Goal: Download file/media: Download file/media

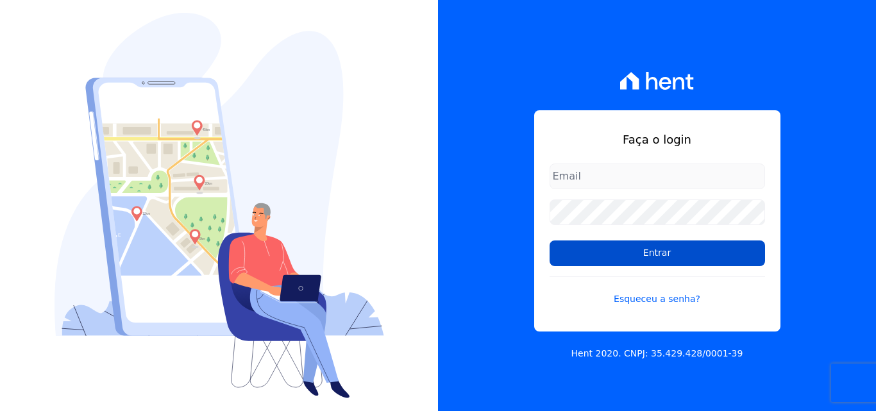
type input "[PERSON_NAME][EMAIL_ADDRESS][PERSON_NAME][DOMAIN_NAME]"
click at [654, 250] on input "Entrar" at bounding box center [658, 254] width 216 height 26
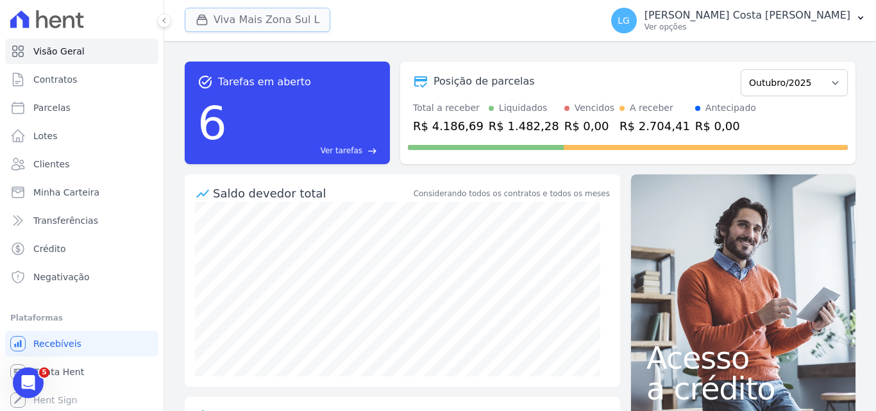
click at [298, 24] on button "Viva Mais Zona Sul L" at bounding box center [258, 20] width 146 height 24
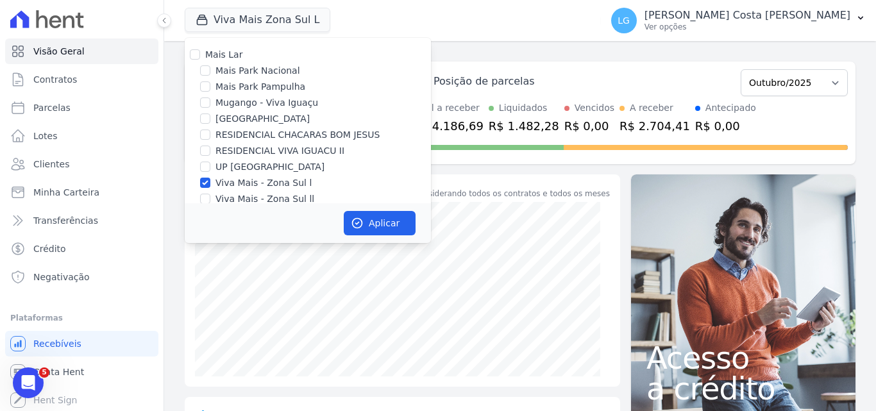
drag, startPoint x: 247, startPoint y: 183, endPoint x: 248, endPoint y: 170, distance: 13.5
click at [249, 184] on label "Viva Mais - Zona Sul l" at bounding box center [264, 182] width 96 height 13
click at [253, 69] on label "Mais Park Nacional" at bounding box center [258, 70] width 85 height 13
click at [210, 69] on input "Mais Park Nacional" at bounding box center [205, 70] width 10 height 10
checkbox input "true"
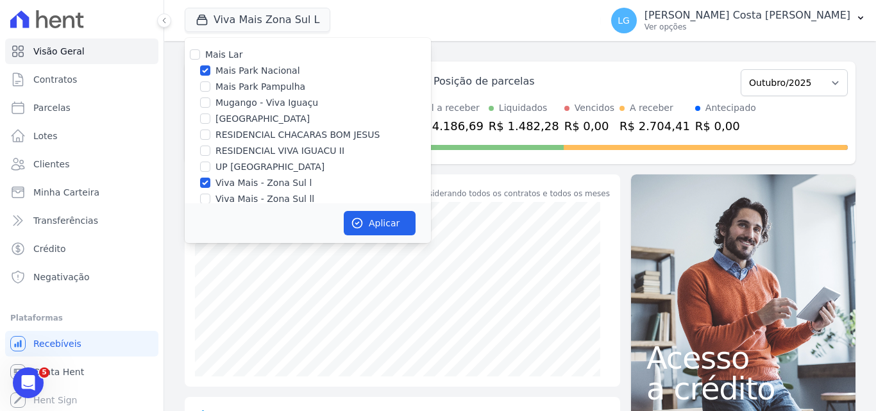
click at [250, 183] on label "Viva Mais - Zona Sul l" at bounding box center [264, 182] width 96 height 13
click at [210, 183] on input "Viva Mais - Zona Sul l" at bounding box center [205, 183] width 10 height 10
checkbox input "false"
click at [369, 225] on button "Aplicar" at bounding box center [380, 223] width 72 height 24
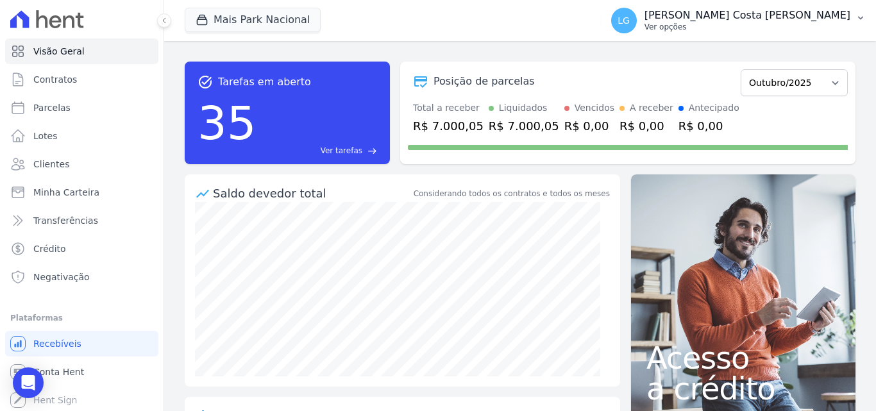
click at [726, 20] on p "[PERSON_NAME] Costa [PERSON_NAME]" at bounding box center [748, 15] width 206 height 13
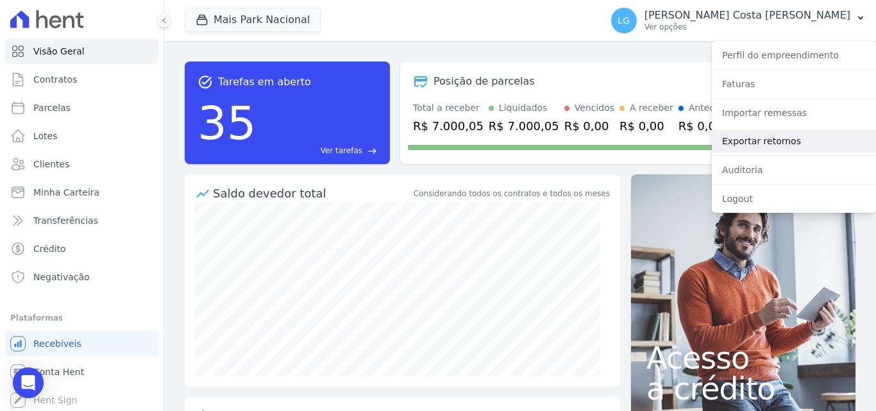
click at [735, 136] on link "Exportar retornos" at bounding box center [794, 141] width 164 height 23
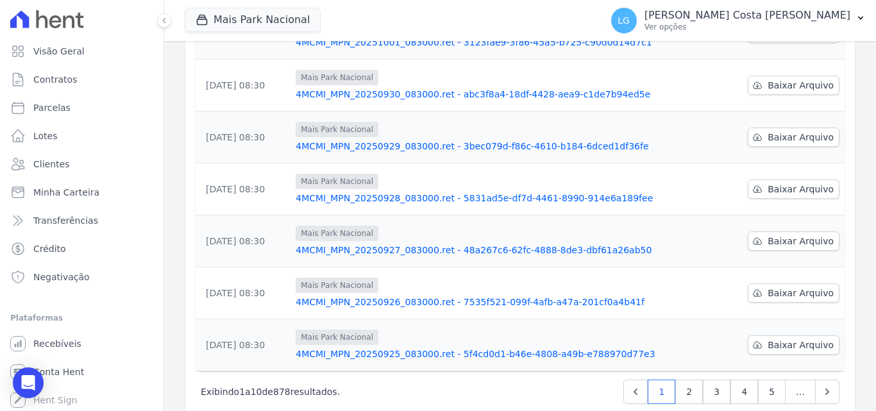
scroll to position [400, 0]
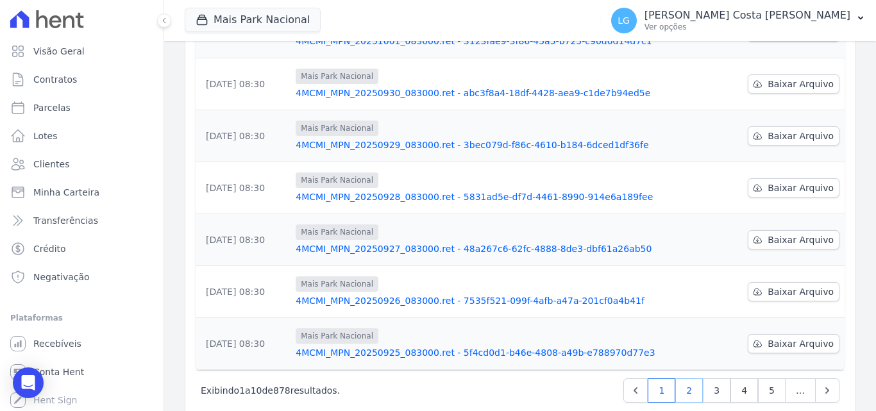
click at [686, 378] on link "2" at bounding box center [689, 390] width 28 height 24
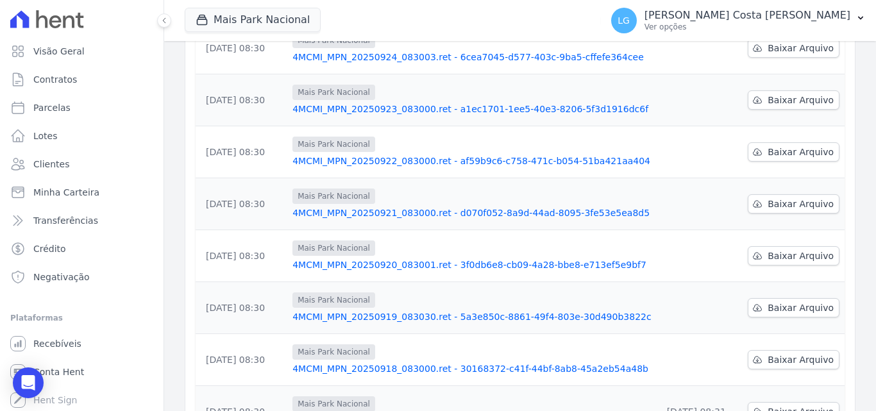
scroll to position [207, 0]
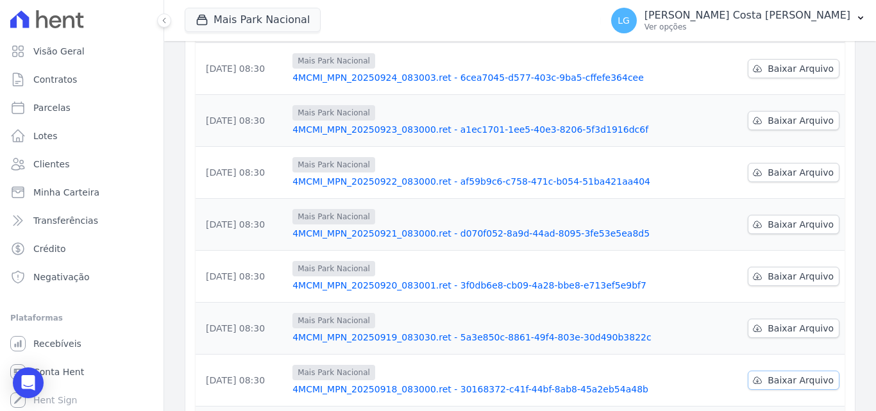
click at [799, 374] on span "Baixar Arquivo" at bounding box center [801, 380] width 66 height 13
click at [818, 322] on span "Baixar Arquivo" at bounding box center [801, 328] width 66 height 13
click at [806, 270] on span "Baixar Arquivo" at bounding box center [801, 276] width 66 height 13
click at [799, 218] on span "Baixar Arquivo" at bounding box center [801, 224] width 66 height 13
click at [783, 166] on span "Baixar Arquivo" at bounding box center [801, 172] width 66 height 13
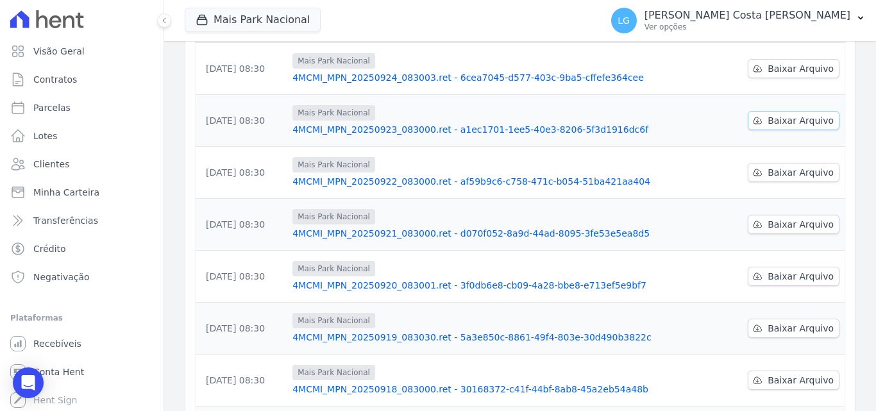
click at [788, 114] on span "Baixar Arquivo" at bounding box center [801, 120] width 66 height 13
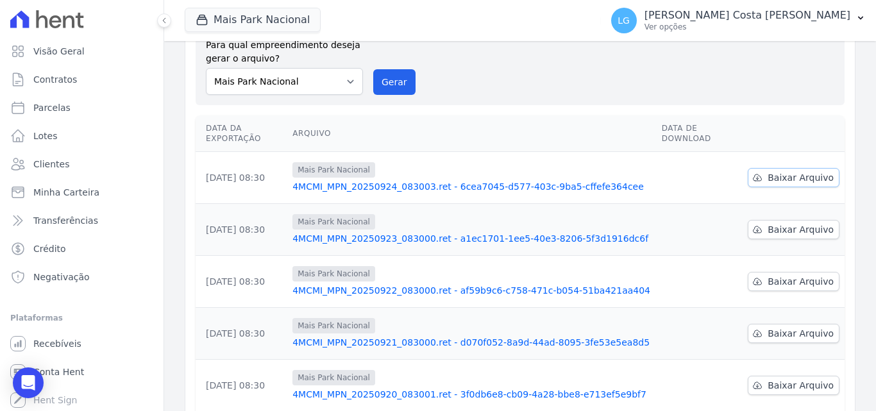
scroll to position [79, 0]
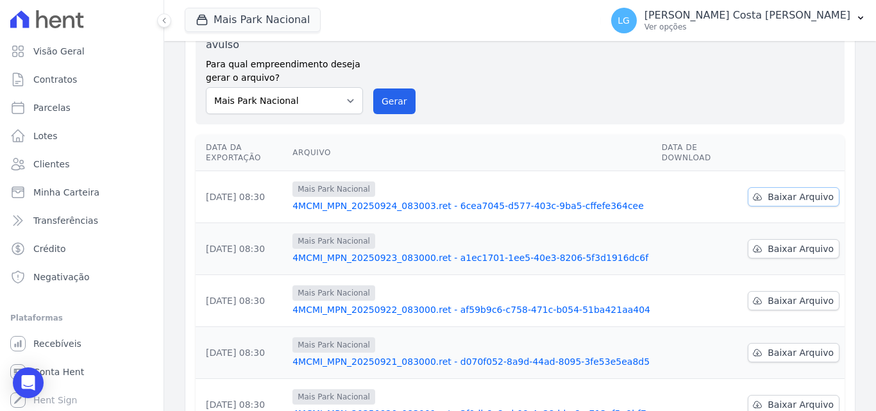
click at [786, 191] on span "Baixar Arquivo" at bounding box center [801, 197] width 66 height 13
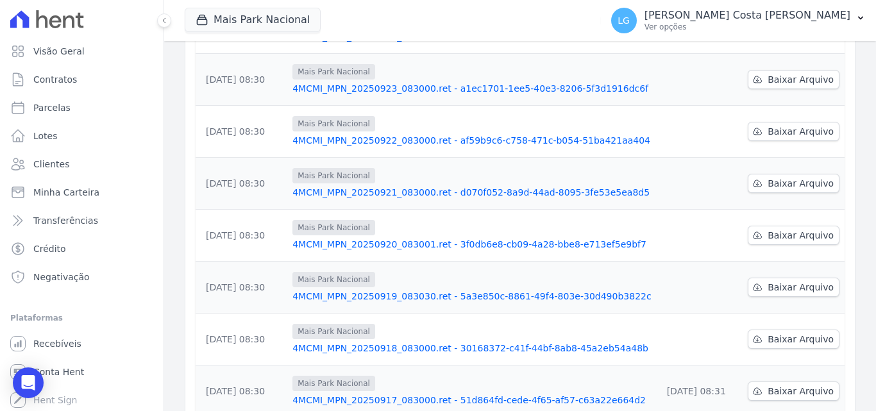
scroll to position [400, 0]
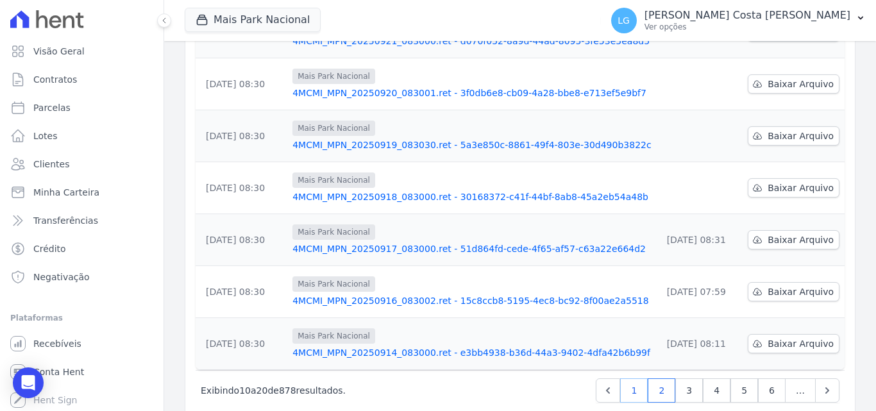
click at [636, 378] on link "1" at bounding box center [634, 390] width 28 height 24
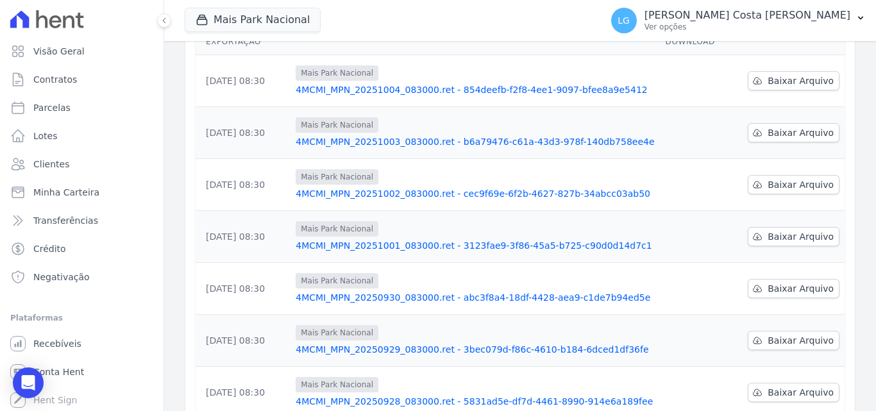
scroll to position [400, 0]
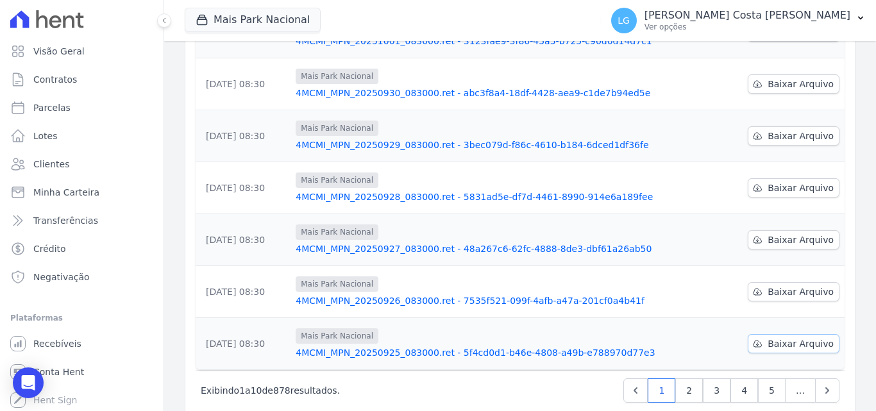
click at [763, 334] on link "Baixar Arquivo" at bounding box center [794, 343] width 92 height 19
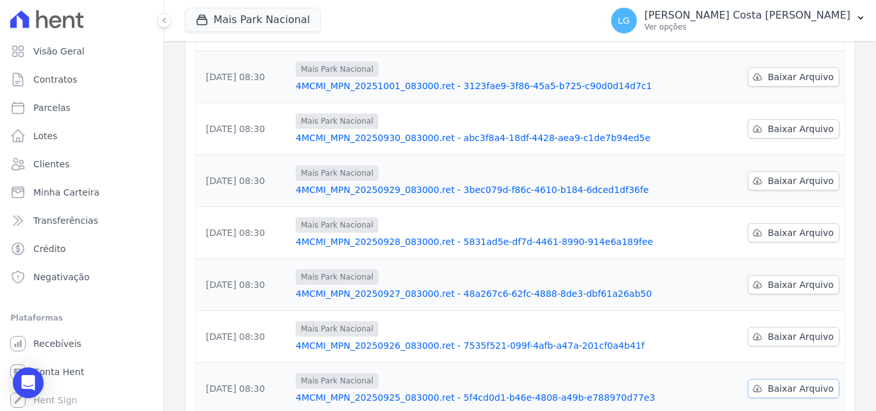
scroll to position [335, 0]
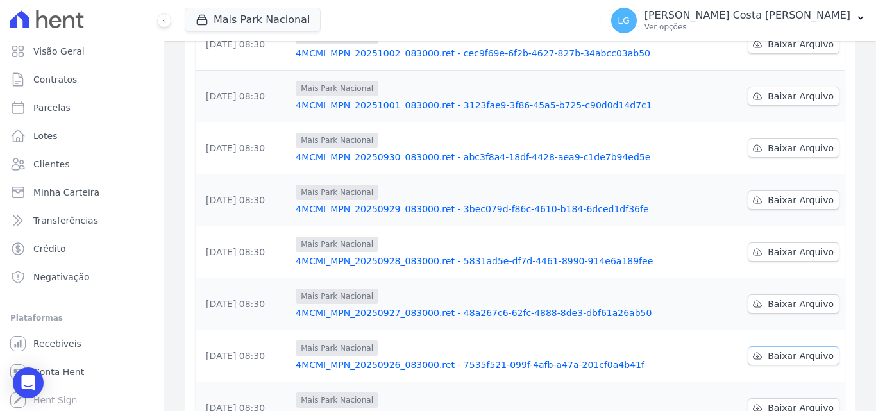
click at [787, 350] on span "Baixar Arquivo" at bounding box center [801, 356] width 66 height 13
click at [793, 298] on span "Baixar Arquivo" at bounding box center [801, 304] width 66 height 13
click at [792, 246] on span "Baixar Arquivo" at bounding box center [801, 252] width 66 height 13
click at [786, 194] on span "Baixar Arquivo" at bounding box center [801, 200] width 66 height 13
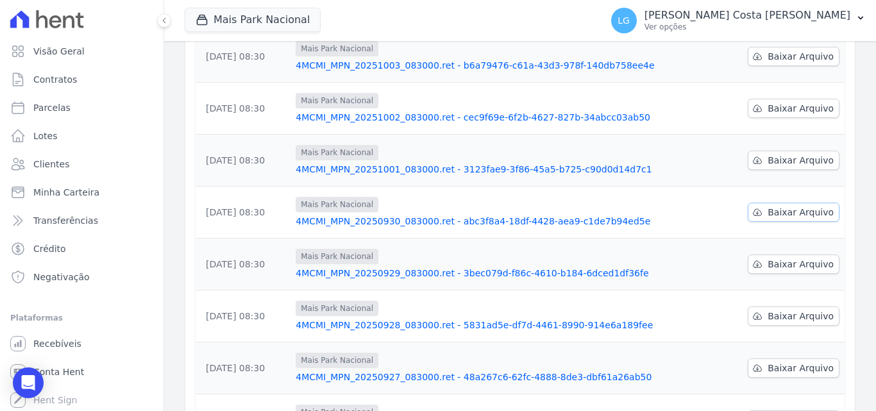
click at [787, 206] on span "Baixar Arquivo" at bounding box center [801, 212] width 66 height 13
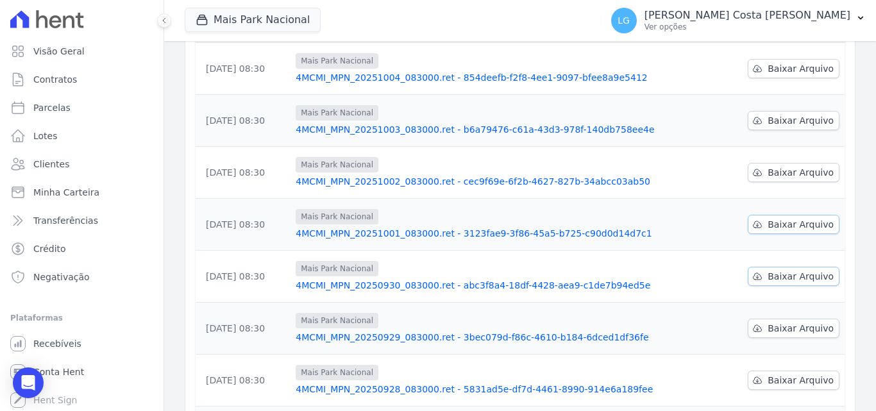
click at [785, 218] on span "Baixar Arquivo" at bounding box center [801, 224] width 66 height 13
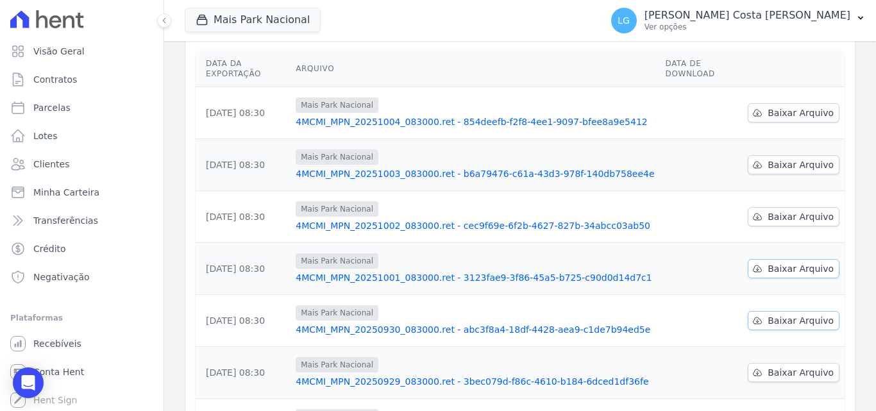
scroll to position [143, 0]
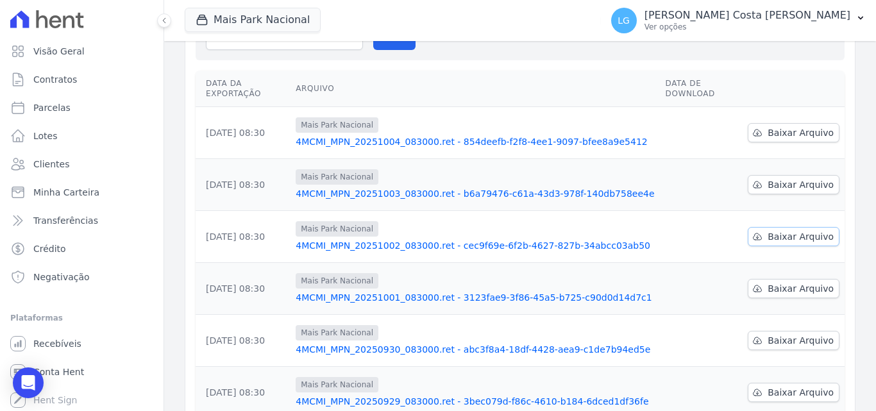
click at [786, 230] on span "Baixar Arquivo" at bounding box center [801, 236] width 66 height 13
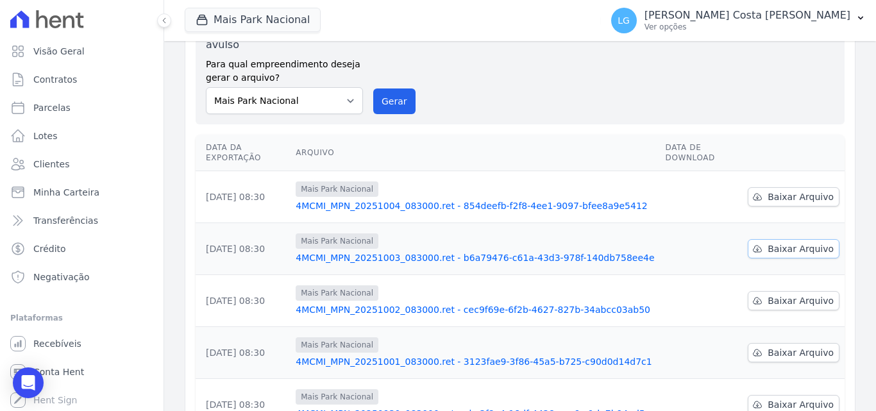
click at [793, 242] on span "Baixar Arquivo" at bounding box center [801, 248] width 66 height 13
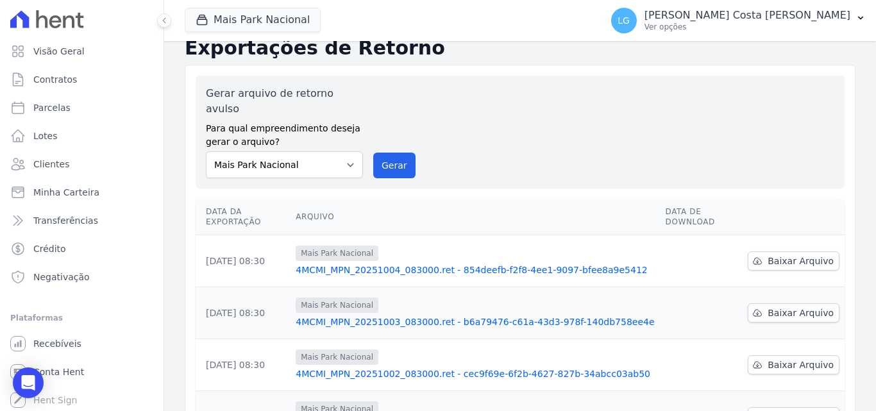
click at [801, 255] on span "Baixar Arquivo" at bounding box center [801, 261] width 66 height 13
click at [714, 19] on p "[PERSON_NAME] Costa [PERSON_NAME]" at bounding box center [748, 15] width 206 height 13
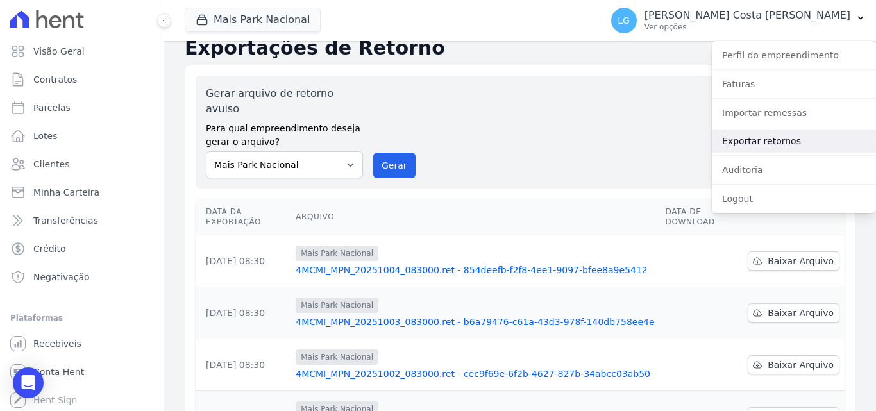
click at [763, 135] on link "Exportar retornos" at bounding box center [794, 141] width 164 height 23
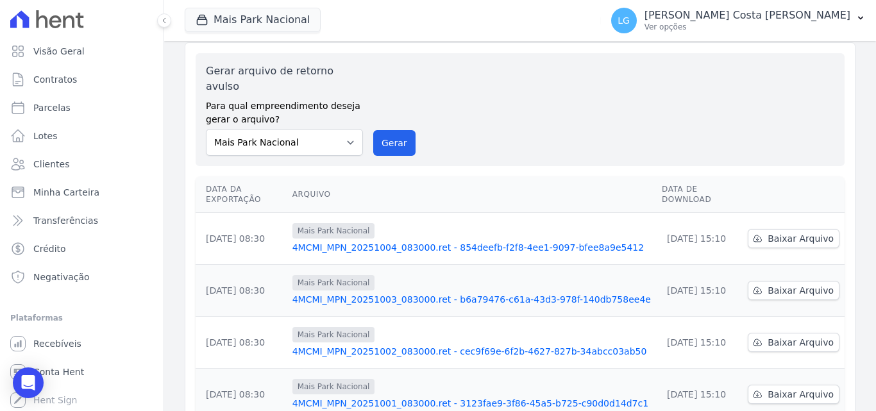
scroll to position [0, 0]
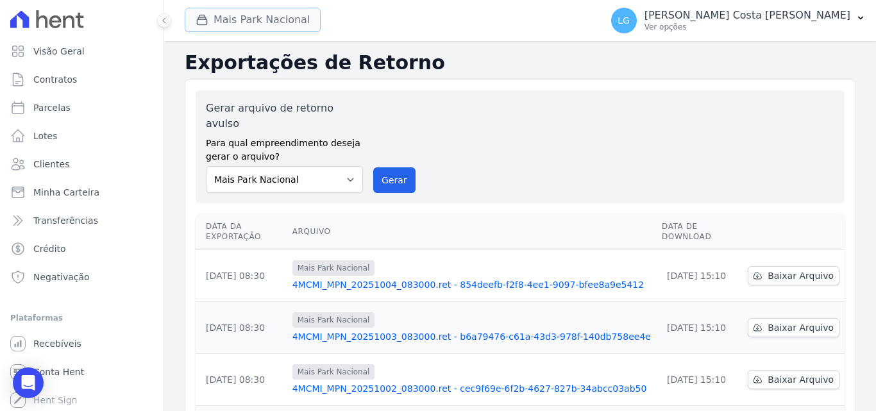
click at [228, 18] on button "Mais Park Nacional" at bounding box center [253, 20] width 136 height 24
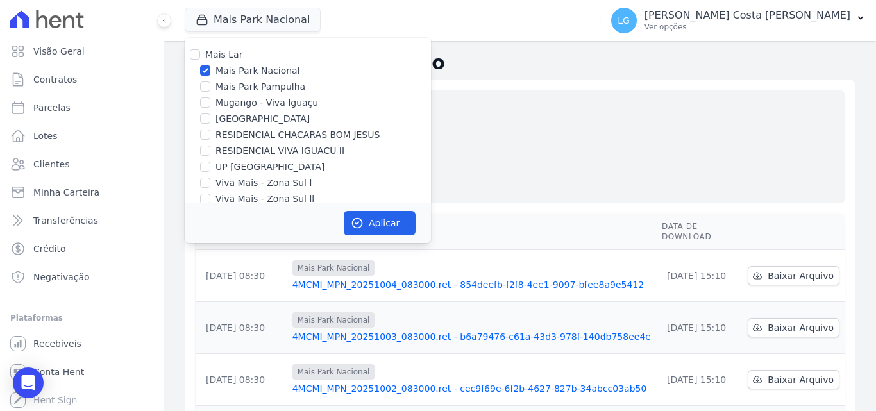
click at [199, 74] on div "Mais Park Nacional" at bounding box center [308, 70] width 246 height 13
click at [203, 71] on input "Mais Park Nacional" at bounding box center [205, 70] width 10 height 10
checkbox input "false"
click at [209, 164] on input "UP [GEOGRAPHIC_DATA]" at bounding box center [205, 167] width 10 height 10
checkbox input "true"
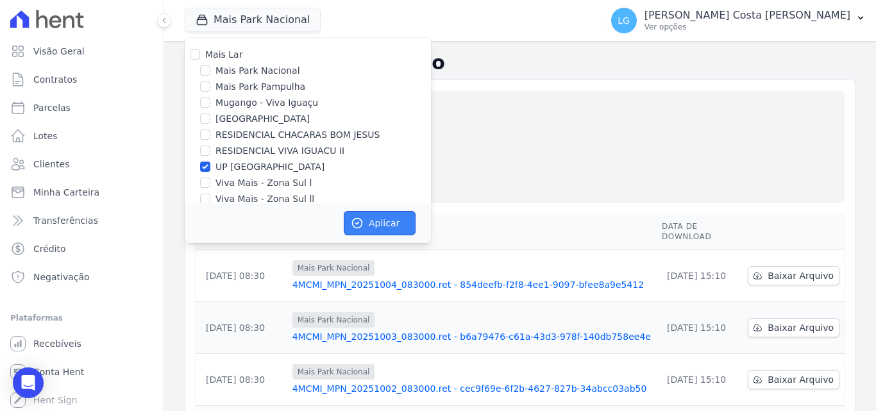
click at [395, 223] on button "Aplicar" at bounding box center [380, 223] width 72 height 24
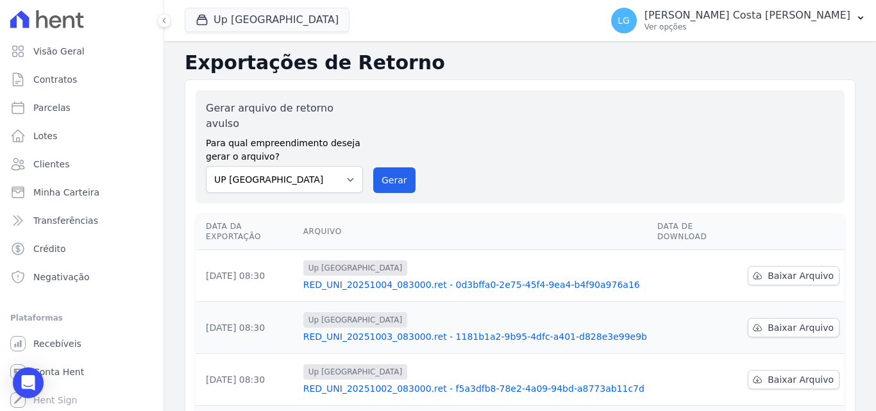
scroll to position [400, 0]
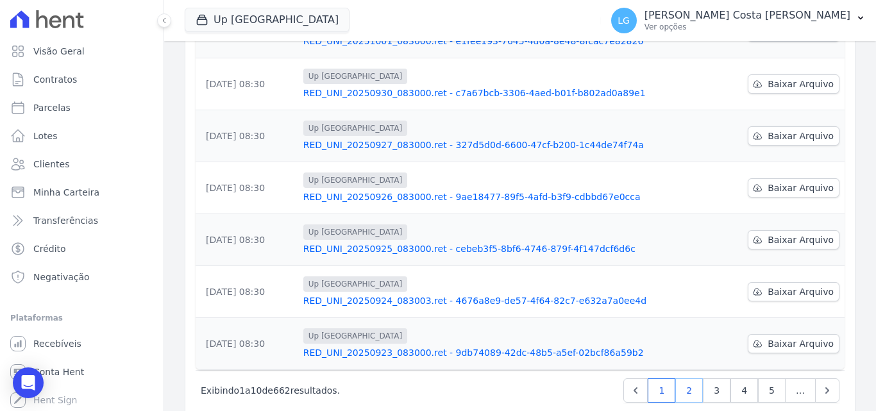
click at [684, 378] on link "2" at bounding box center [689, 390] width 28 height 24
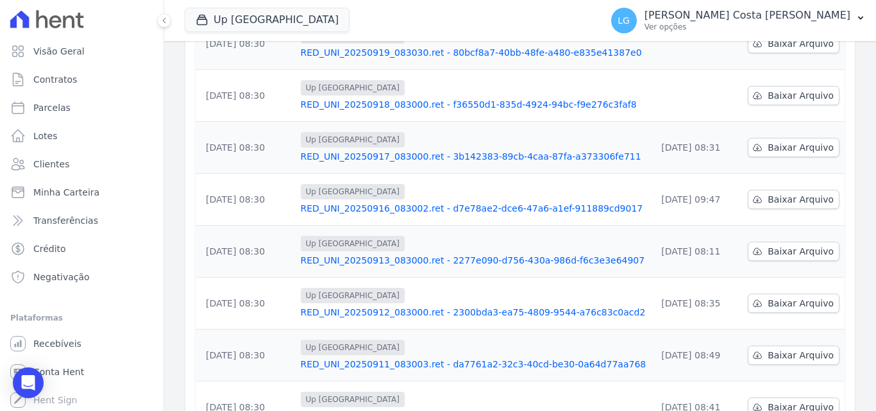
scroll to position [79, 0]
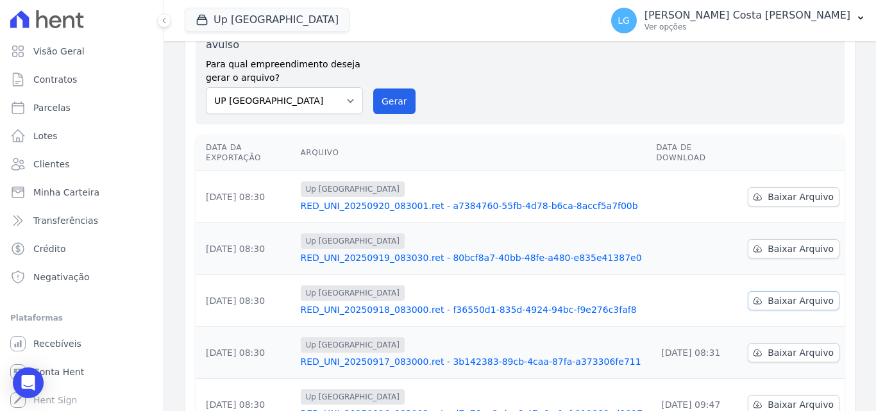
click at [771, 294] on span "Baixar Arquivo" at bounding box center [801, 300] width 66 height 13
click at [841, 224] on div "Data da Exportação [GEOGRAPHIC_DATA] Data de Download [DATE] 08:30 Up [GEOGRAPH…" at bounding box center [520, 413] width 690 height 566
click at [819, 242] on span "Baixar Arquivo" at bounding box center [801, 248] width 66 height 13
click at [808, 191] on span "Baixar Arquivo" at bounding box center [801, 197] width 66 height 13
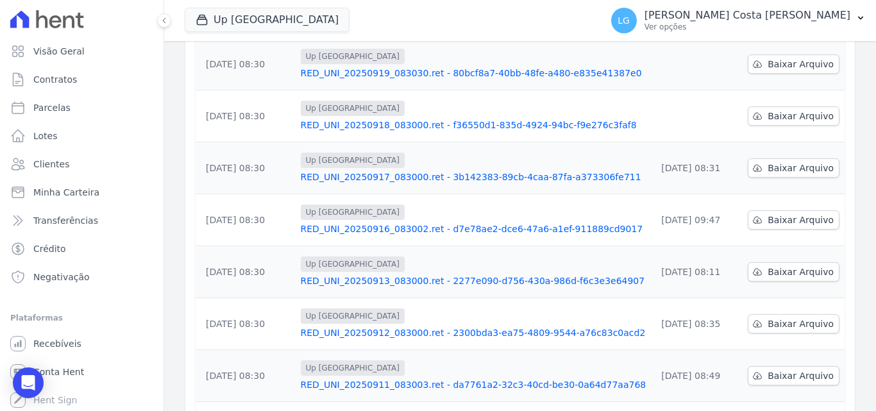
scroll to position [400, 0]
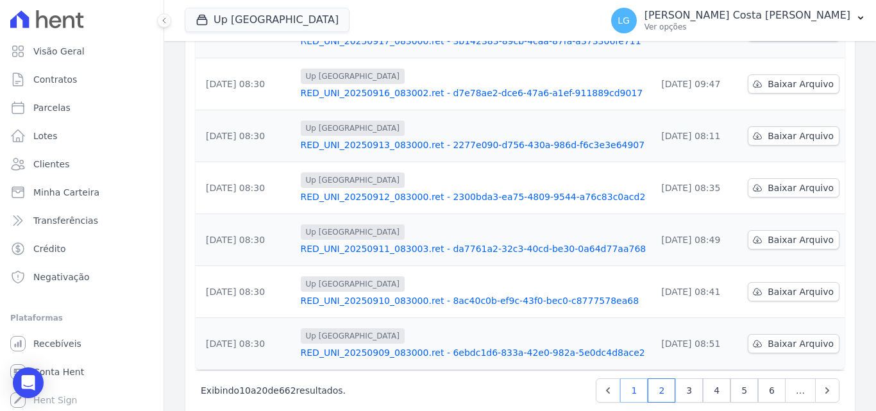
click at [631, 378] on link "1" at bounding box center [634, 390] width 28 height 24
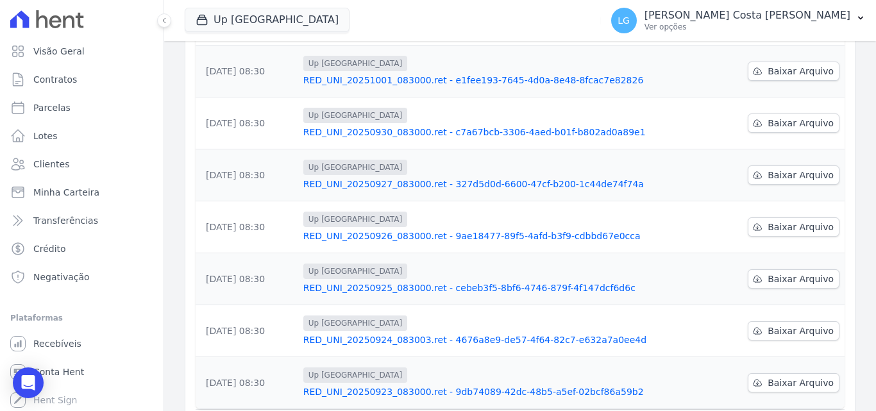
scroll to position [400, 0]
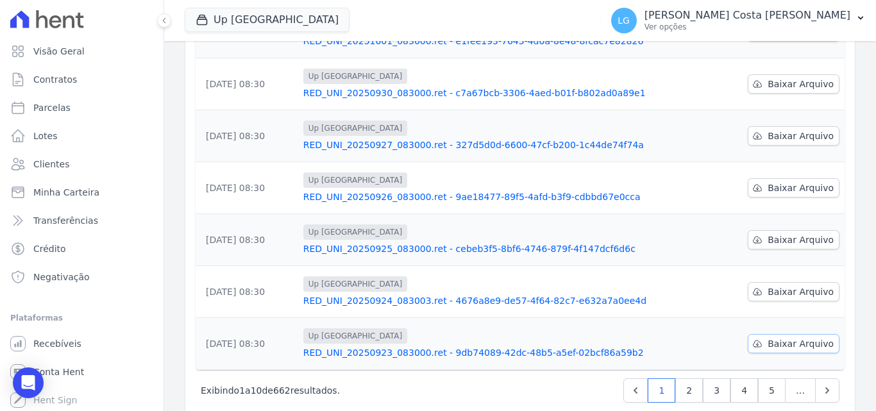
click at [776, 337] on span "Baixar Arquivo" at bounding box center [801, 343] width 66 height 13
click at [807, 282] on link "Baixar Arquivo" at bounding box center [794, 291] width 92 height 19
click at [794, 234] on span "Baixar Arquivo" at bounding box center [801, 240] width 66 height 13
click at [805, 182] on span "Baixar Arquivo" at bounding box center [801, 188] width 66 height 13
click at [849, 118] on div "Data da Exportação [GEOGRAPHIC_DATA] Data de Download [DATE] 08:30 Up [GEOGRAPH…" at bounding box center [520, 92] width 690 height 566
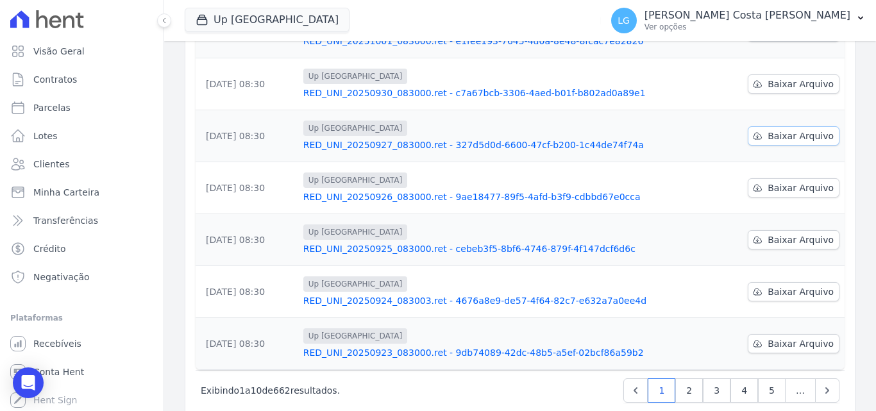
click at [779, 130] on span "Baixar Arquivo" at bounding box center [801, 136] width 66 height 13
click at [788, 78] on span "Baixar Arquivo" at bounding box center [801, 84] width 66 height 13
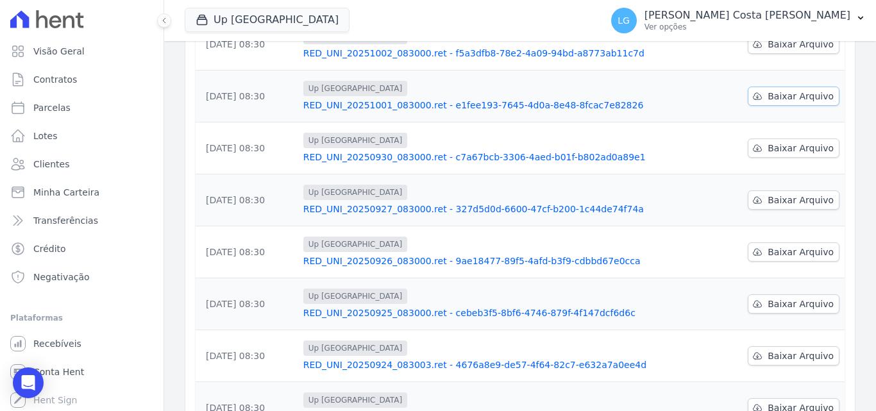
click at [781, 90] on span "Baixar Arquivo" at bounding box center [801, 96] width 66 height 13
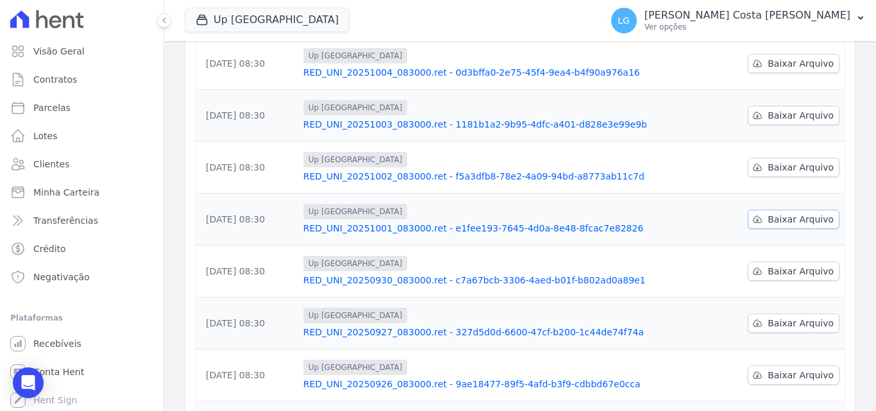
scroll to position [207, 0]
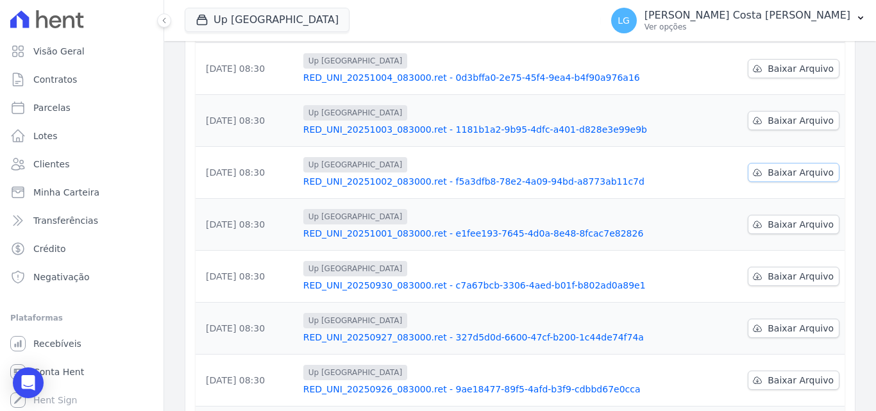
click at [791, 166] on span "Baixar Arquivo" at bounding box center [801, 172] width 66 height 13
click at [784, 111] on link "Baixar Arquivo" at bounding box center [794, 120] width 92 height 19
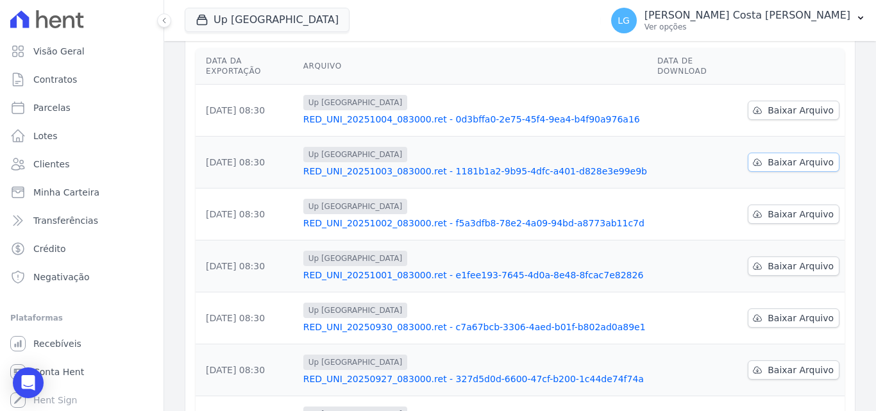
scroll to position [143, 0]
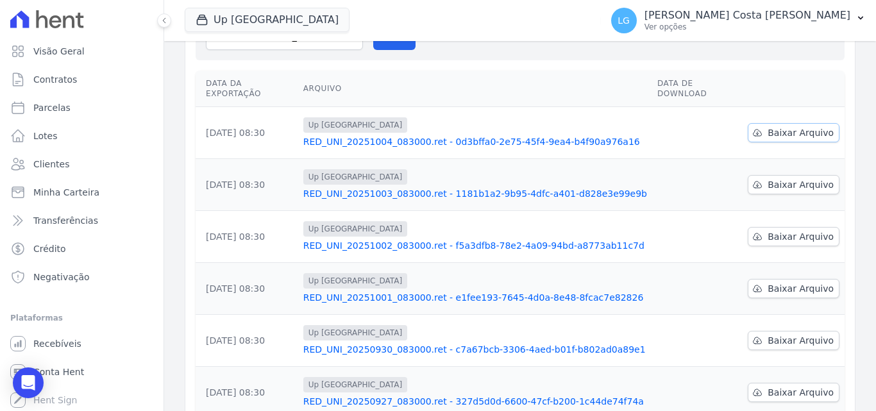
click at [781, 126] on span "Baixar Arquivo" at bounding box center [801, 132] width 66 height 13
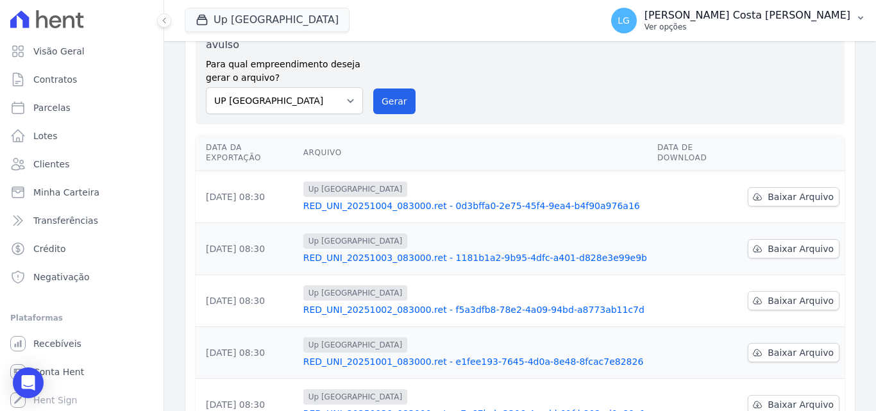
click at [764, 26] on p "Ver opções" at bounding box center [748, 27] width 206 height 10
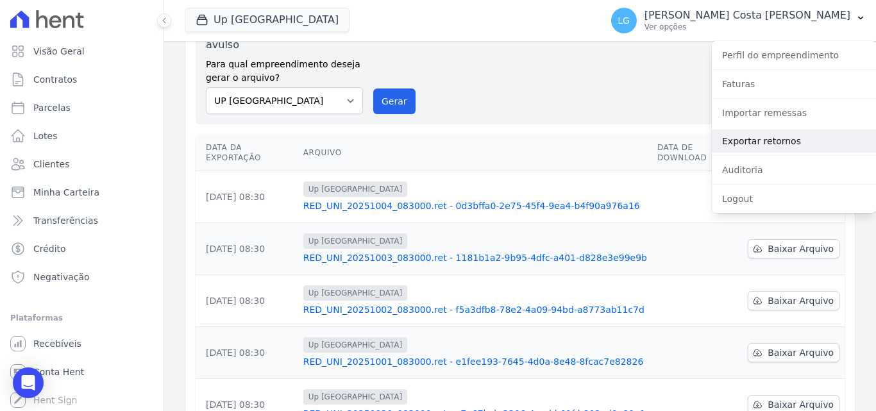
click at [758, 136] on link "Exportar retornos" at bounding box center [794, 141] width 164 height 23
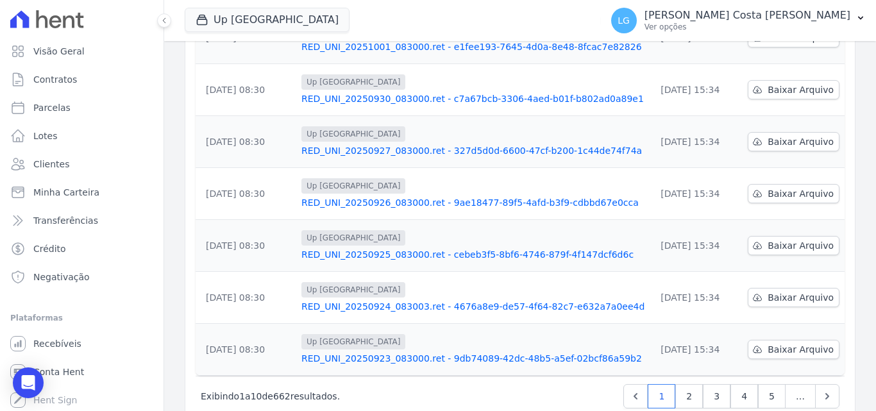
scroll to position [400, 0]
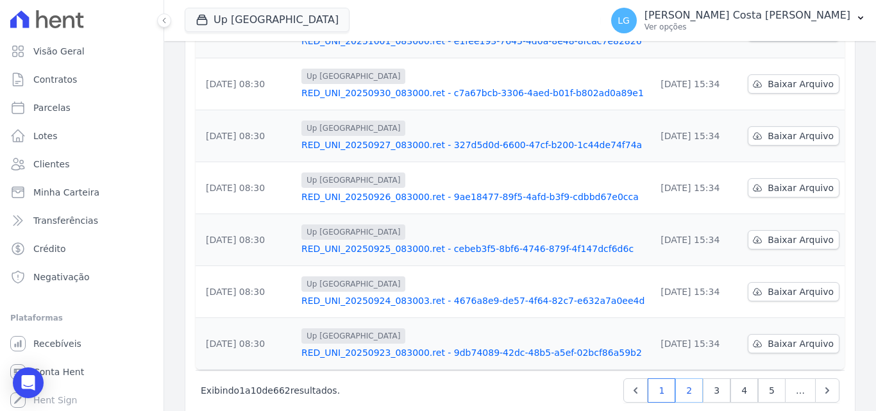
click at [676, 378] on link "2" at bounding box center [689, 390] width 28 height 24
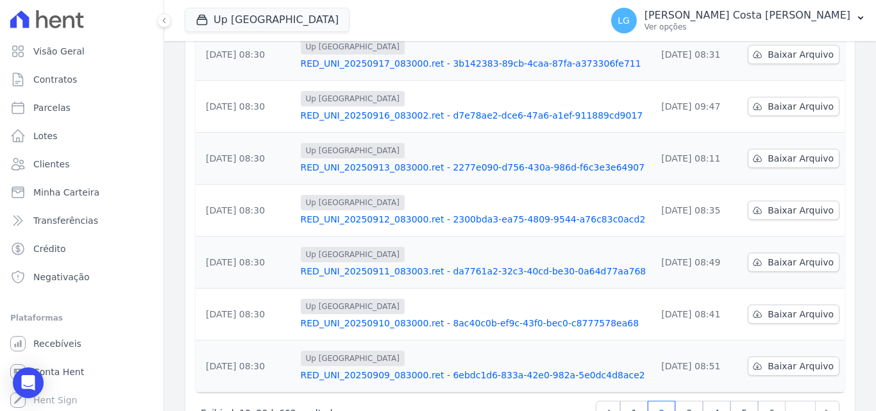
scroll to position [400, 0]
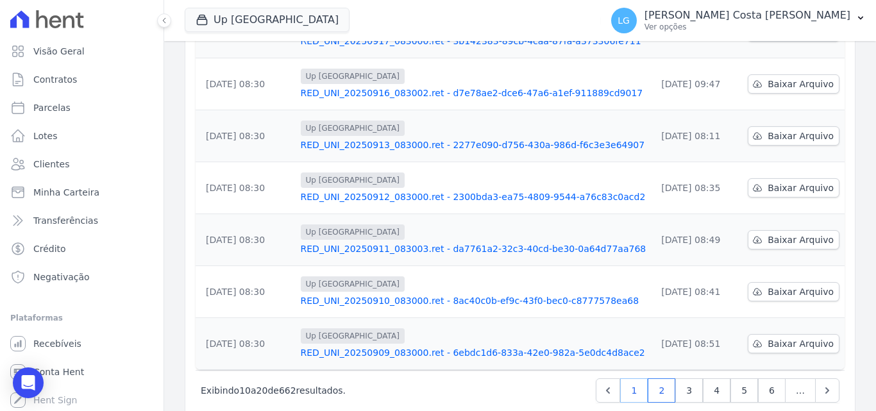
click at [633, 378] on link "1" at bounding box center [634, 390] width 28 height 24
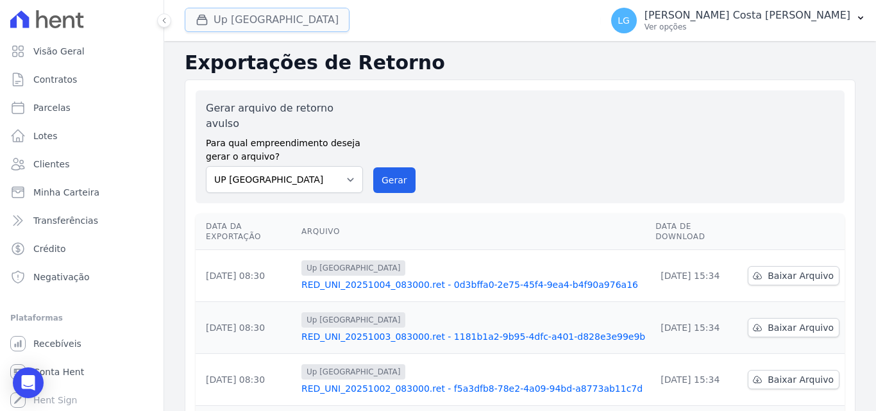
click at [239, 27] on button "Up [GEOGRAPHIC_DATA]" at bounding box center [267, 20] width 165 height 24
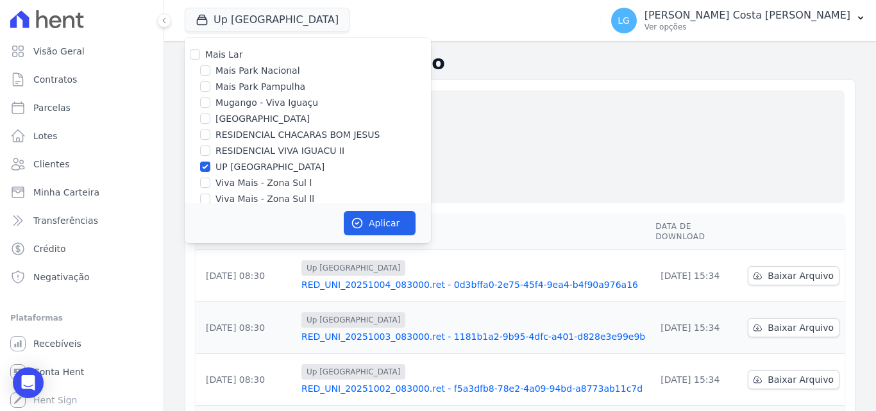
click at [219, 84] on label "Mais Park Pampulha" at bounding box center [261, 86] width 90 height 13
click at [210, 84] on input "Mais Park Pampulha" at bounding box center [205, 86] width 10 height 10
checkbox input "true"
click at [242, 173] on label "UP [GEOGRAPHIC_DATA]" at bounding box center [270, 166] width 109 height 13
click at [210, 172] on input "UP [GEOGRAPHIC_DATA]" at bounding box center [205, 167] width 10 height 10
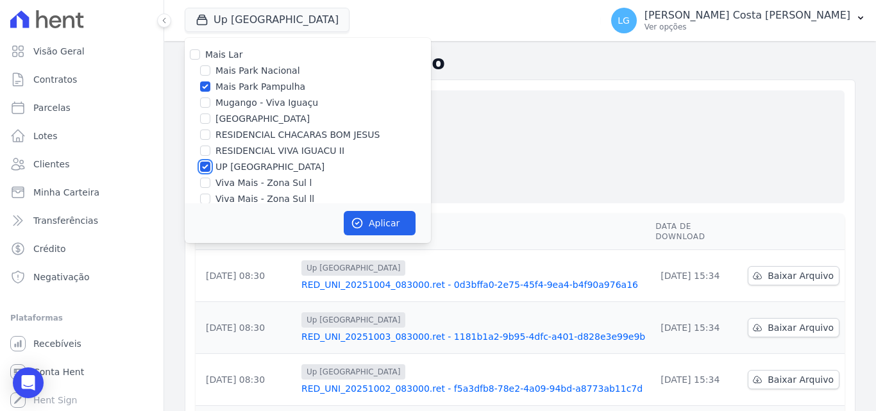
checkbox input "false"
click at [362, 219] on icon "button" at bounding box center [357, 223] width 13 height 13
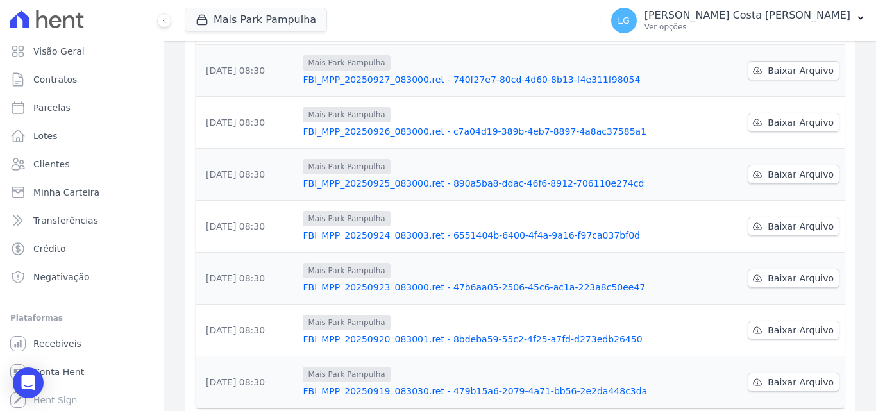
scroll to position [400, 0]
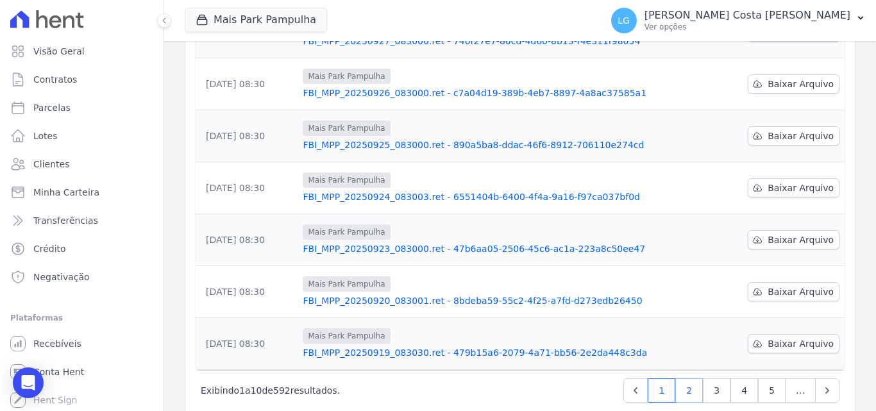
click at [684, 378] on link "2" at bounding box center [689, 390] width 28 height 24
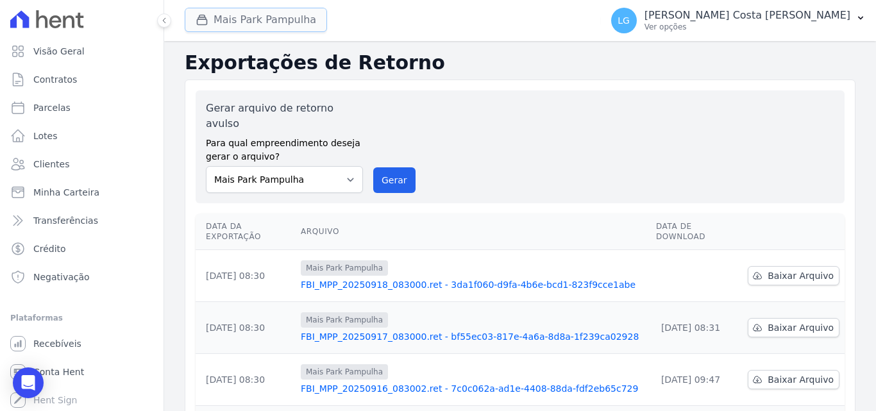
click at [288, 24] on button "Mais Park Pampulha" at bounding box center [256, 20] width 142 height 24
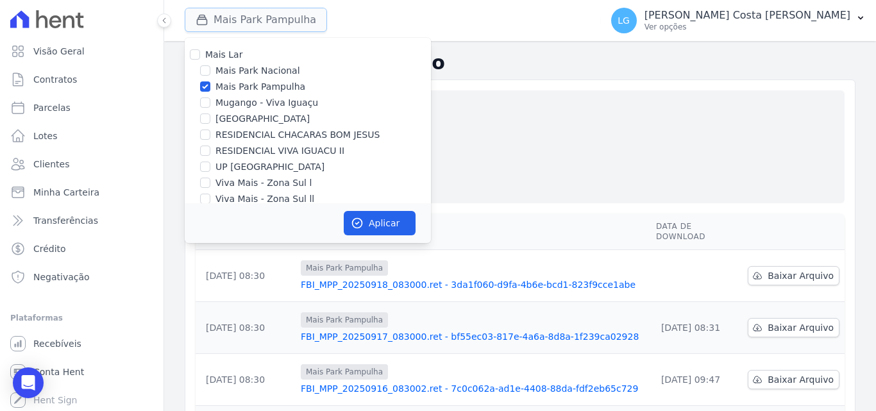
click at [291, 30] on button "Mais Park Pampulha" at bounding box center [256, 20] width 142 height 24
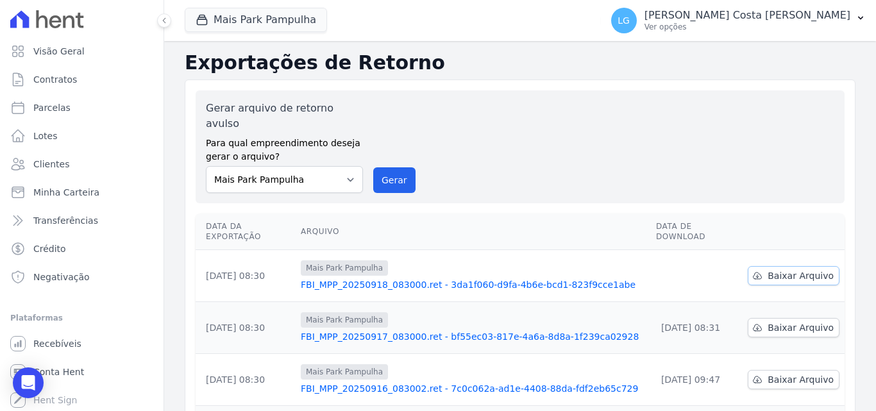
click at [796, 269] on span "Baixar Arquivo" at bounding box center [801, 275] width 66 height 13
click at [568, 183] on div "Gerar arquivo de retorno avulso Para qual empreendimento deseja gerar o arquivo…" at bounding box center [520, 146] width 649 height 113
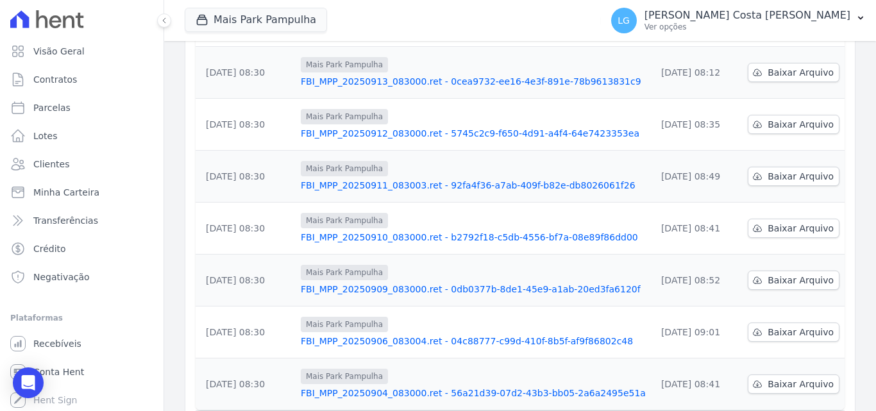
scroll to position [400, 0]
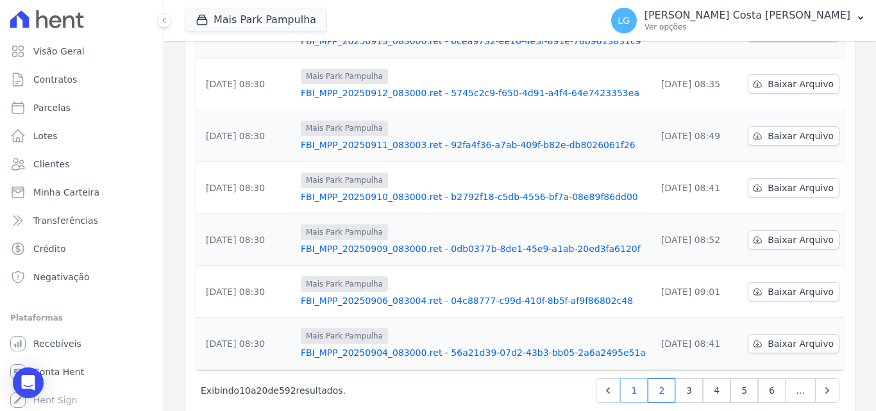
click at [626, 378] on link "1" at bounding box center [634, 390] width 28 height 24
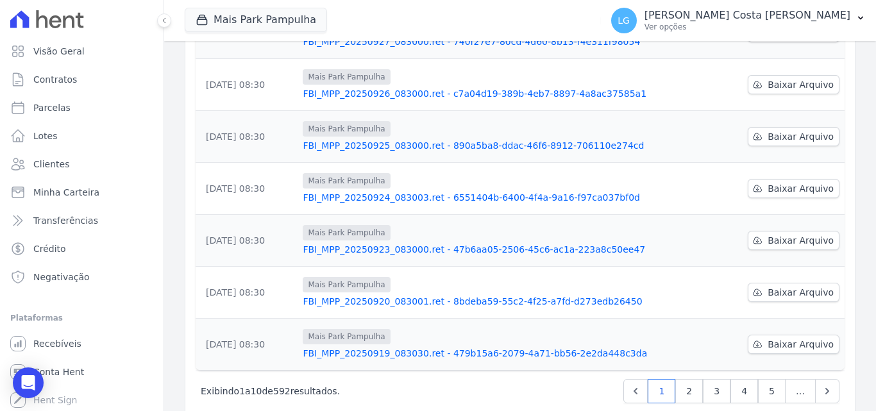
scroll to position [400, 0]
click at [810, 337] on span "Baixar Arquivo" at bounding box center [801, 343] width 66 height 13
click at [846, 259] on div "Data da Exportação [GEOGRAPHIC_DATA] Data de Download [DATE] 08:30 Mais Park [G…" at bounding box center [520, 92] width 690 height 566
click at [807, 285] on span "Baixar Arquivo" at bounding box center [801, 291] width 66 height 13
click at [811, 234] on span "Baixar Arquivo" at bounding box center [801, 240] width 66 height 13
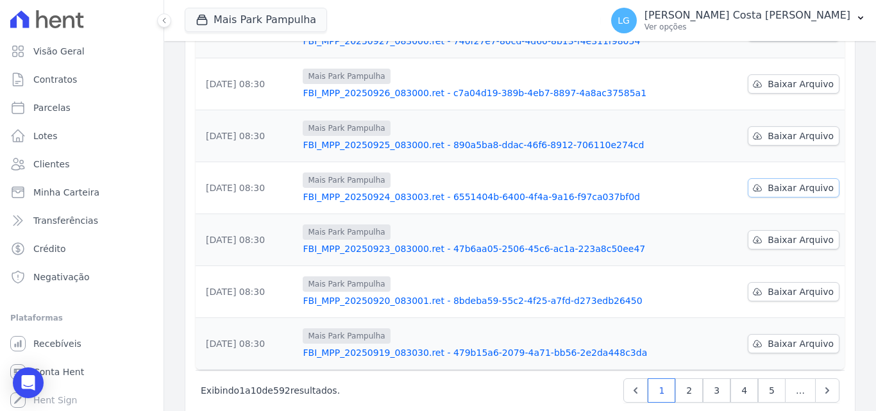
click at [799, 182] on span "Baixar Arquivo" at bounding box center [801, 188] width 66 height 13
click at [799, 130] on span "Baixar Arquivo" at bounding box center [801, 136] width 66 height 13
click at [799, 78] on span "Baixar Arquivo" at bounding box center [801, 84] width 66 height 13
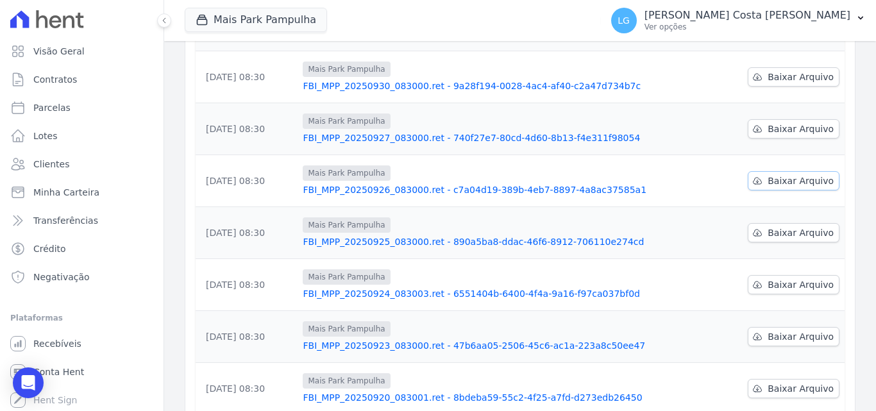
scroll to position [271, 0]
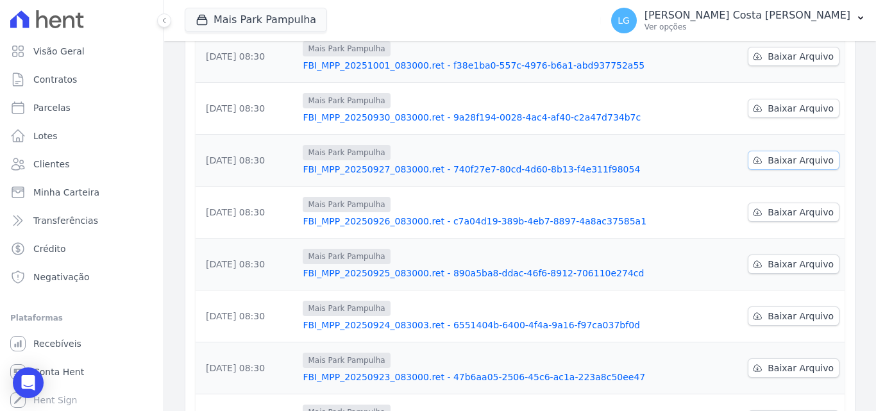
click at [814, 154] on span "Baixar Arquivo" at bounding box center [801, 160] width 66 height 13
click at [808, 102] on span "Baixar Arquivo" at bounding box center [801, 108] width 66 height 13
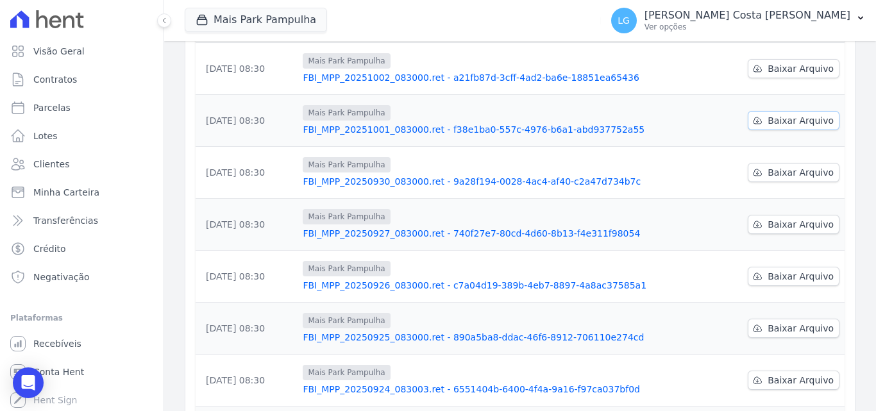
click at [797, 114] on span "Baixar Arquivo" at bounding box center [801, 120] width 66 height 13
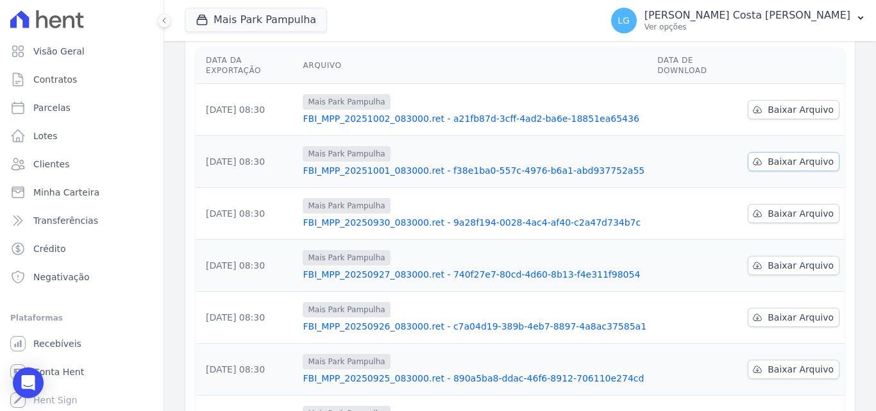
scroll to position [143, 0]
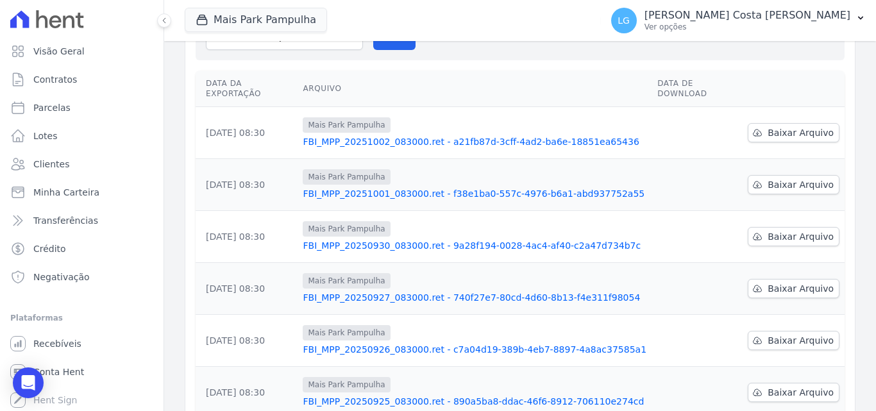
click at [844, 101] on div "Data da Exportação [GEOGRAPHIC_DATA] Data de Download [DATE] 08:30 Mais Park [G…" at bounding box center [520, 348] width 690 height 566
click at [797, 126] on span "Baixar Arquivo" at bounding box center [801, 132] width 66 height 13
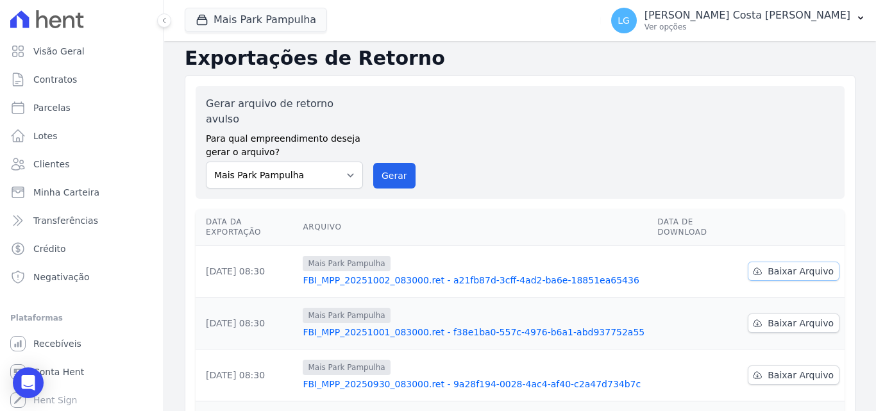
scroll to position [0, 0]
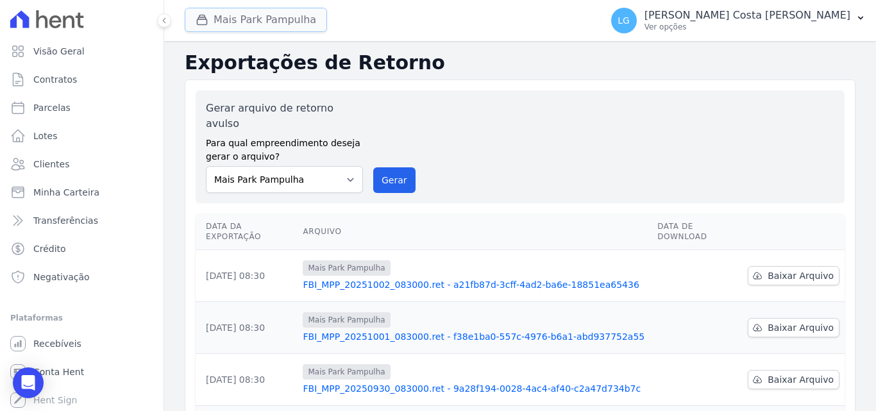
click at [302, 12] on button "Mais Park Pampulha" at bounding box center [256, 20] width 142 height 24
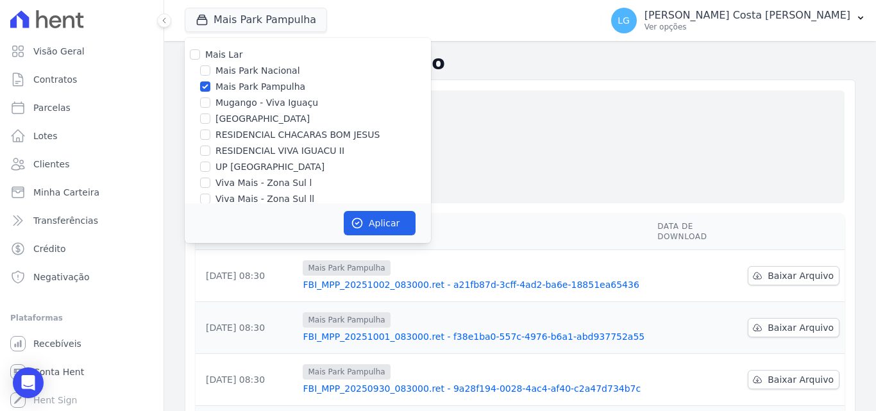
click at [228, 105] on label "Mugango - Viva Iguaçu" at bounding box center [267, 102] width 103 height 13
click at [210, 105] on input "Mugango - Viva Iguaçu" at bounding box center [205, 103] width 10 height 10
checkbox input "true"
click at [226, 86] on label "Mais Park Pampulha" at bounding box center [261, 86] width 90 height 13
click at [210, 86] on input "Mais Park Pampulha" at bounding box center [205, 86] width 10 height 10
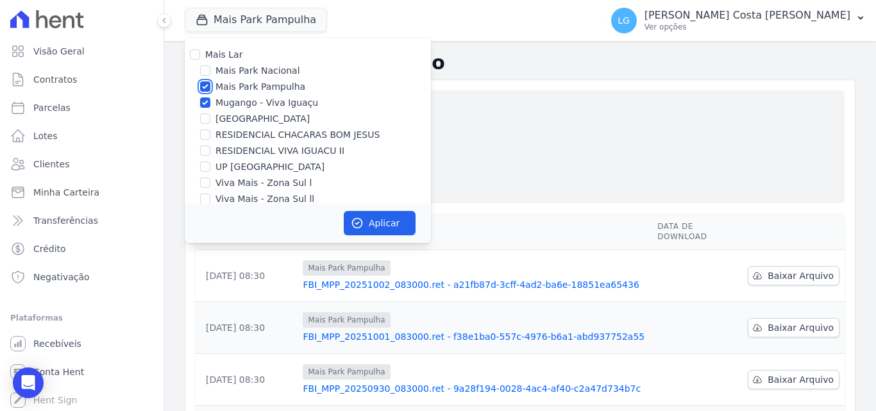
checkbox input "false"
click at [371, 221] on button "Aplicar" at bounding box center [380, 223] width 72 height 24
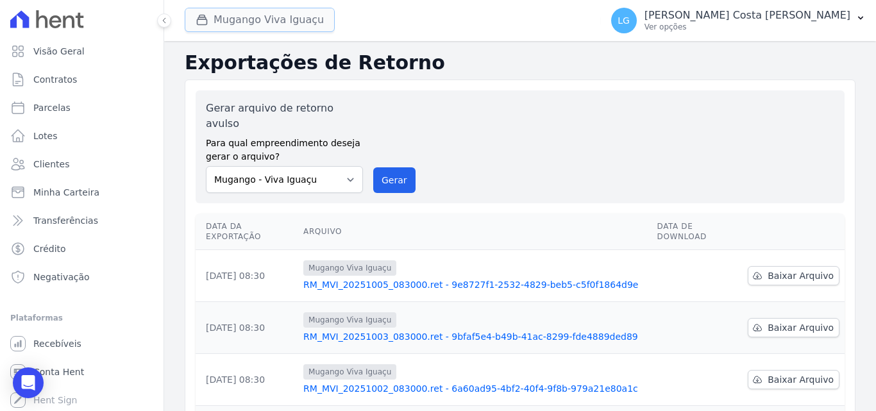
click at [290, 12] on button "Mugango Viva Iguaçu" at bounding box center [260, 20] width 150 height 24
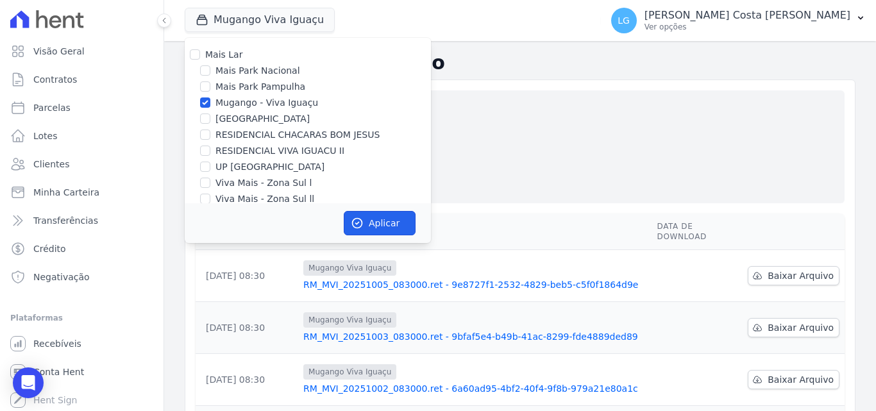
click at [368, 217] on button "Aplicar" at bounding box center [380, 223] width 72 height 24
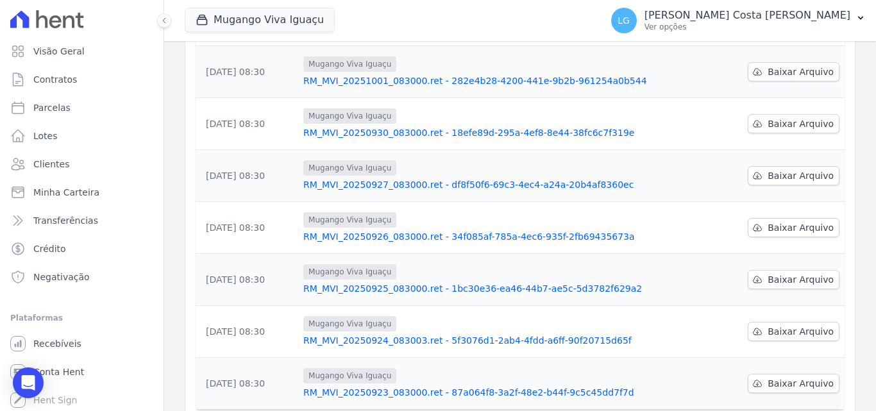
scroll to position [400, 0]
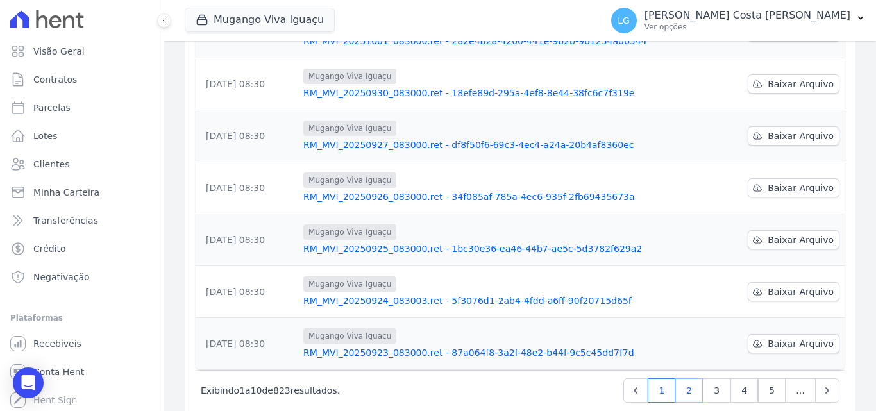
click at [682, 378] on link "2" at bounding box center [689, 390] width 28 height 24
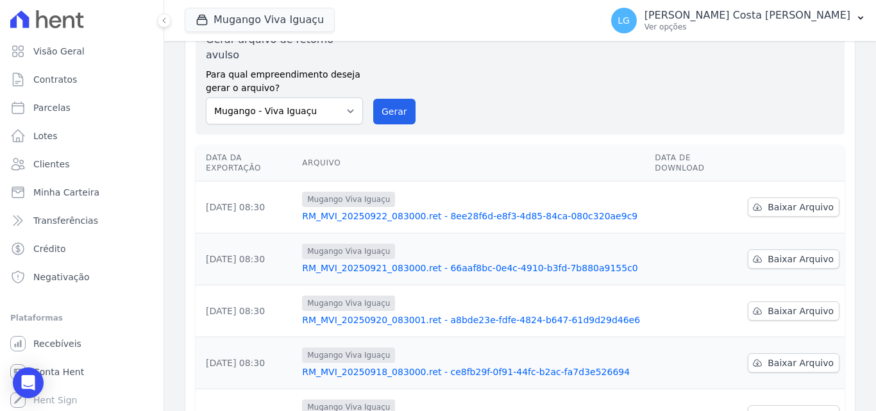
scroll to position [64, 0]
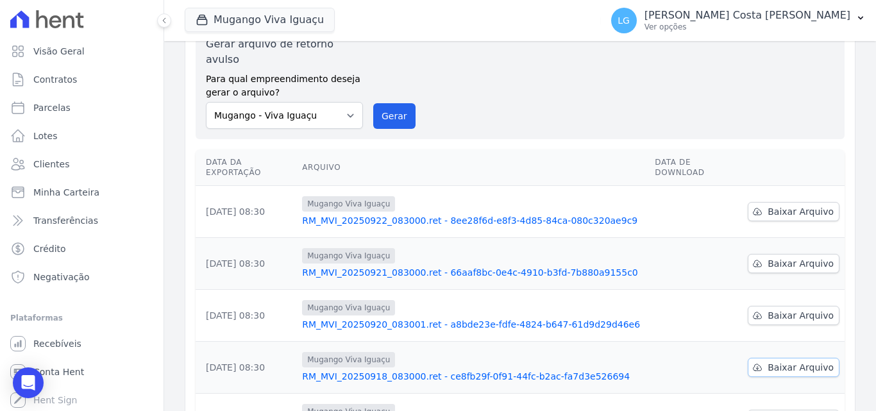
click at [769, 358] on link "Baixar Arquivo" at bounding box center [794, 367] width 92 height 19
click at [858, 311] on div "Exportações de Retorno Gerar arquivo de retorno avulso Para qual empreendimento…" at bounding box center [520, 374] width 712 height 795
click at [779, 309] on span "Baixar Arquivo" at bounding box center [801, 315] width 66 height 13
click at [769, 257] on span "Baixar Arquivo" at bounding box center [801, 263] width 66 height 13
click at [786, 205] on span "Baixar Arquivo" at bounding box center [801, 211] width 66 height 13
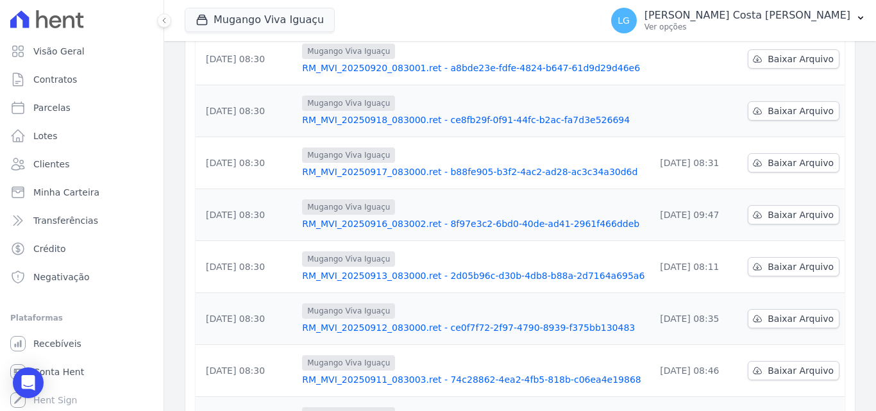
scroll to position [400, 0]
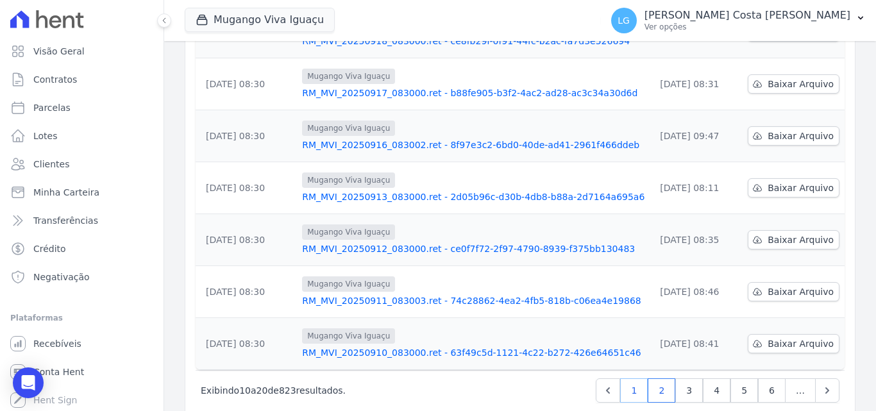
click at [629, 378] on link "1" at bounding box center [634, 390] width 28 height 24
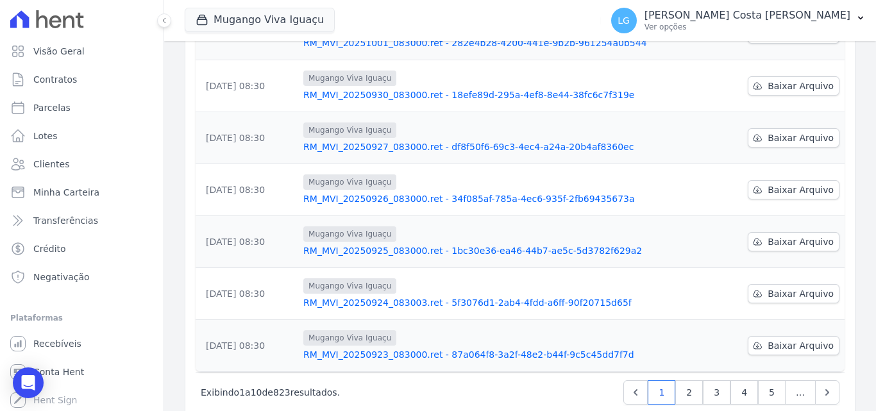
scroll to position [400, 0]
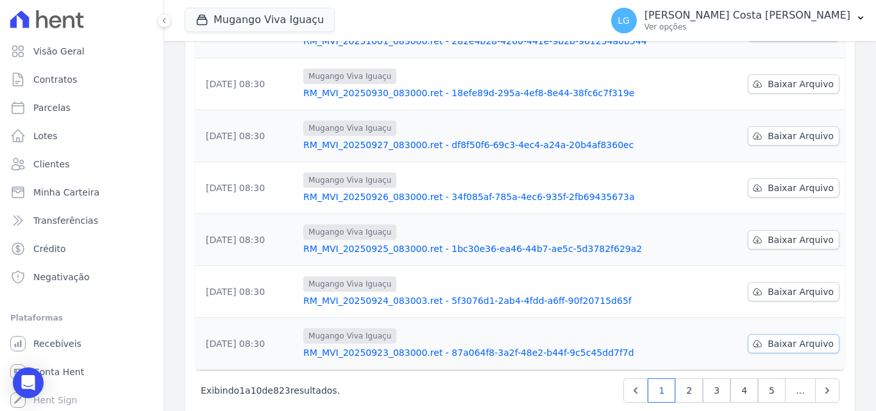
click at [800, 337] on span "Baixar Arquivo" at bounding box center [801, 343] width 66 height 13
click at [786, 285] on span "Baixar Arquivo" at bounding box center [801, 291] width 66 height 13
click at [792, 234] on span "Baixar Arquivo" at bounding box center [801, 240] width 66 height 13
click at [297, 19] on button "Mugango Viva Iguaçu" at bounding box center [260, 20] width 150 height 24
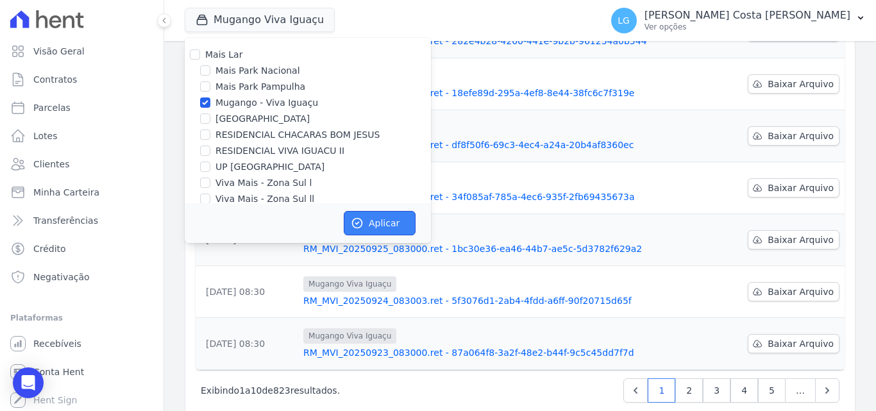
click at [376, 226] on button "Aplicar" at bounding box center [380, 223] width 72 height 24
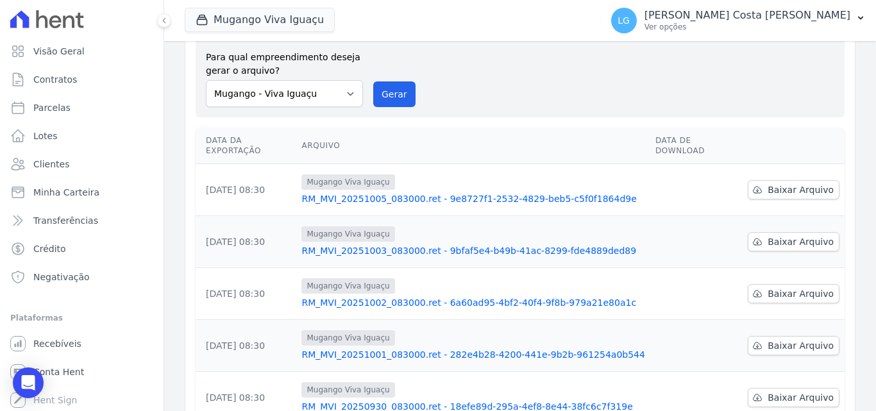
scroll to position [385, 0]
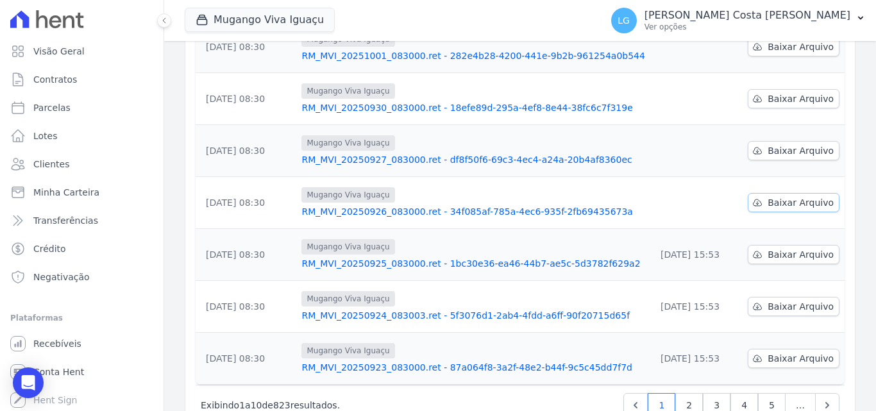
click at [800, 196] on span "Baixar Arquivo" at bounding box center [801, 202] width 66 height 13
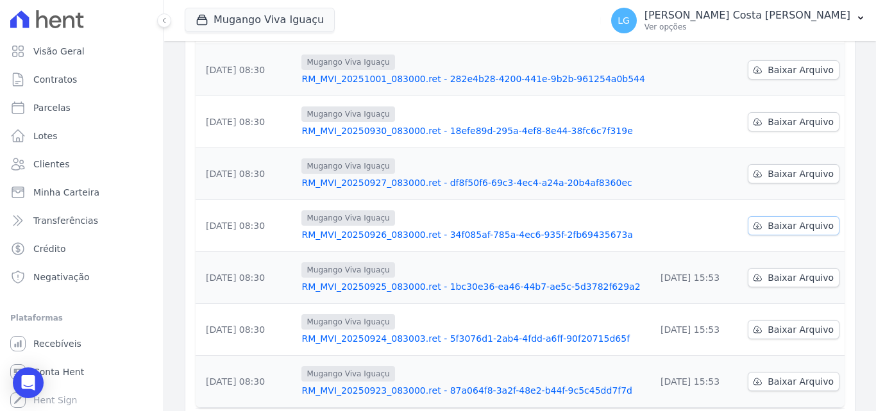
scroll to position [321, 0]
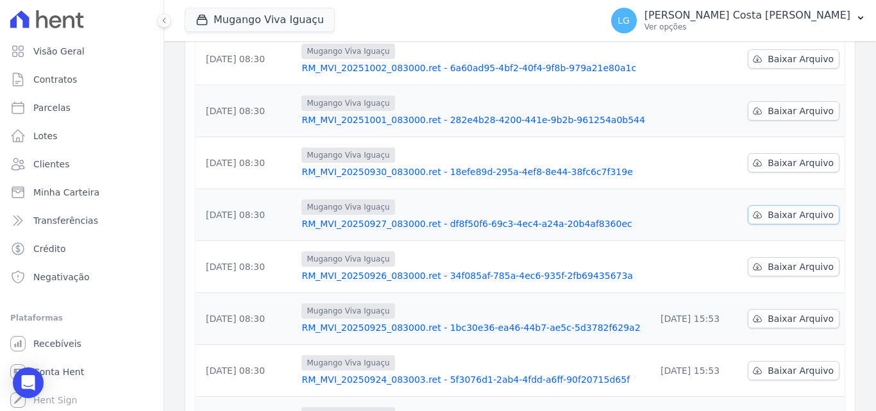
click at [797, 208] on span "Baixar Arquivo" at bounding box center [801, 214] width 66 height 13
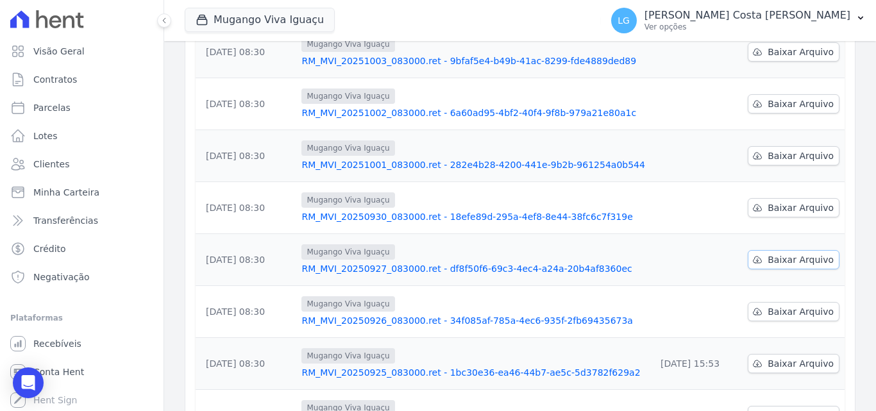
scroll to position [257, 0]
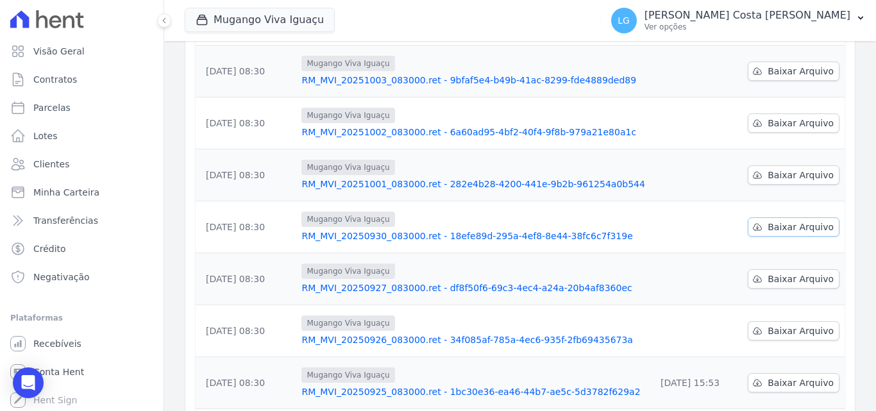
click at [797, 217] on link "Baixar Arquivo" at bounding box center [794, 226] width 92 height 19
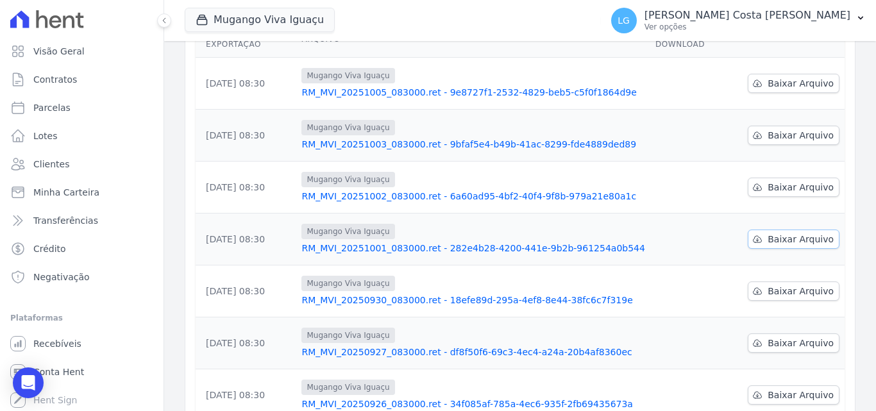
click at [798, 233] on span "Baixar Arquivo" at bounding box center [801, 239] width 66 height 13
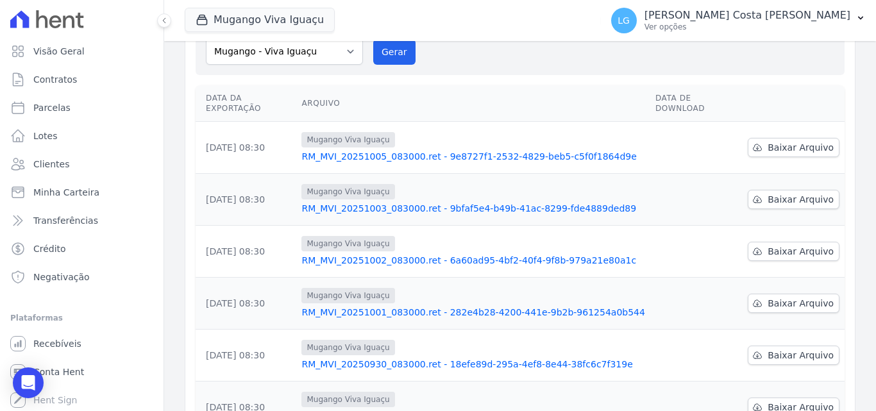
drag, startPoint x: 835, startPoint y: 223, endPoint x: 827, endPoint y: 223, distance: 7.7
click at [834, 226] on td "Baixar Arquivo" at bounding box center [794, 252] width 102 height 52
click at [815, 245] on span "Baixar Arquivo" at bounding box center [801, 251] width 66 height 13
click at [806, 193] on span "Baixar Arquivo" at bounding box center [801, 199] width 66 height 13
click at [800, 122] on td "Baixar Arquivo" at bounding box center [794, 148] width 102 height 52
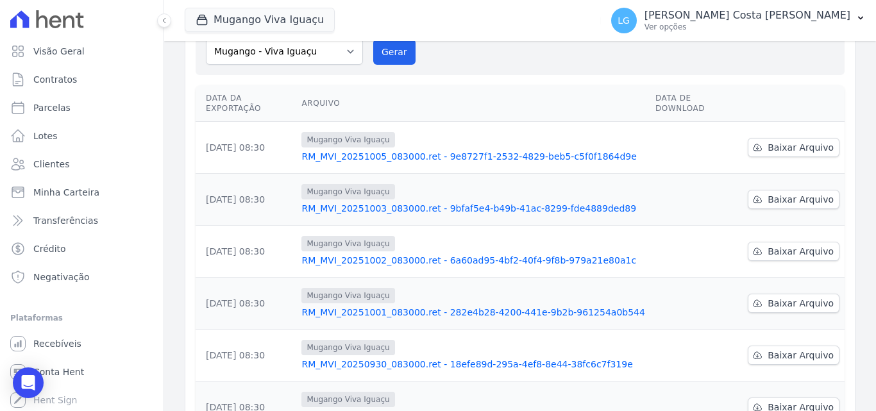
click at [856, 121] on div "Exportações de Retorno Gerar arquivo de retorno avulso Para qual empreendimento…" at bounding box center [520, 310] width 712 height 795
click at [800, 141] on span "Baixar Arquivo" at bounding box center [801, 147] width 66 height 13
click at [292, 24] on button "Mugango Viva Iguaçu" at bounding box center [260, 20] width 150 height 24
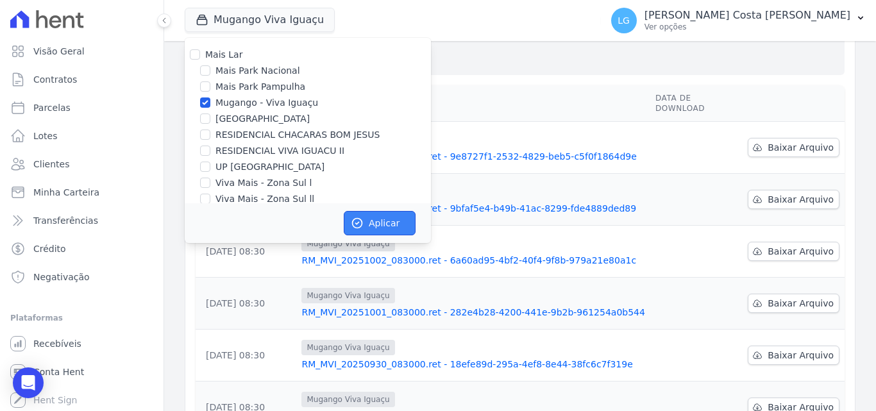
click at [355, 219] on icon "button" at bounding box center [358, 224] width 10 height 10
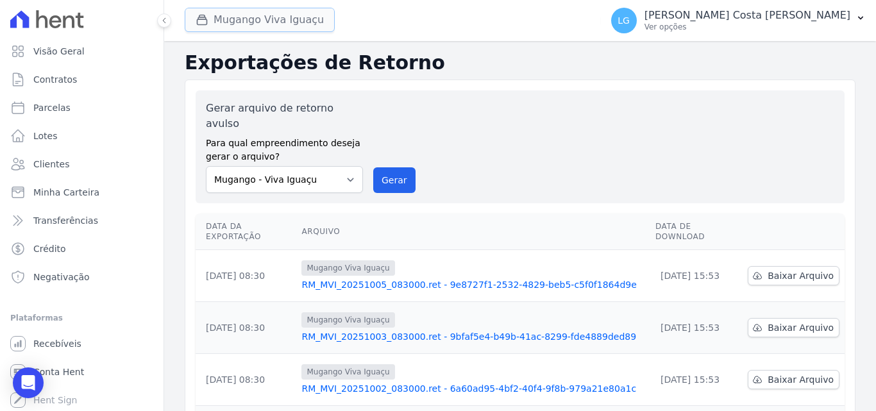
click at [309, 26] on button "Mugango Viva Iguaçu" at bounding box center [260, 20] width 150 height 24
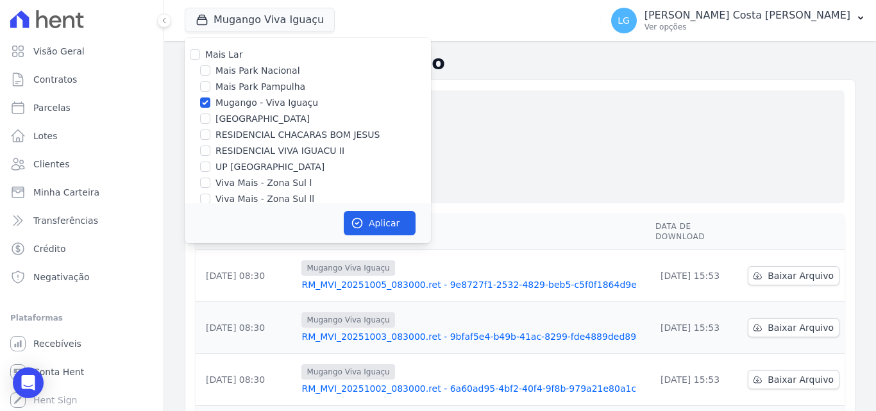
click at [259, 119] on label "[GEOGRAPHIC_DATA]" at bounding box center [263, 118] width 94 height 13
click at [210, 119] on input "[GEOGRAPHIC_DATA]" at bounding box center [205, 119] width 10 height 10
checkbox input "true"
click at [257, 106] on label "Mugango - Viva Iguaçu" at bounding box center [267, 102] width 103 height 13
click at [210, 106] on input "Mugango - Viva Iguaçu" at bounding box center [205, 103] width 10 height 10
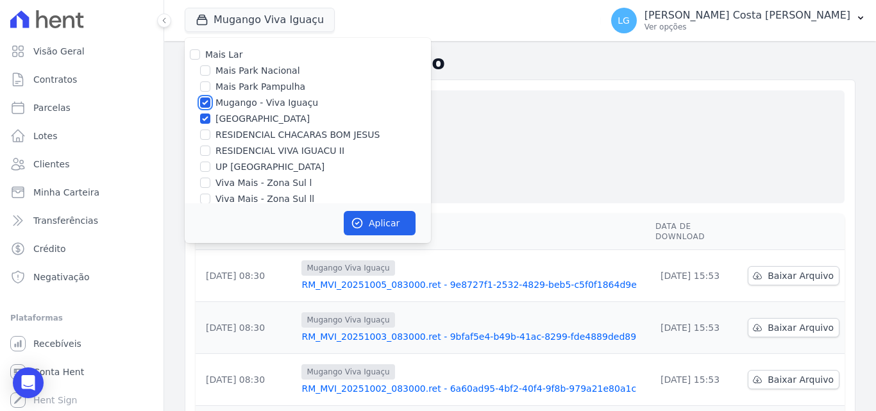
checkbox input "false"
click at [396, 226] on button "Aplicar" at bounding box center [380, 223] width 72 height 24
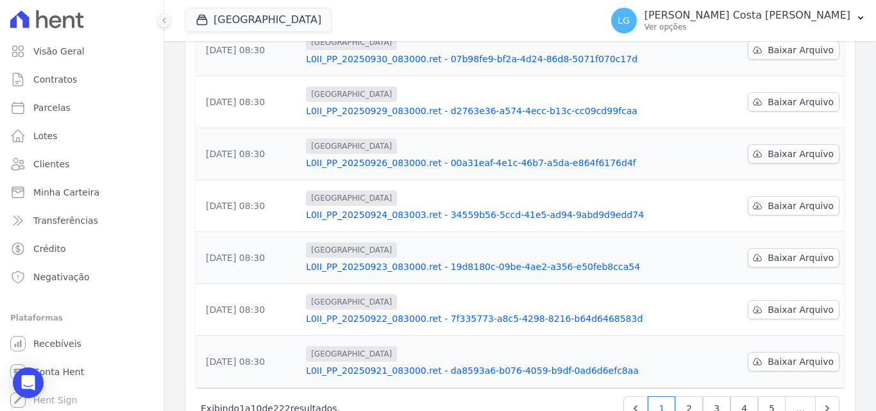
scroll to position [400, 0]
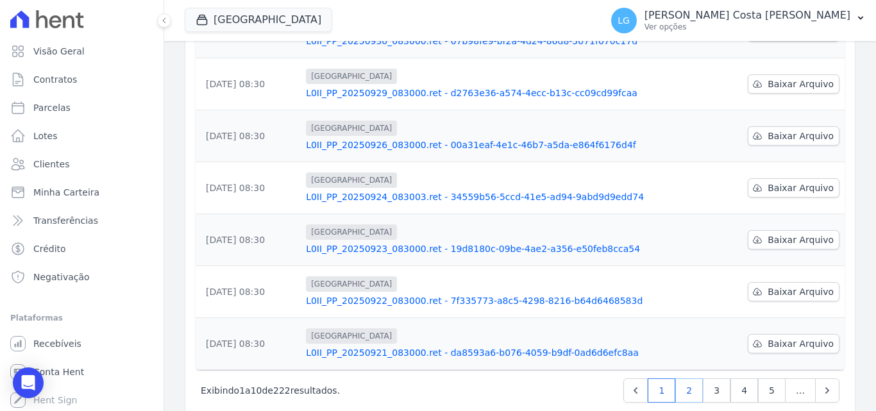
click at [679, 378] on link "2" at bounding box center [689, 390] width 28 height 24
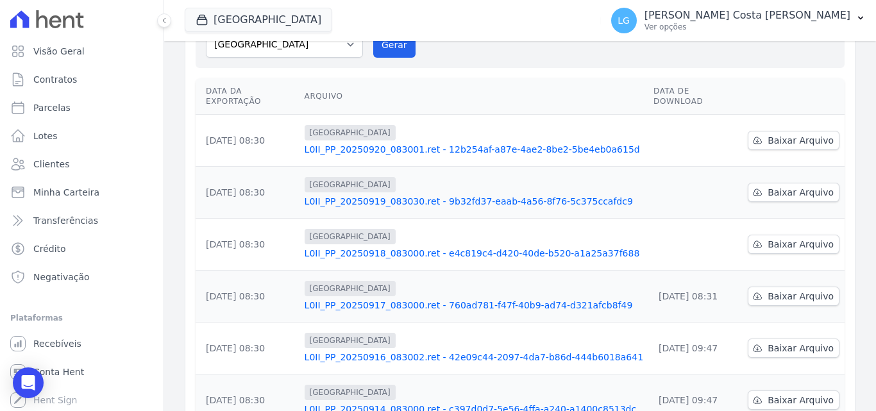
scroll to position [128, 0]
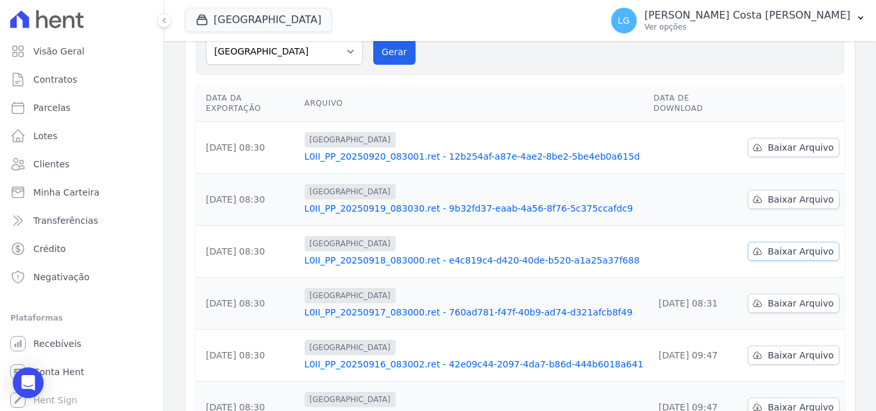
click at [803, 245] on span "Baixar Arquivo" at bounding box center [801, 251] width 66 height 13
click at [854, 216] on div "Data da Exportação [GEOGRAPHIC_DATA] Data de Download [DATE] 08:30 [GEOGRAPHIC_…" at bounding box center [520, 363] width 690 height 566
click at [840, 172] on div "Data da Exportação [GEOGRAPHIC_DATA] Data de Download [DATE] 08:30 [GEOGRAPHIC_…" at bounding box center [520, 363] width 690 height 566
click at [818, 193] on span "Baixar Arquivo" at bounding box center [801, 199] width 66 height 13
click at [800, 141] on span "Baixar Arquivo" at bounding box center [801, 147] width 66 height 13
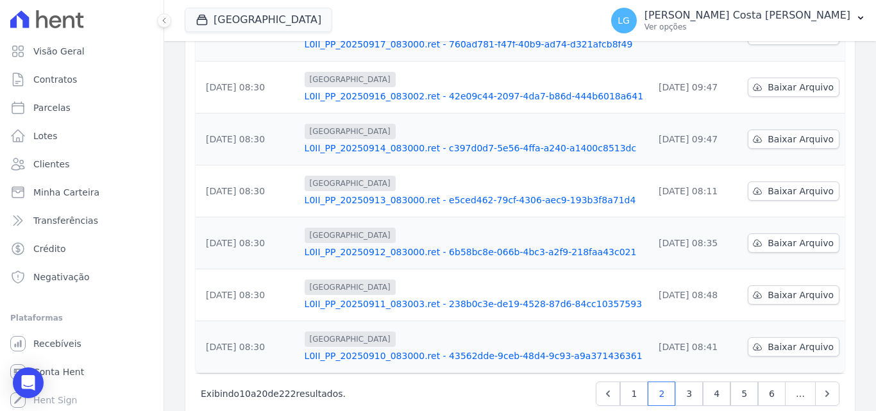
scroll to position [400, 0]
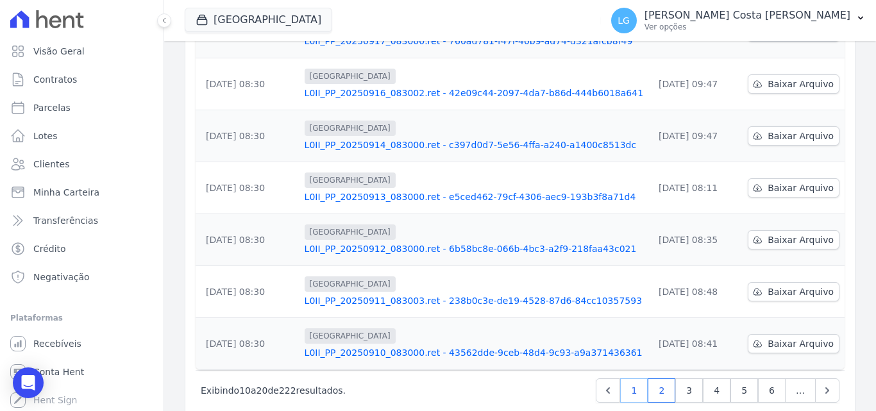
click at [625, 378] on link "1" at bounding box center [634, 390] width 28 height 24
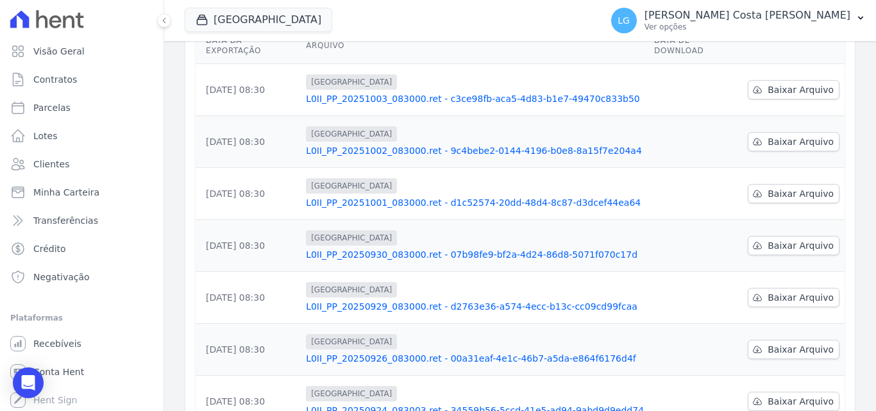
scroll to position [385, 0]
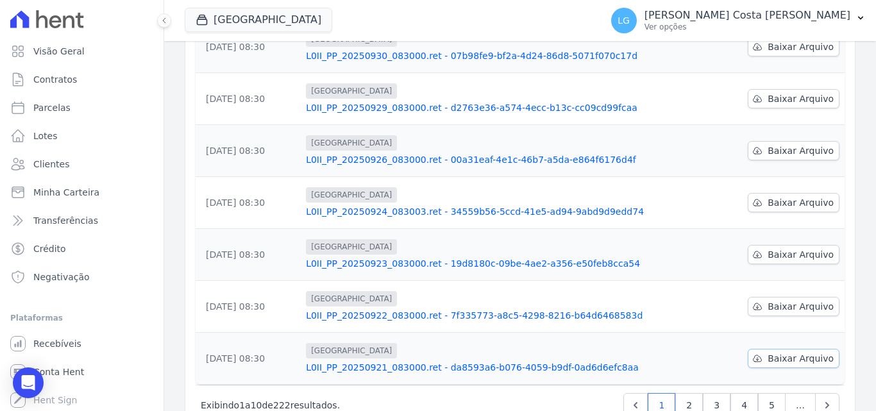
click at [777, 352] on span "Baixar Arquivo" at bounding box center [801, 358] width 66 height 13
click at [794, 300] on span "Baixar Arquivo" at bounding box center [801, 306] width 66 height 13
click at [803, 248] on span "Baixar Arquivo" at bounding box center [801, 254] width 66 height 13
click at [804, 196] on span "Baixar Arquivo" at bounding box center [801, 202] width 66 height 13
click at [801, 144] on span "Baixar Arquivo" at bounding box center [801, 150] width 66 height 13
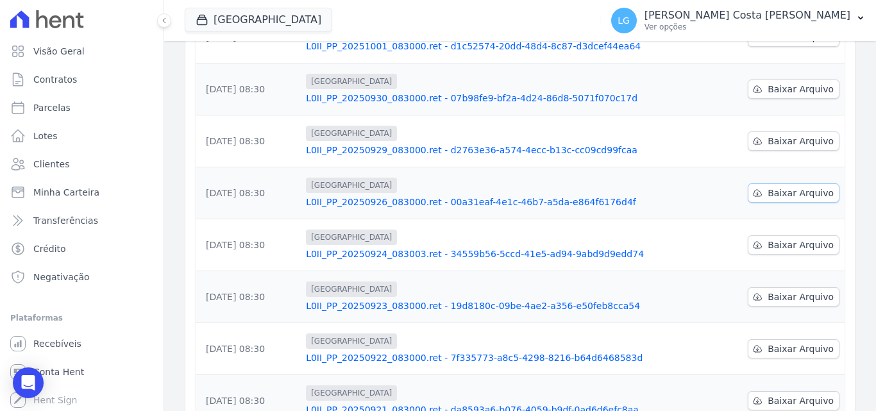
scroll to position [321, 0]
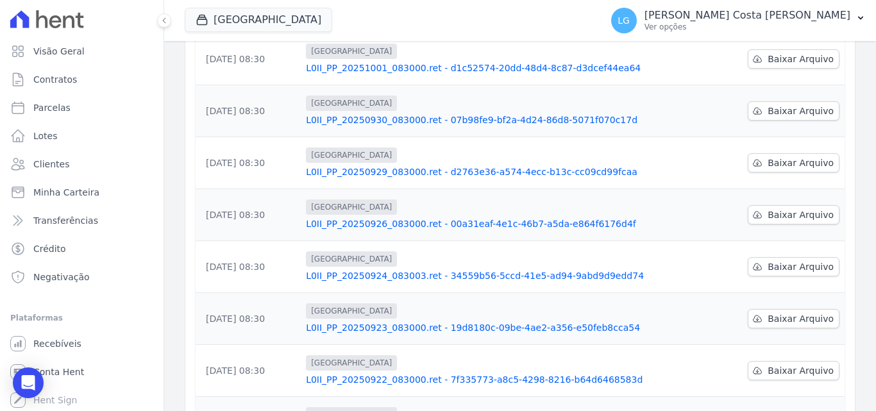
click at [845, 135] on div "Data da Exportação [GEOGRAPHIC_DATA] Data de Download [DATE] 08:30 [GEOGRAPHIC_…" at bounding box center [520, 171] width 690 height 566
click at [819, 157] on span "Baixar Arquivo" at bounding box center [801, 163] width 66 height 13
click at [816, 105] on span "Baixar Arquivo" at bounding box center [801, 111] width 66 height 13
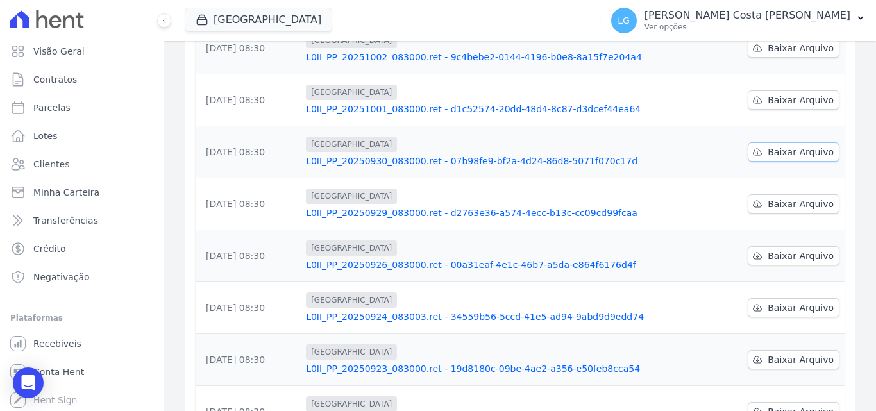
scroll to position [257, 0]
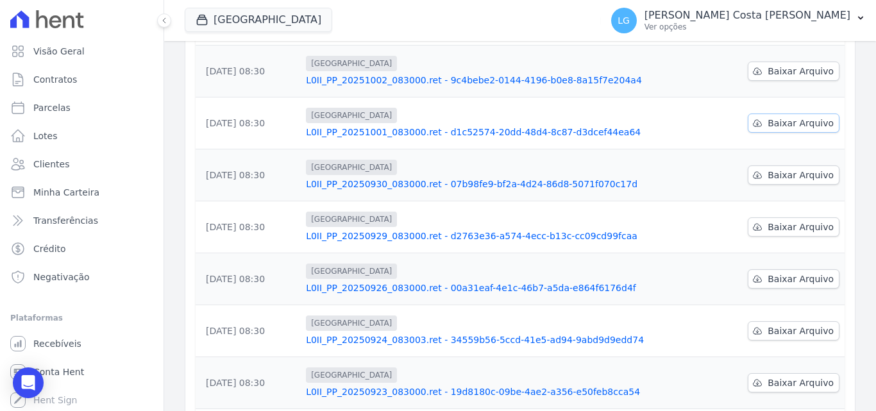
click at [804, 117] on span "Baixar Arquivo" at bounding box center [801, 123] width 66 height 13
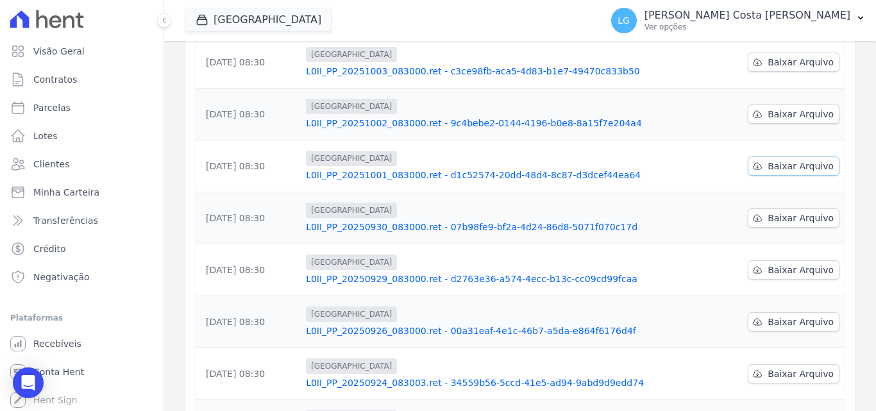
scroll to position [192, 0]
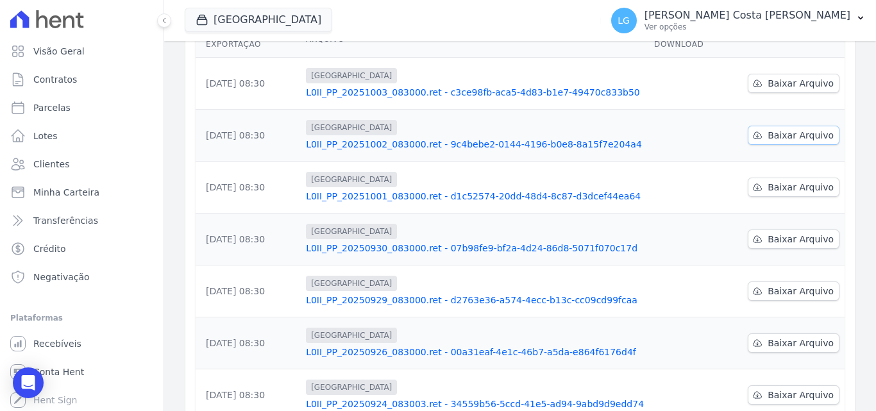
click at [792, 129] on span "Baixar Arquivo" at bounding box center [801, 135] width 66 height 13
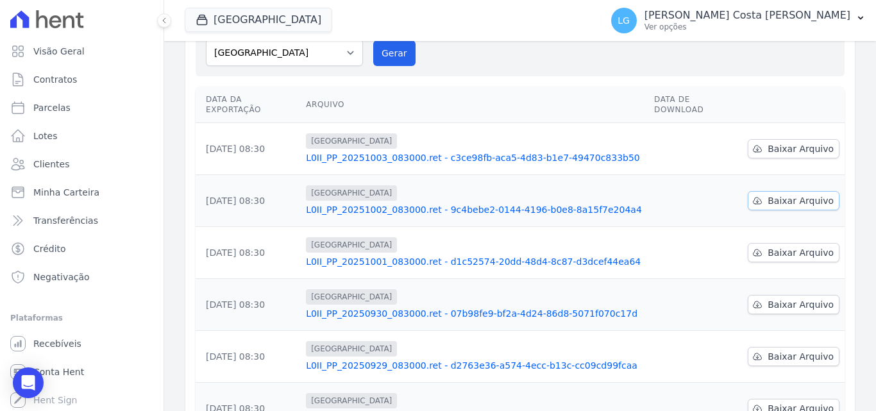
scroll to position [64, 0]
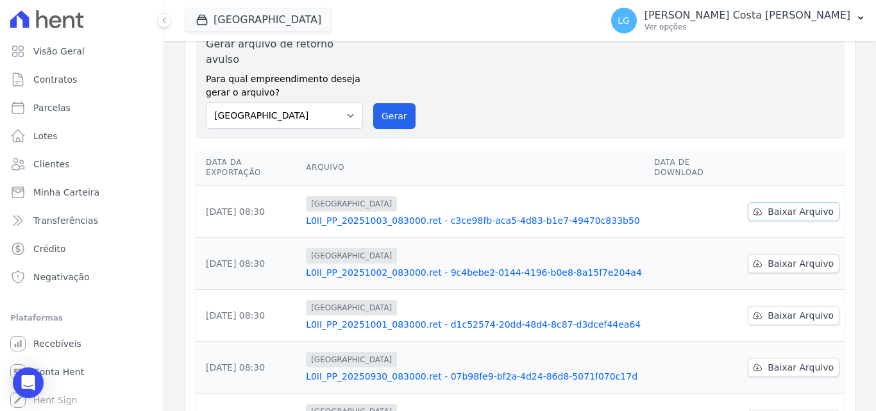
click at [796, 205] on span "Baixar Arquivo" at bounding box center [801, 211] width 66 height 13
click at [269, 21] on button "[GEOGRAPHIC_DATA]" at bounding box center [259, 20] width 148 height 24
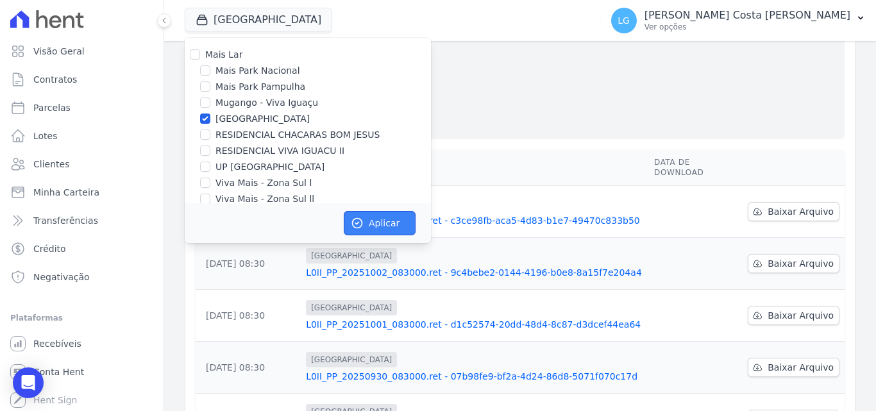
click at [380, 223] on button "Aplicar" at bounding box center [380, 223] width 72 height 24
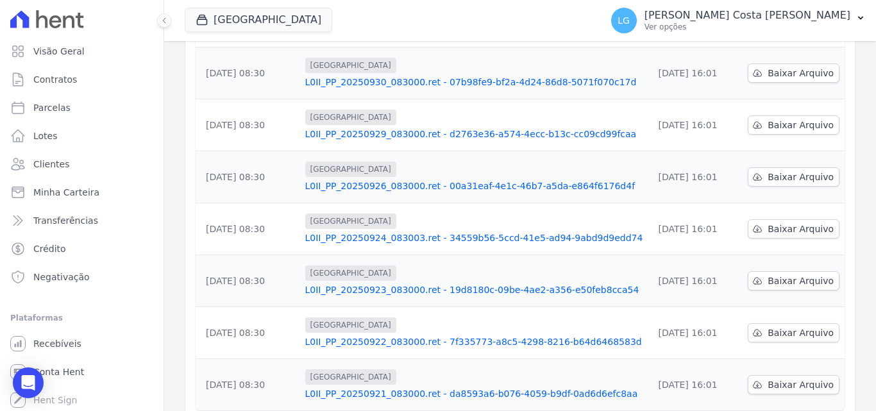
scroll to position [400, 0]
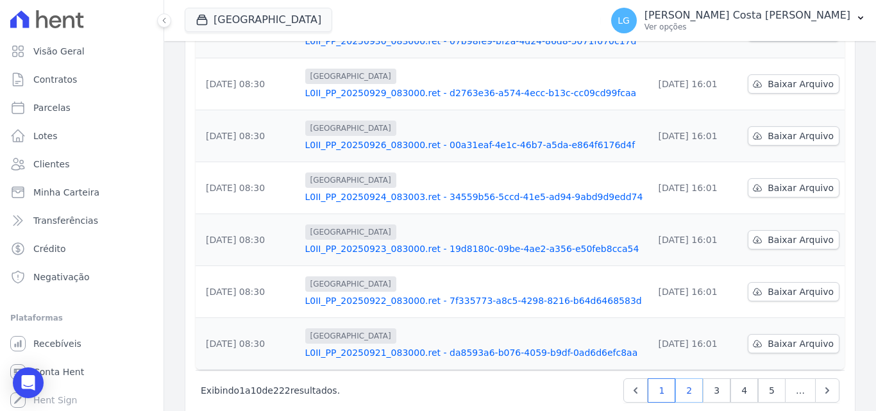
click at [691, 378] on link "2" at bounding box center [689, 390] width 28 height 24
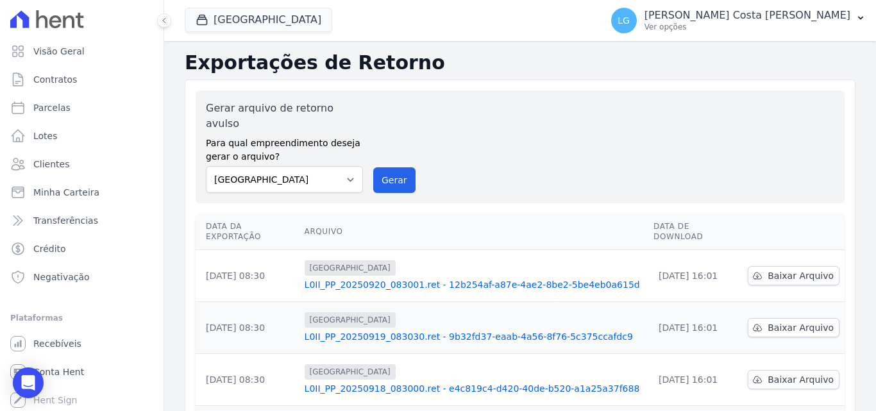
scroll to position [400, 0]
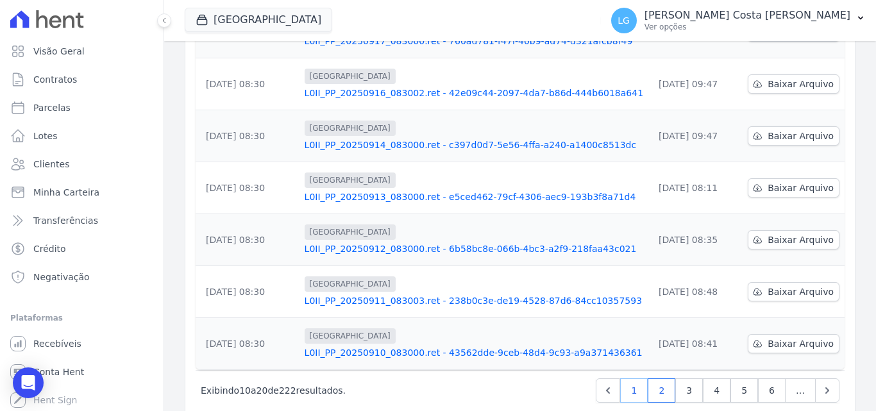
click at [639, 378] on link "1" at bounding box center [634, 390] width 28 height 24
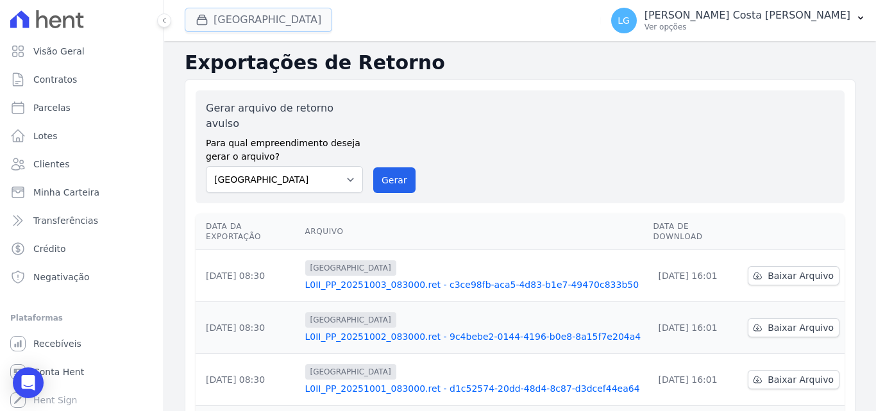
click at [247, 24] on button "[GEOGRAPHIC_DATA]" at bounding box center [259, 20] width 148 height 24
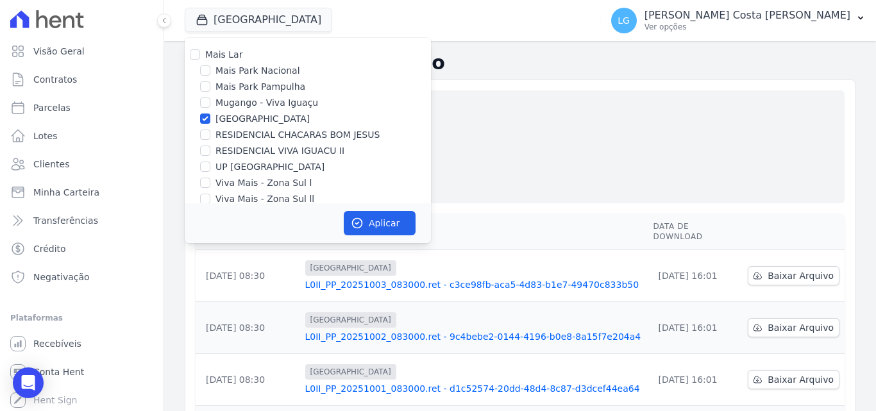
click at [238, 132] on label "RESIDENCIAL CHACARAS BOM JESUS" at bounding box center [298, 134] width 164 height 13
click at [210, 132] on input "RESIDENCIAL CHACARAS BOM JESUS" at bounding box center [205, 135] width 10 height 10
checkbox input "true"
click at [218, 118] on label "[GEOGRAPHIC_DATA]" at bounding box center [263, 118] width 94 height 13
click at [210, 118] on input "[GEOGRAPHIC_DATA]" at bounding box center [205, 119] width 10 height 10
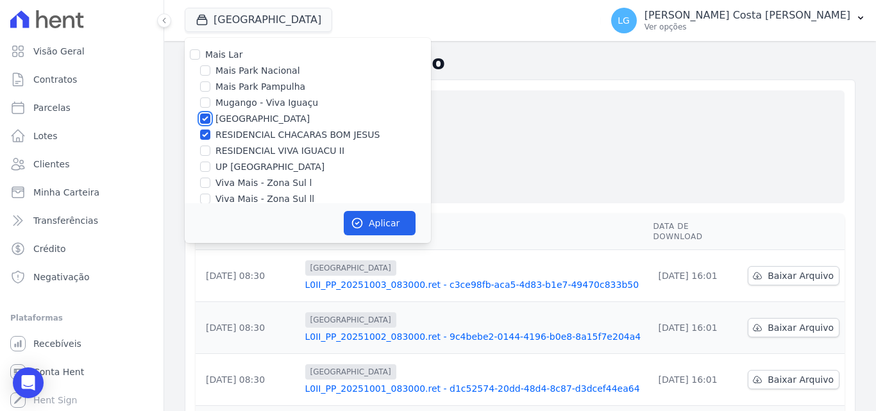
checkbox input "false"
click at [365, 223] on button "Aplicar" at bounding box center [380, 223] width 72 height 24
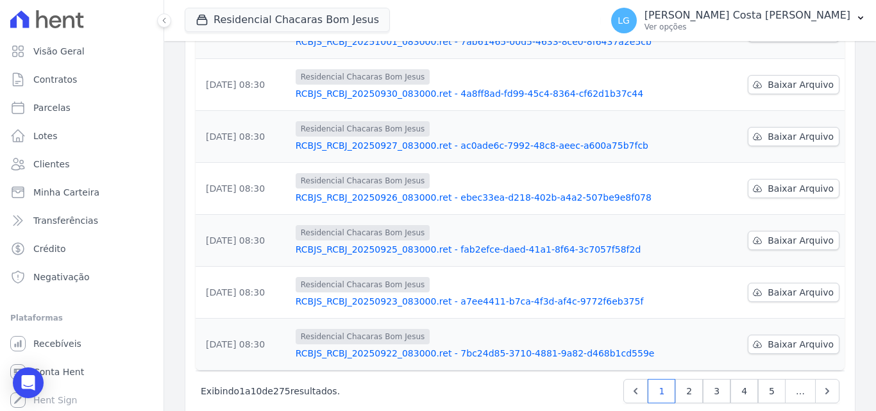
scroll to position [400, 0]
click at [679, 378] on link "2" at bounding box center [689, 390] width 28 height 24
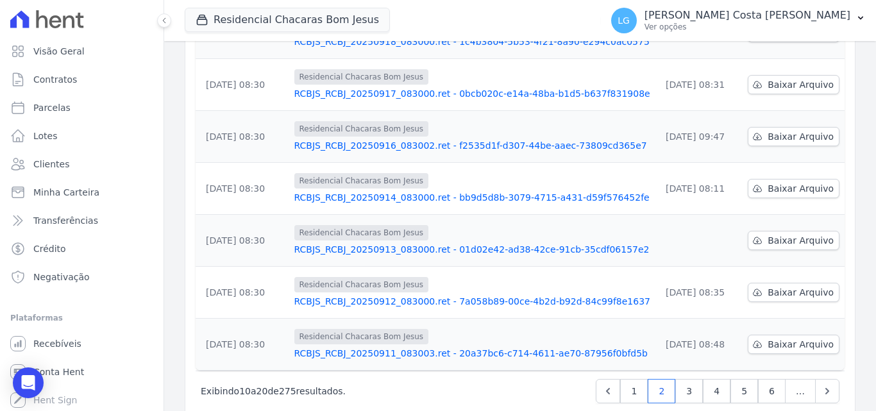
scroll to position [400, 0]
click at [769, 234] on span "Baixar Arquivo" at bounding box center [801, 240] width 66 height 13
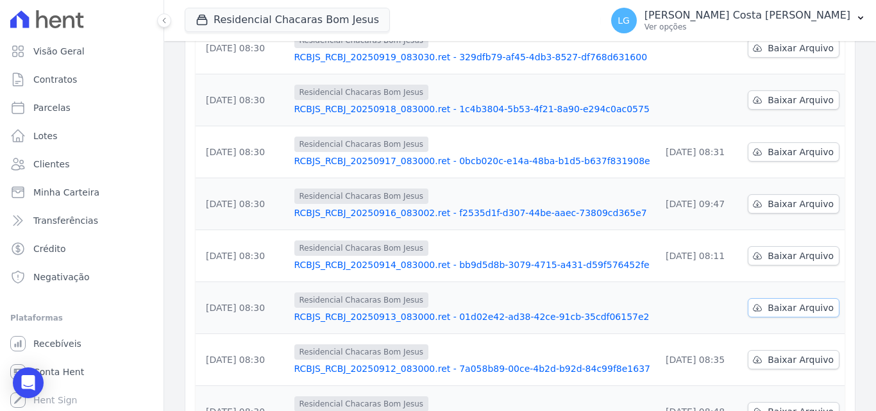
scroll to position [207, 0]
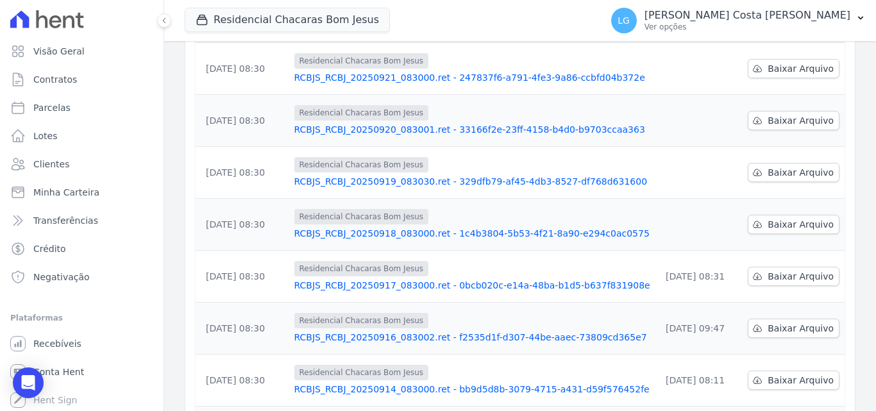
click at [852, 259] on div "Data da Exportação [GEOGRAPHIC_DATA] Data de Download [DATE] 08:30 Residencial …" at bounding box center [520, 284] width 690 height 566
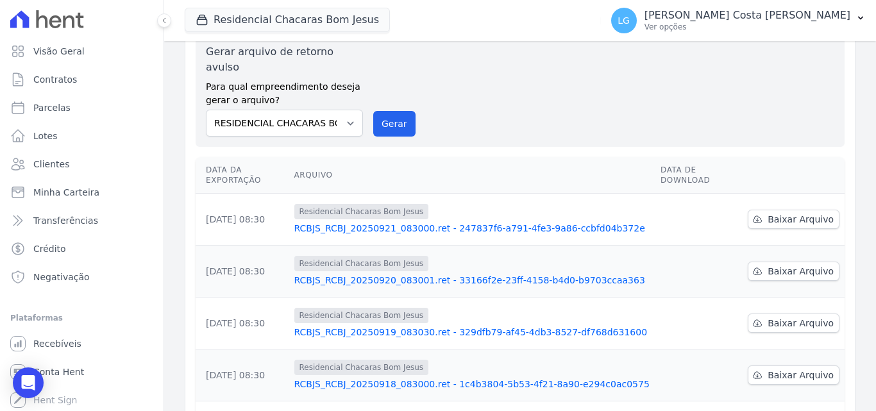
scroll to position [79, 0]
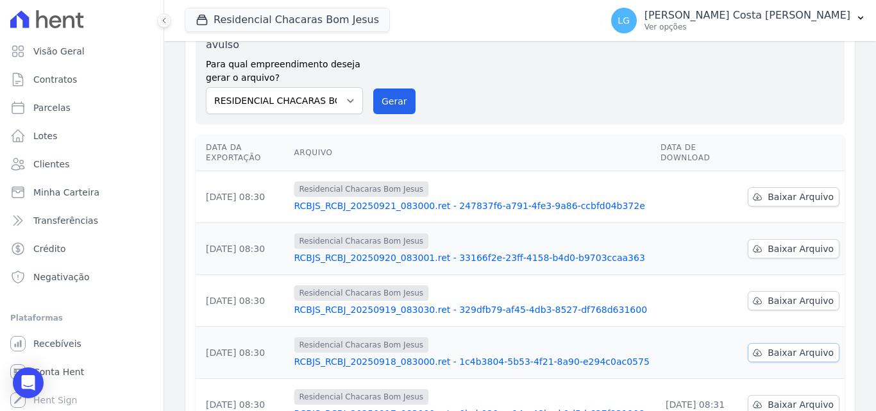
click at [797, 346] on span "Baixar Arquivo" at bounding box center [801, 352] width 66 height 13
click at [804, 294] on span "Baixar Arquivo" at bounding box center [801, 300] width 66 height 13
click at [800, 242] on span "Baixar Arquivo" at bounding box center [801, 248] width 66 height 13
click at [800, 191] on span "Baixar Arquivo" at bounding box center [801, 197] width 66 height 13
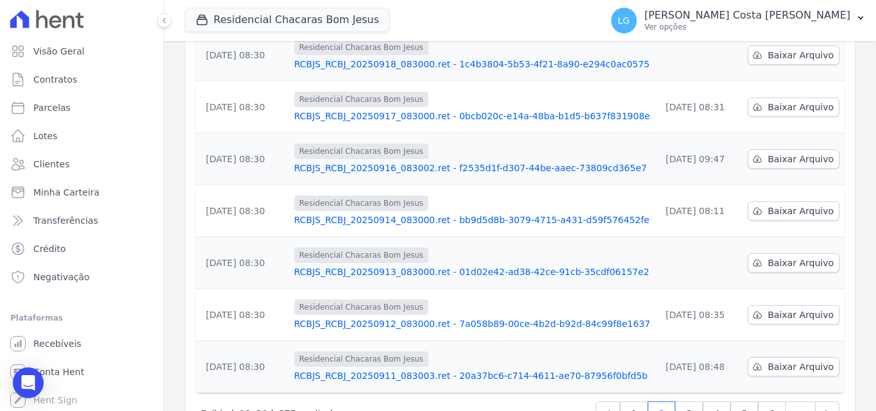
scroll to position [400, 0]
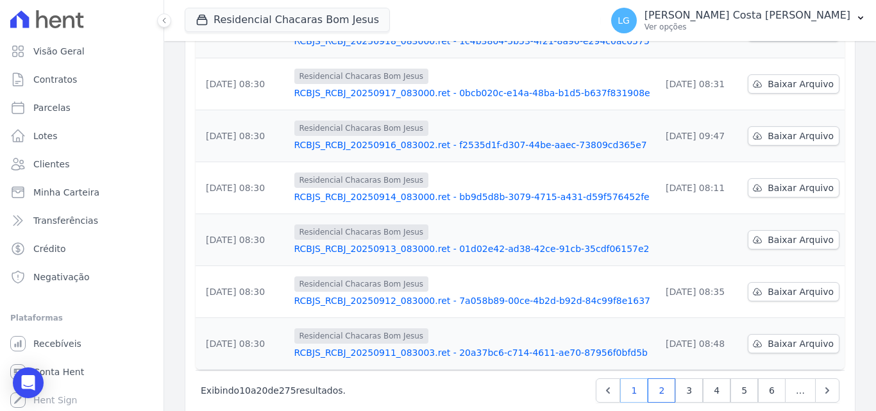
click at [641, 378] on link "1" at bounding box center [634, 390] width 28 height 24
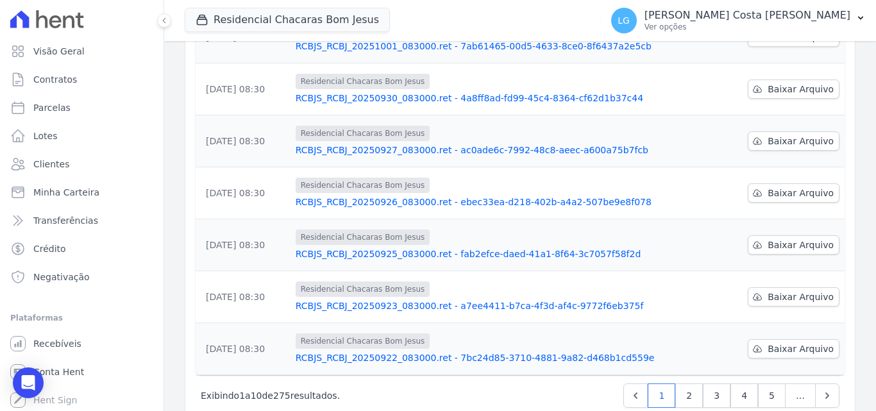
scroll to position [400, 0]
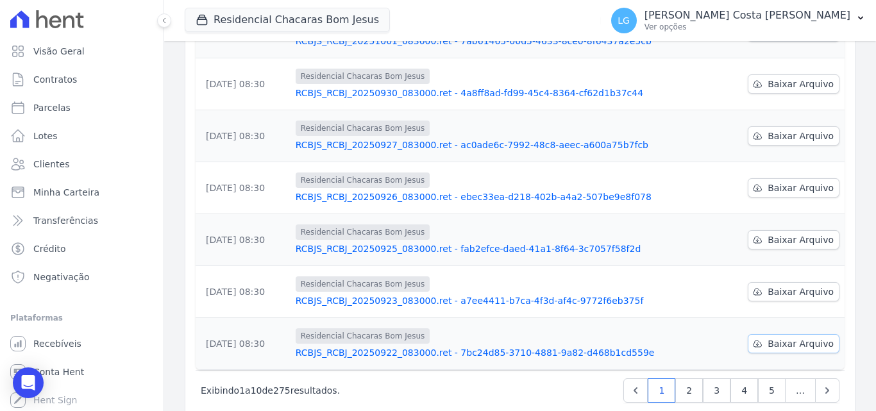
click at [776, 337] on span "Baixar Arquivo" at bounding box center [801, 343] width 66 height 13
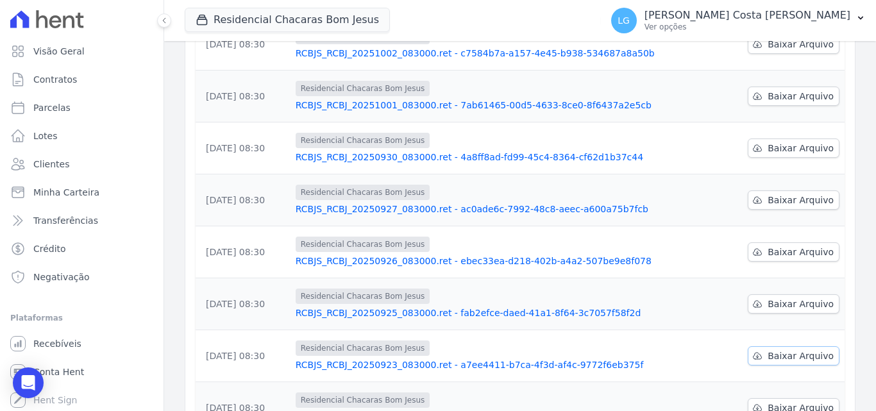
click at [788, 350] on span "Baixar Arquivo" at bounding box center [801, 356] width 66 height 13
click at [798, 298] on span "Baixar Arquivo" at bounding box center [801, 304] width 66 height 13
click at [795, 246] on span "Baixar Arquivo" at bounding box center [801, 252] width 66 height 13
click at [806, 194] on span "Baixar Arquivo" at bounding box center [801, 200] width 66 height 13
click at [797, 142] on span "Baixar Arquivo" at bounding box center [801, 148] width 66 height 13
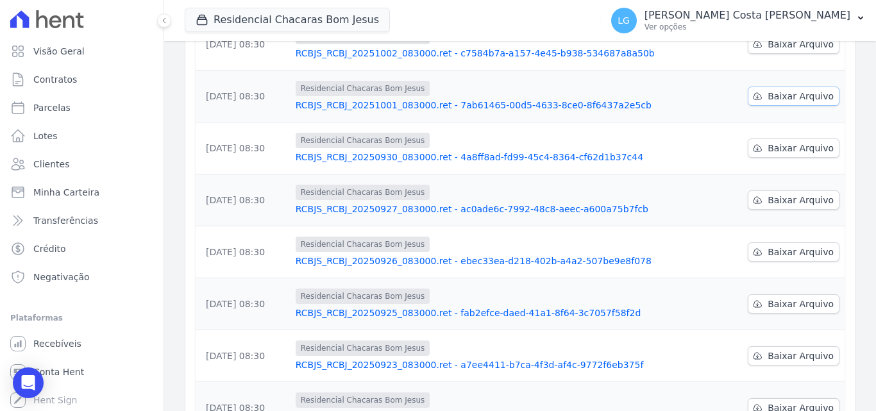
click at [795, 90] on span "Baixar Arquivo" at bounding box center [801, 96] width 66 height 13
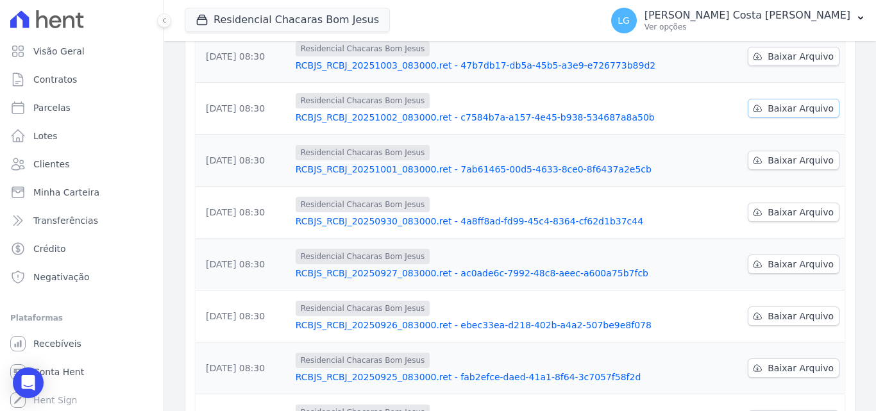
click at [791, 102] on span "Baixar Arquivo" at bounding box center [801, 108] width 66 height 13
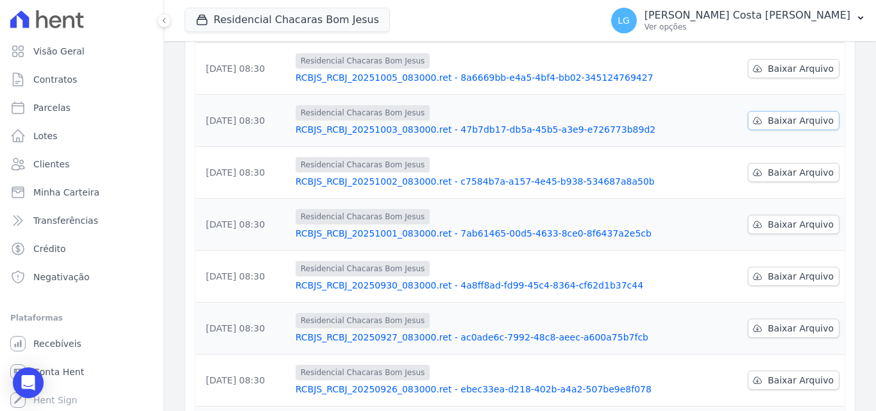
click at [791, 114] on span "Baixar Arquivo" at bounding box center [801, 120] width 66 height 13
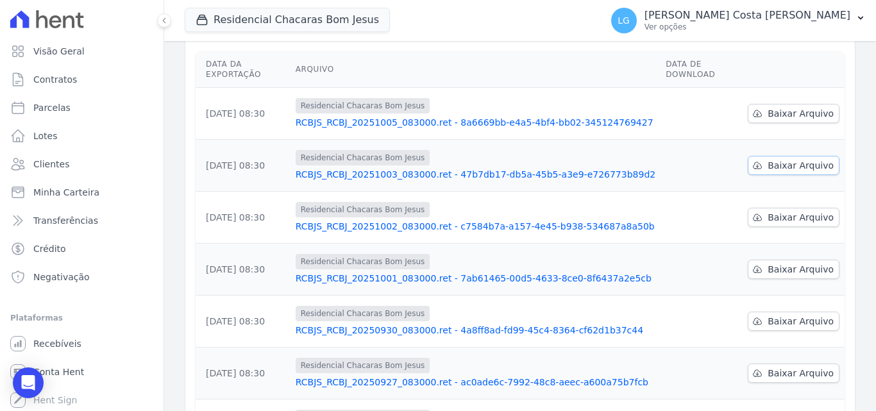
scroll to position [143, 0]
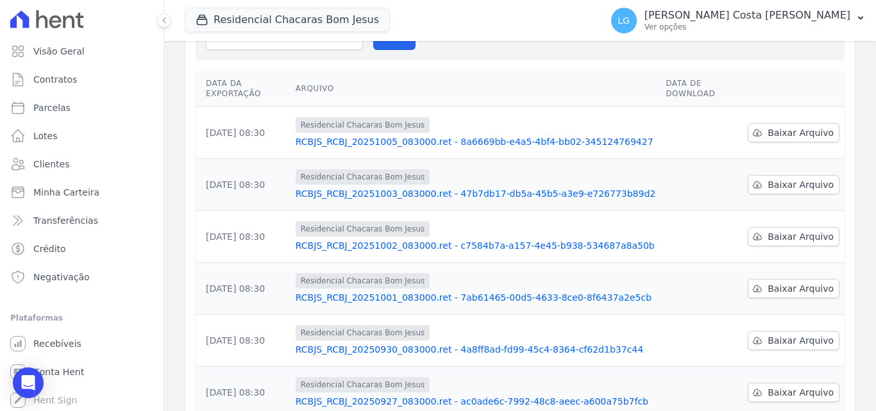
click at [844, 106] on div "Data da Exportação [GEOGRAPHIC_DATA] Data de Download [DATE] 08:30 Residencial …" at bounding box center [520, 348] width 690 height 566
click at [799, 126] on span "Baixar Arquivo" at bounding box center [801, 132] width 66 height 13
click at [344, 21] on button "Residencial Chacaras Bom Jesus" at bounding box center [287, 20] width 205 height 24
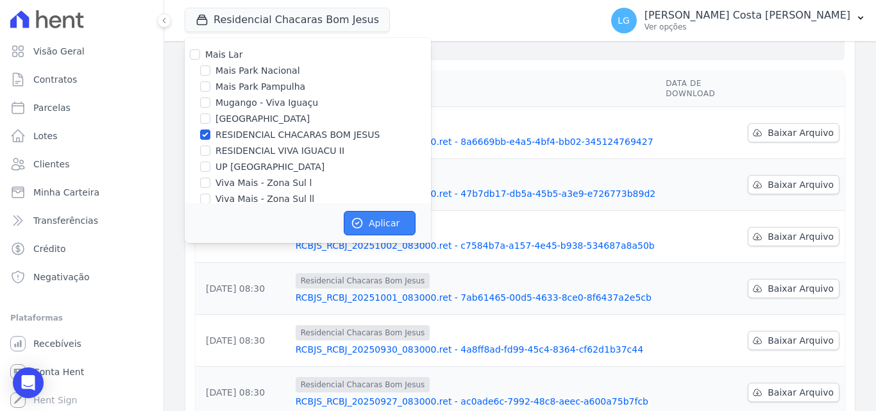
click at [373, 219] on button "Aplicar" at bounding box center [380, 223] width 72 height 24
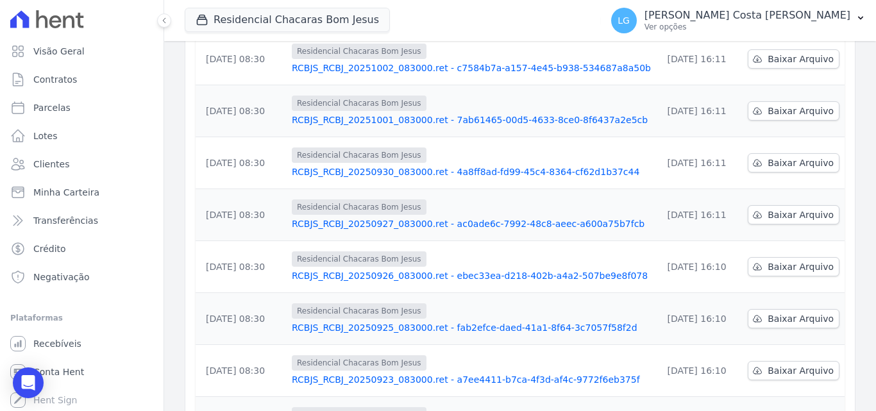
scroll to position [400, 0]
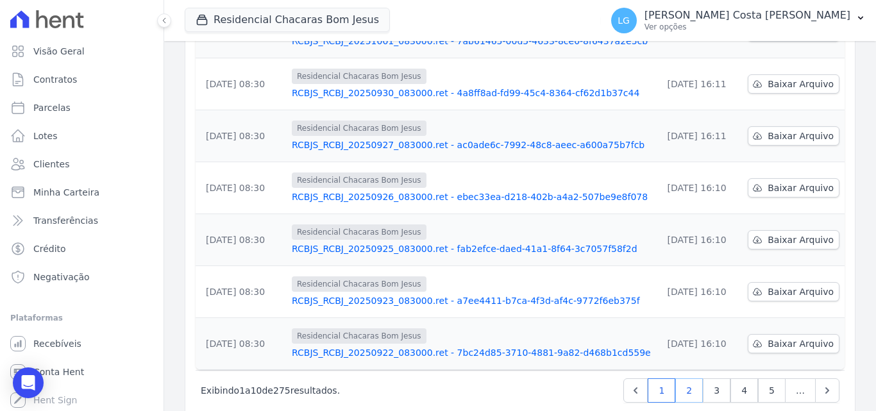
click at [685, 378] on link "2" at bounding box center [689, 390] width 28 height 24
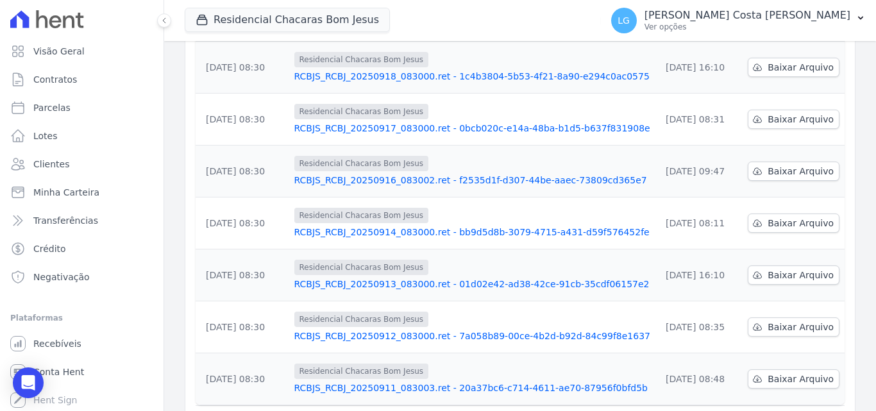
scroll to position [400, 0]
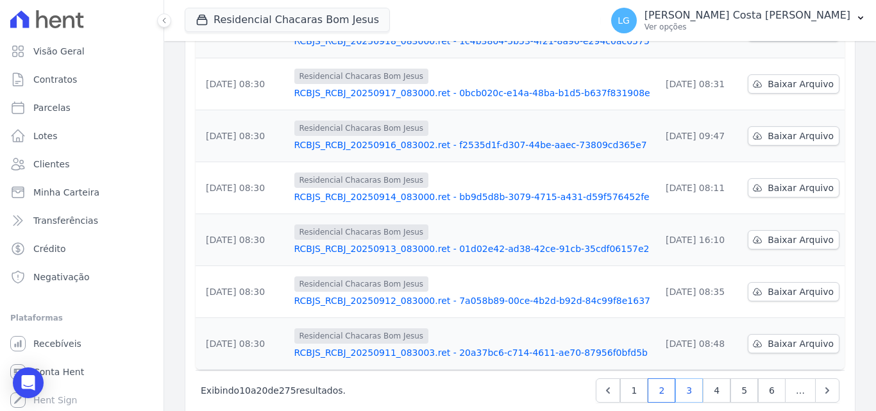
click at [690, 378] on link "3" at bounding box center [689, 390] width 28 height 24
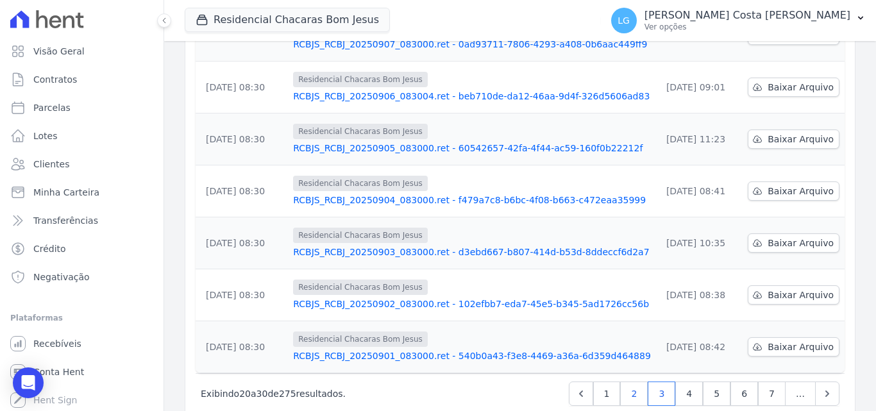
scroll to position [400, 0]
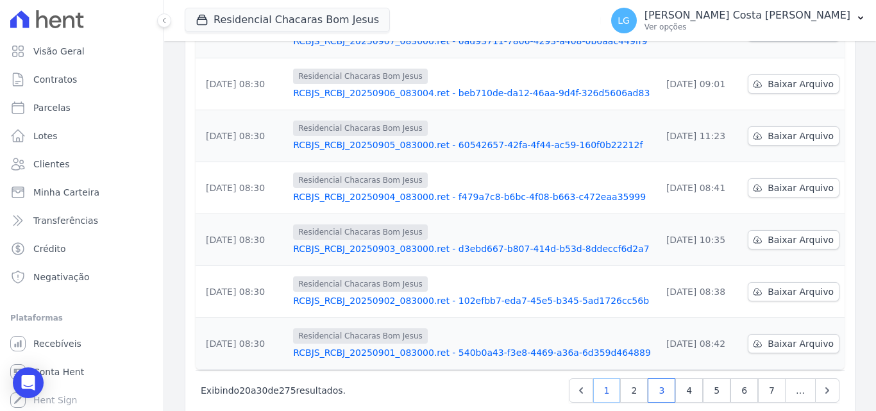
click at [610, 378] on link "1" at bounding box center [607, 390] width 28 height 24
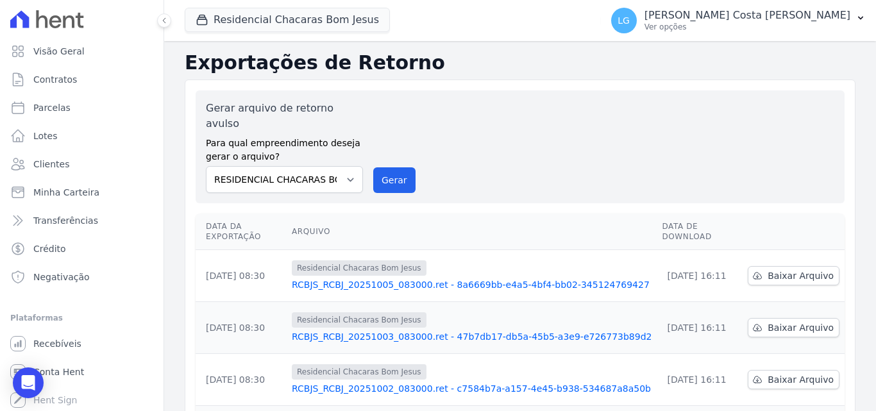
click at [310, 37] on div "Residencial Chacaras Bom [PERSON_NAME] Lar Mais Park Nacional Mais Park [GEOGRA…" at bounding box center [390, 20] width 411 height 42
click at [314, 29] on button "Residencial Chacaras Bom Jesus" at bounding box center [287, 20] width 205 height 24
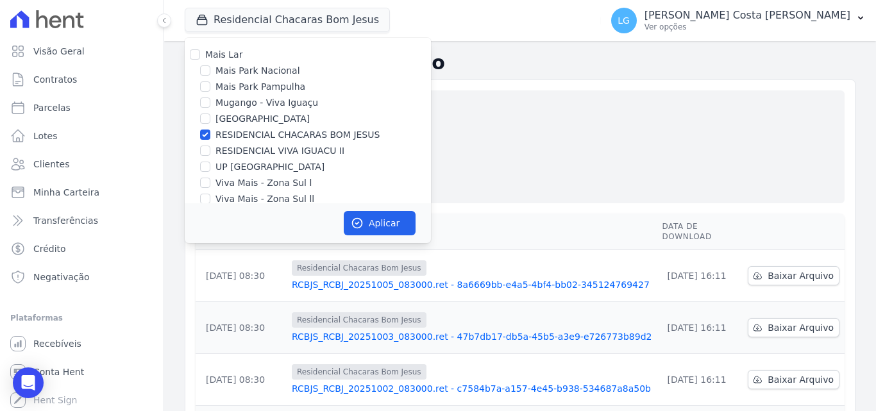
click at [273, 151] on label "RESIDENCIAL VIVA IGUACU II" at bounding box center [280, 150] width 129 height 13
click at [210, 151] on input "RESIDENCIAL VIVA IGUACU II" at bounding box center [205, 151] width 10 height 10
checkbox input "true"
click at [268, 133] on label "RESIDENCIAL CHACARAS BOM JESUS" at bounding box center [298, 134] width 164 height 13
click at [210, 133] on input "RESIDENCIAL CHACARAS BOM JESUS" at bounding box center [205, 135] width 10 height 10
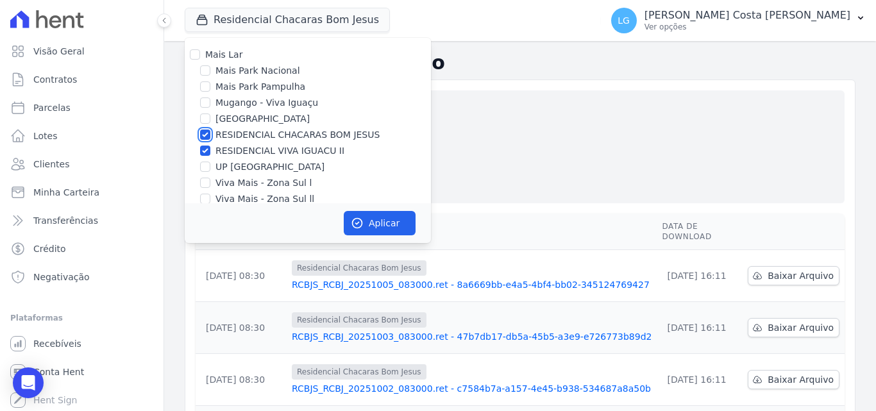
checkbox input "false"
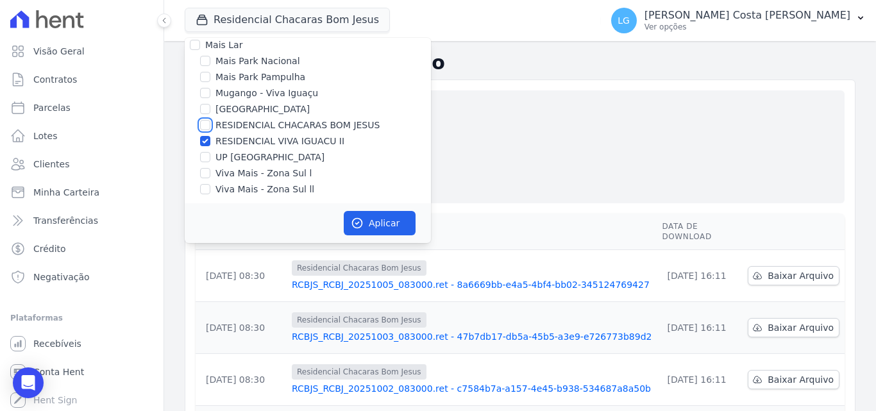
scroll to position [13, 0]
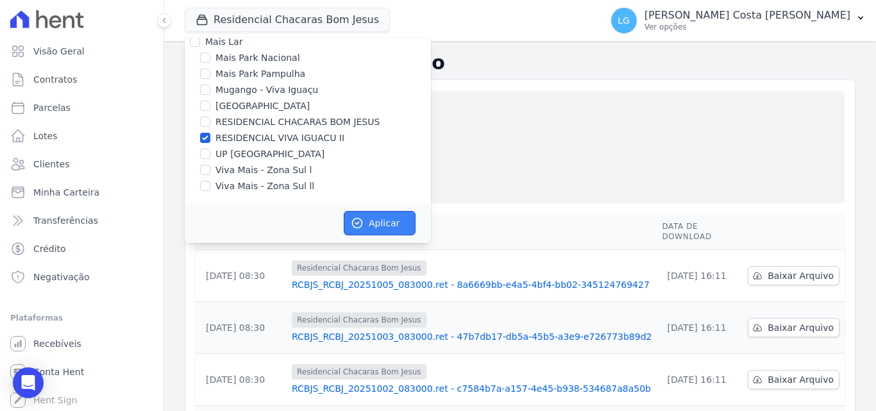
click at [368, 214] on button "Aplicar" at bounding box center [380, 223] width 72 height 24
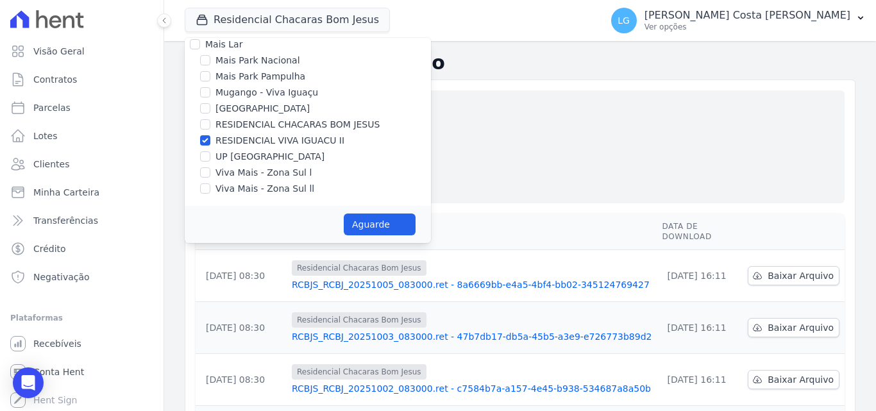
scroll to position [10, 0]
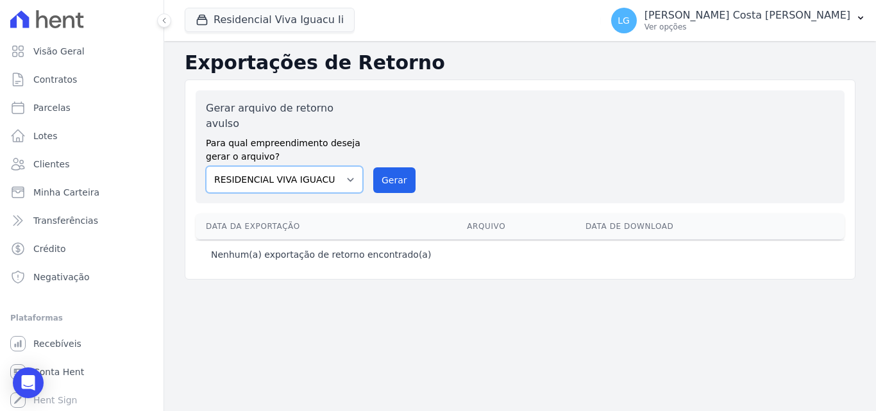
click at [338, 166] on select "[GEOGRAPHIC_DATA] [GEOGRAPHIC_DATA] Iguaçu [GEOGRAPHIC_DATA] RESIDENCIAL CHACAR…" at bounding box center [284, 179] width 157 height 27
click at [461, 123] on div "Gerar arquivo de retorno avulso Para qual empreendimento deseja gerar o arquivo…" at bounding box center [520, 147] width 629 height 92
click at [310, 19] on button "Residencial Viva Iguacu Ii" at bounding box center [270, 20] width 170 height 24
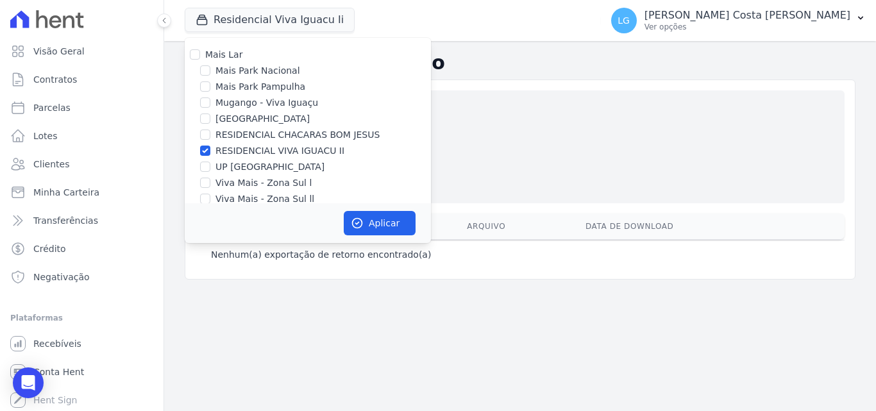
click at [257, 152] on label "RESIDENCIAL VIVA IGUACU II" at bounding box center [280, 150] width 129 height 13
click at [210, 152] on input "RESIDENCIAL VIVA IGUACU II" at bounding box center [205, 151] width 10 height 10
checkbox input "false"
click at [259, 174] on div "Mais Lar Mais Park Nacional Mais Park [GEOGRAPHIC_DATA] Mugango - Viva Iguaçu […" at bounding box center [308, 127] width 246 height 178
click at [260, 180] on label "Viva Mais - Zona Sul l" at bounding box center [264, 182] width 96 height 13
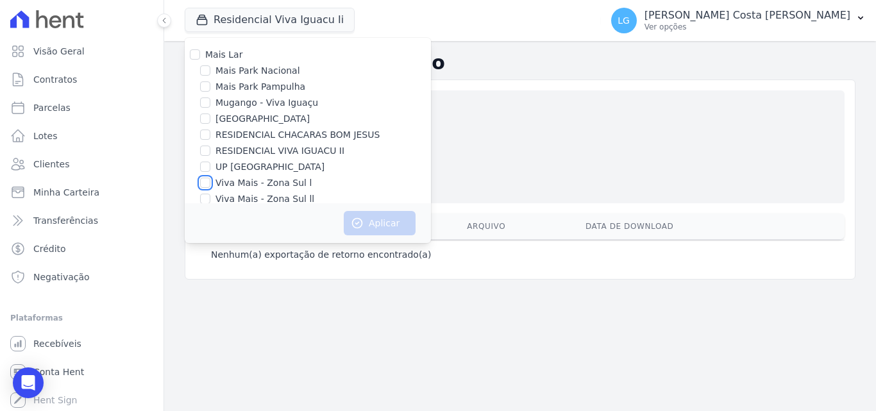
click at [210, 180] on input "Viva Mais - Zona Sul l" at bounding box center [205, 183] width 10 height 10
checkbox input "true"
click at [362, 220] on icon "button" at bounding box center [357, 223] width 13 height 13
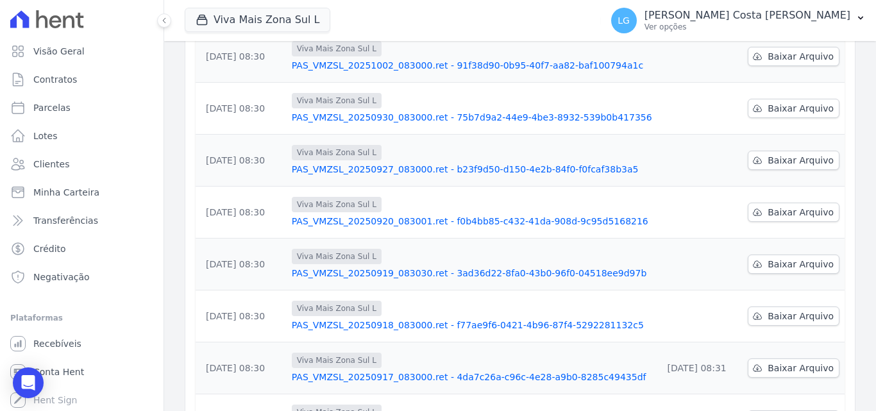
scroll to position [207, 0]
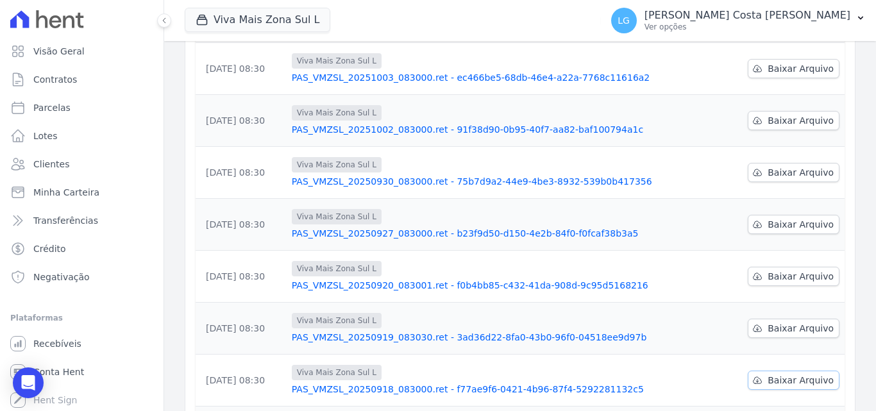
click at [794, 374] on span "Baixar Arquivo" at bounding box center [801, 380] width 66 height 13
click at [848, 330] on div "Data da Exportação [GEOGRAPHIC_DATA] Data de Download [DATE] 08:30 Viva Mais Zo…" at bounding box center [520, 284] width 690 height 566
click at [788, 322] on span "Baixar Arquivo" at bounding box center [801, 328] width 66 height 13
click at [792, 270] on span "Baixar Arquivo" at bounding box center [801, 276] width 66 height 13
click at [804, 218] on span "Baixar Arquivo" at bounding box center [801, 224] width 66 height 13
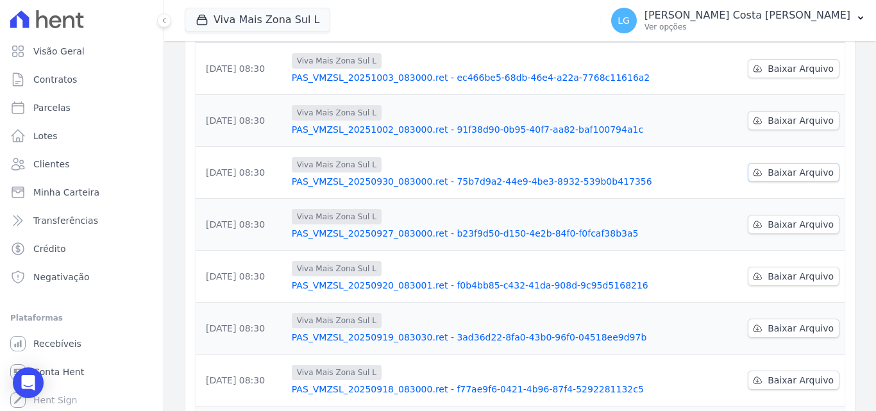
click at [802, 166] on span "Baixar Arquivo" at bounding box center [801, 172] width 66 height 13
click at [794, 114] on span "Baixar Arquivo" at bounding box center [801, 120] width 66 height 13
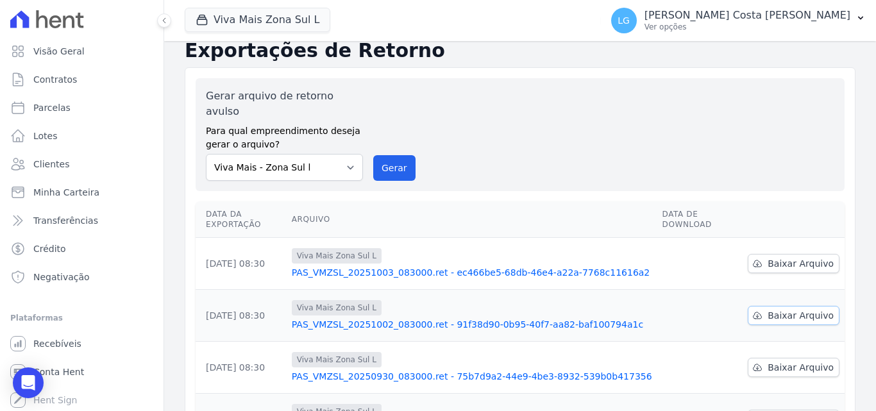
scroll to position [0, 0]
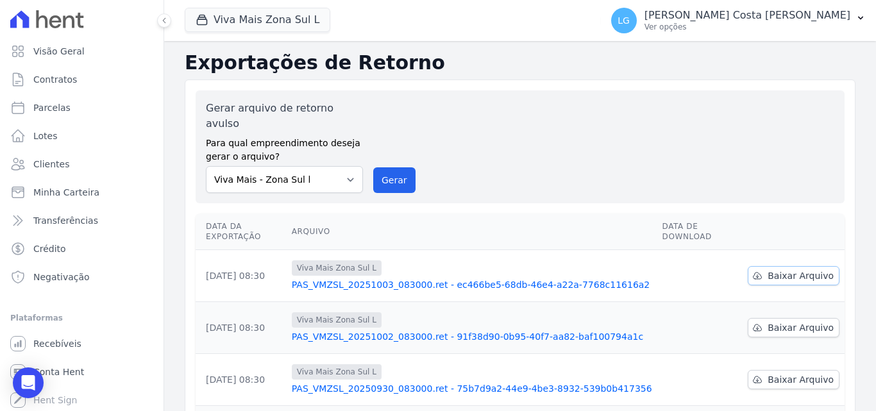
click at [785, 269] on span "Baixar Arquivo" at bounding box center [801, 275] width 66 height 13
click at [282, 22] on button "Viva Mais Zona Sul L" at bounding box center [258, 20] width 146 height 24
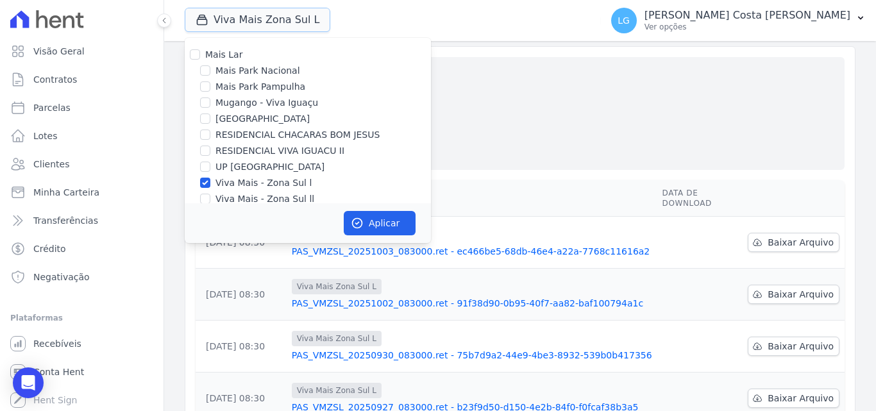
scroll to position [64, 0]
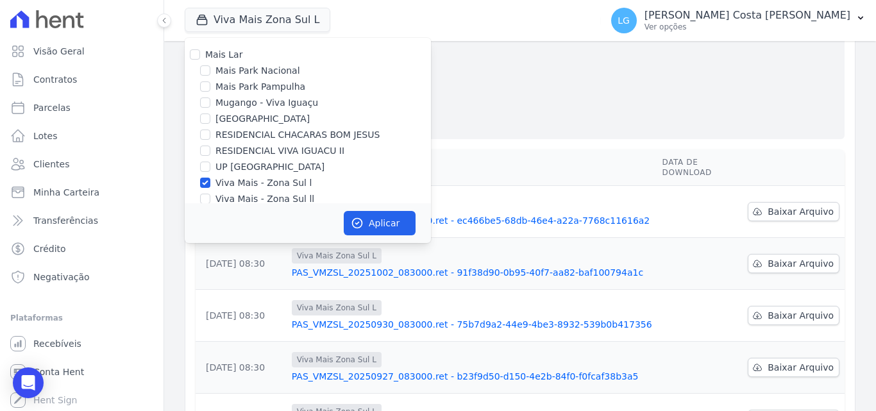
click at [525, 119] on div "Gerar arquivo de retorno avulso Para qual empreendimento deseja gerar o arquivo…" at bounding box center [520, 82] width 649 height 113
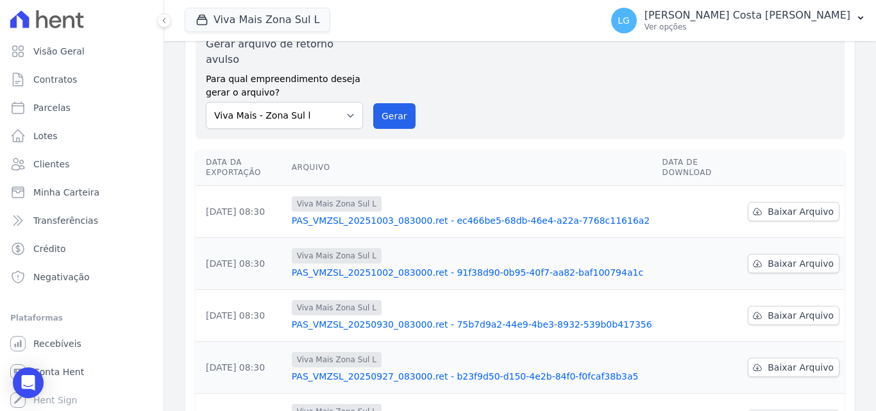
scroll to position [0, 0]
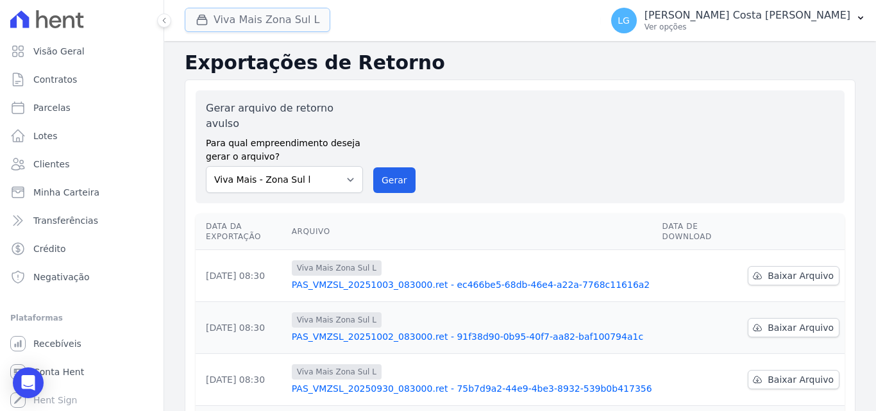
click at [298, 25] on button "Viva Mais Zona Sul L" at bounding box center [258, 20] width 146 height 24
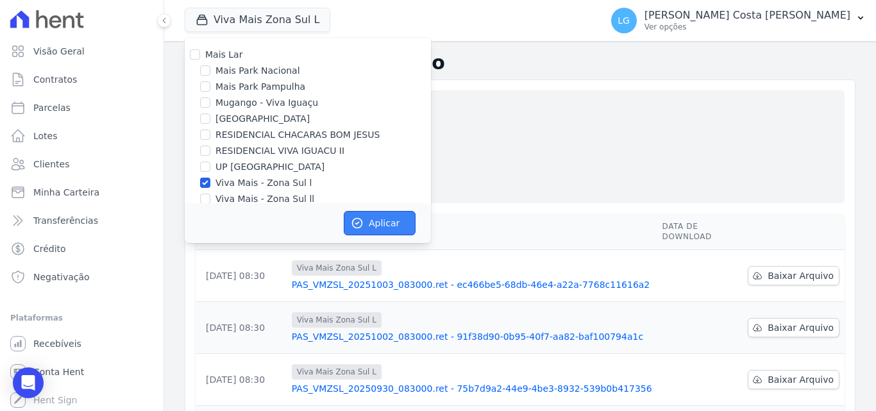
click at [391, 219] on button "Aplicar" at bounding box center [380, 223] width 72 height 24
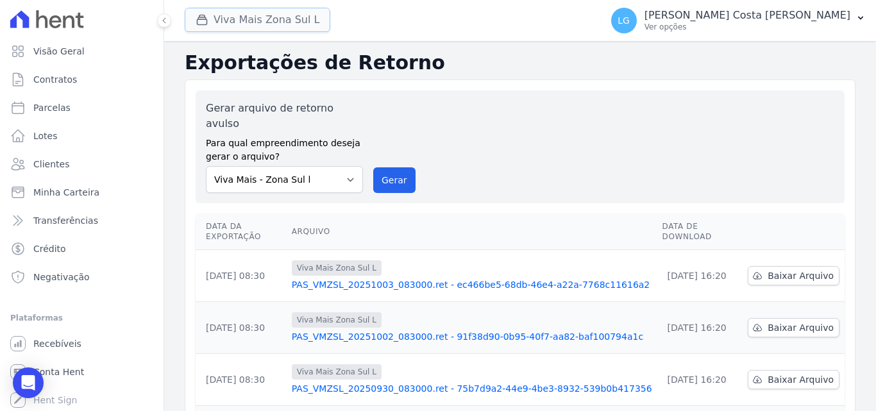
click at [237, 21] on button "Viva Mais Zona Sul L" at bounding box center [258, 20] width 146 height 24
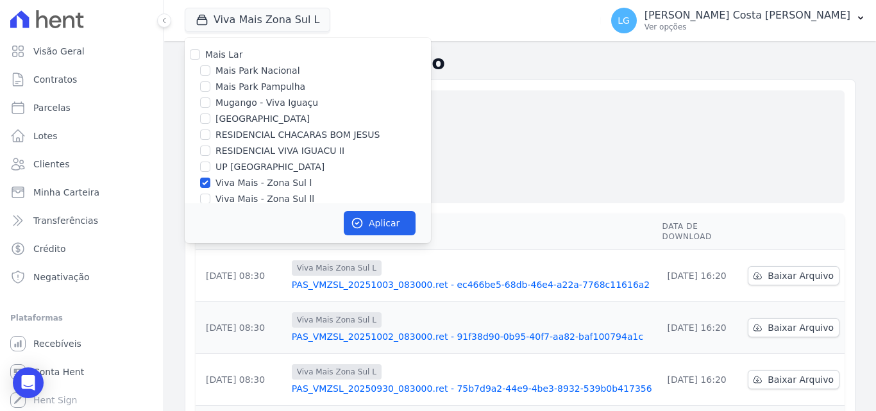
click at [238, 195] on label "Viva Mais - Zona Sul ll" at bounding box center [265, 198] width 99 height 13
click at [210, 195] on input "Viva Mais - Zona Sul ll" at bounding box center [205, 199] width 10 height 10
checkbox input "true"
click at [233, 191] on div "Mais Lar Mais Park Nacional Mais Park [GEOGRAPHIC_DATA] Mugango - Viva Iguaçu […" at bounding box center [308, 126] width 246 height 178
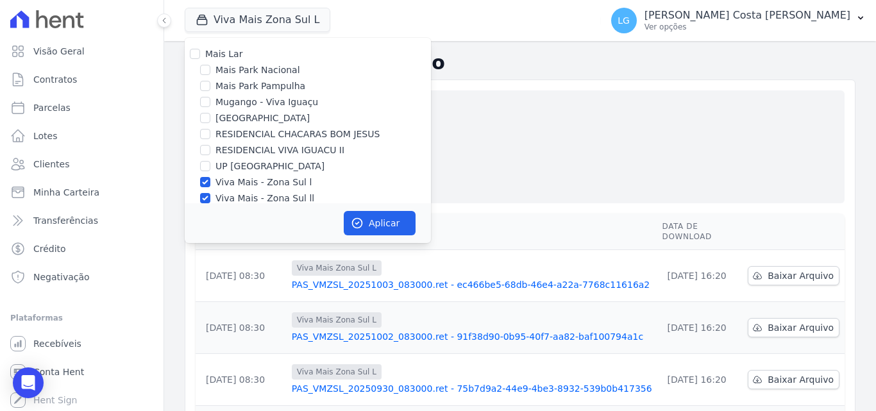
click at [284, 187] on label "Viva Mais - Zona Sul l" at bounding box center [264, 182] width 96 height 13
click at [210, 187] on input "Viva Mais - Zona Sul l" at bounding box center [205, 182] width 10 height 10
checkbox input "false"
click at [397, 221] on button "Aplicar" at bounding box center [380, 223] width 72 height 24
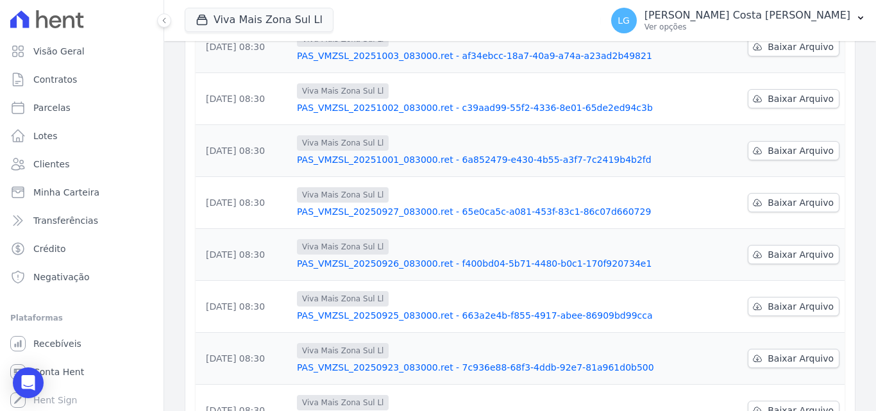
scroll to position [400, 0]
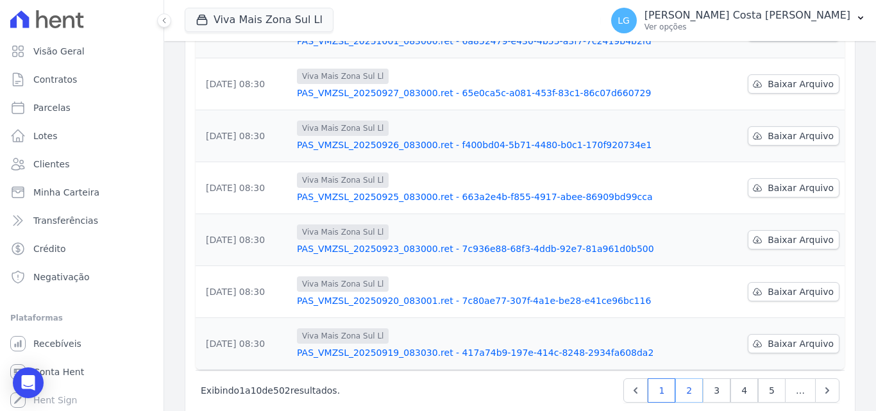
click at [686, 378] on link "2" at bounding box center [689, 390] width 28 height 24
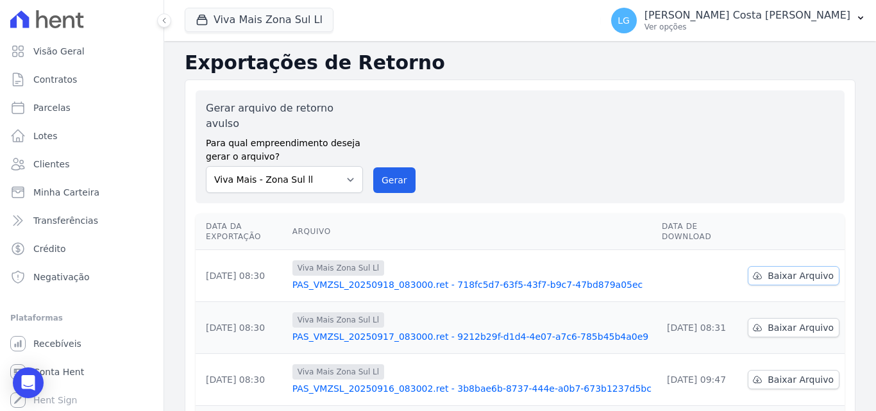
click at [786, 269] on span "Baixar Arquivo" at bounding box center [801, 275] width 66 height 13
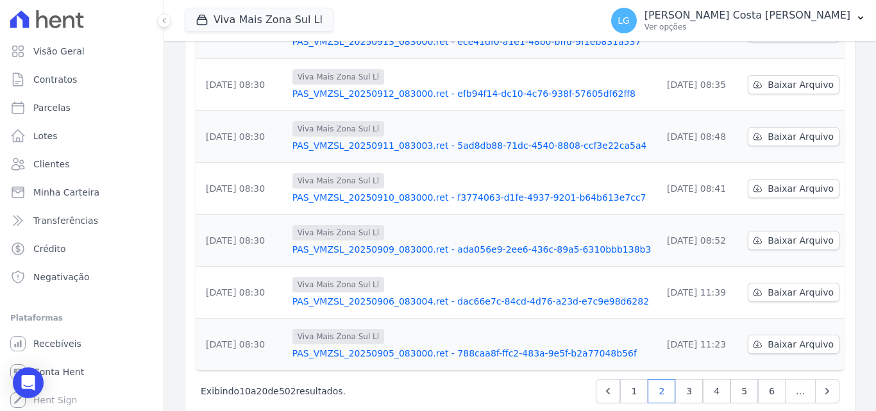
scroll to position [400, 0]
click at [636, 378] on link "1" at bounding box center [634, 390] width 28 height 24
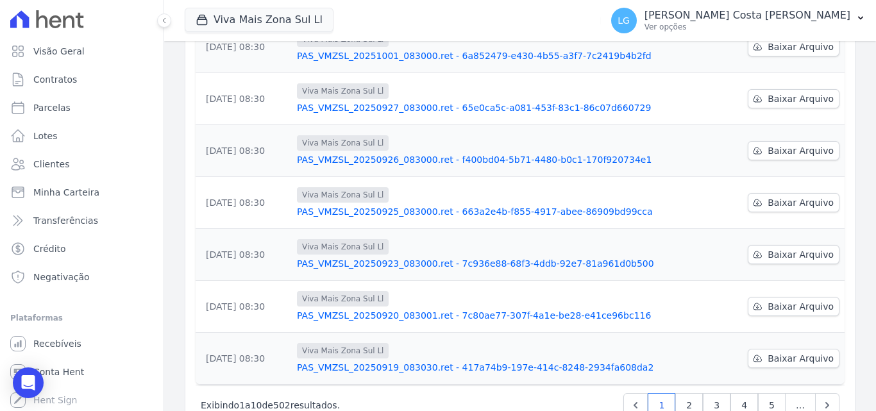
scroll to position [400, 0]
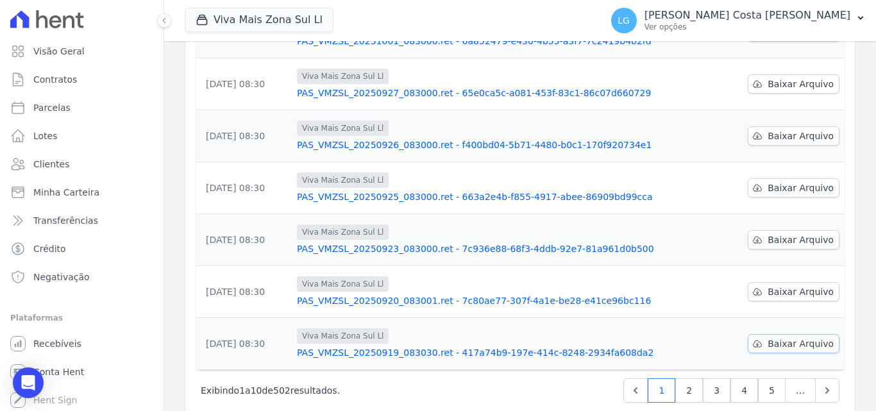
click at [756, 339] on icon at bounding box center [757, 344] width 10 height 10
click at [790, 285] on span "Baixar Arquivo" at bounding box center [801, 291] width 66 height 13
click at [803, 234] on span "Baixar Arquivo" at bounding box center [801, 240] width 66 height 13
click at [803, 182] on span "Baixar Arquivo" at bounding box center [801, 188] width 66 height 13
click at [797, 130] on span "Baixar Arquivo" at bounding box center [801, 136] width 66 height 13
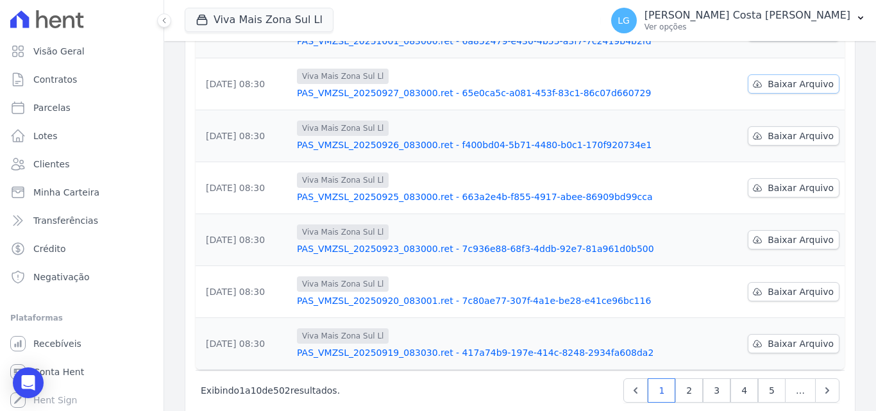
click at [801, 78] on span "Baixar Arquivo" at bounding box center [801, 84] width 66 height 13
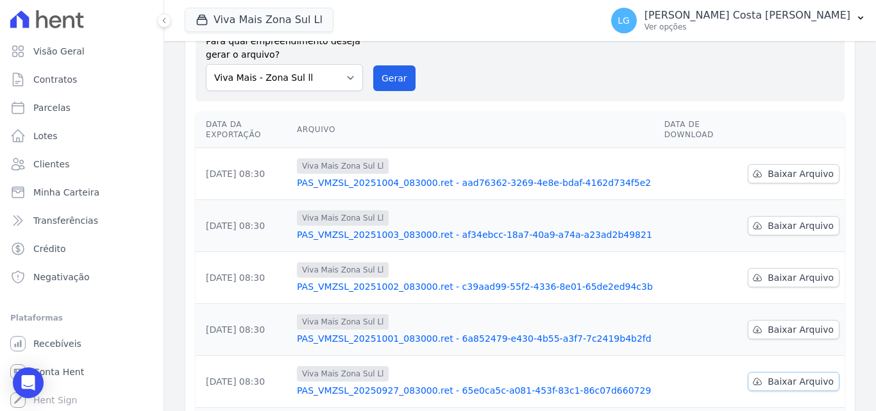
scroll to position [79, 0]
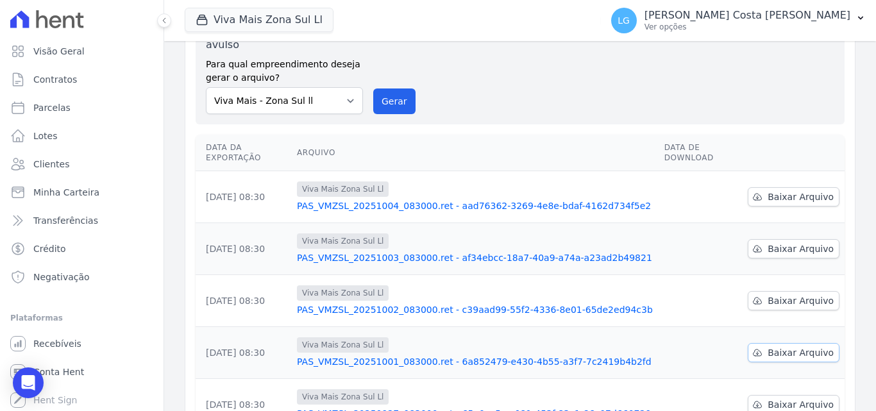
click at [778, 346] on span "Baixar Arquivo" at bounding box center [801, 352] width 66 height 13
click at [803, 294] on span "Baixar Arquivo" at bounding box center [801, 300] width 66 height 13
click at [853, 276] on div "Data da Exportação [GEOGRAPHIC_DATA] Data de Download [DATE] 08:30 Viva Mais Zo…" at bounding box center [520, 413] width 690 height 566
click at [802, 242] on span "Baixar Arquivo" at bounding box center [801, 248] width 66 height 13
click at [801, 191] on span "Baixar Arquivo" at bounding box center [801, 197] width 66 height 13
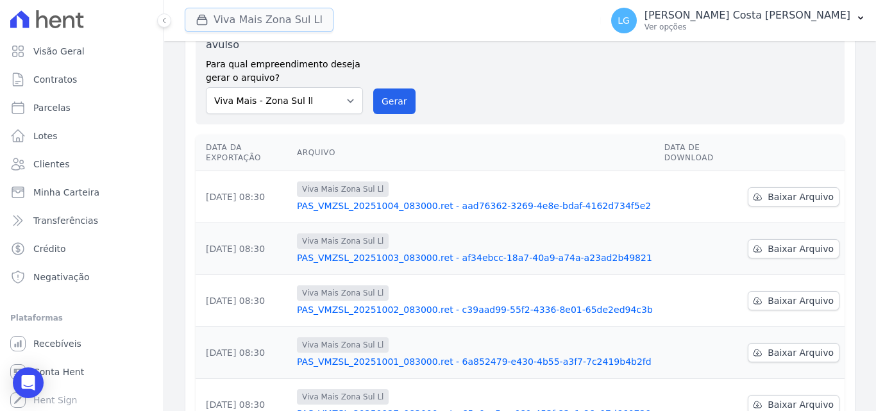
click at [287, 24] on button "Viva Mais Zona Sul Ll" at bounding box center [259, 20] width 149 height 24
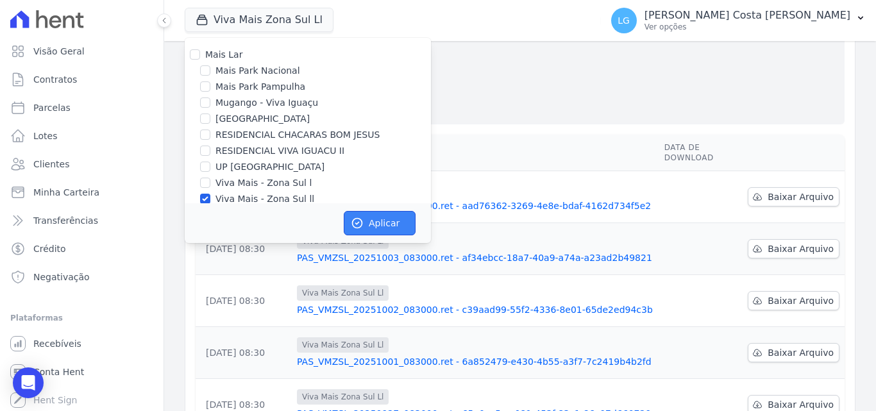
click at [388, 221] on button "Aplicar" at bounding box center [380, 223] width 72 height 24
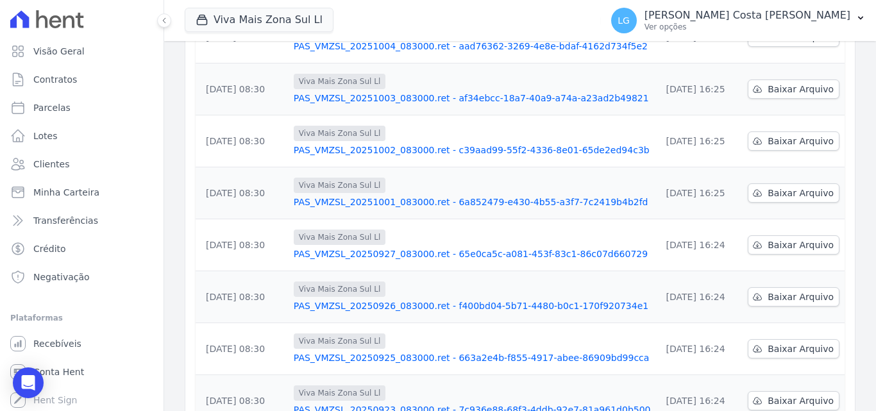
scroll to position [400, 0]
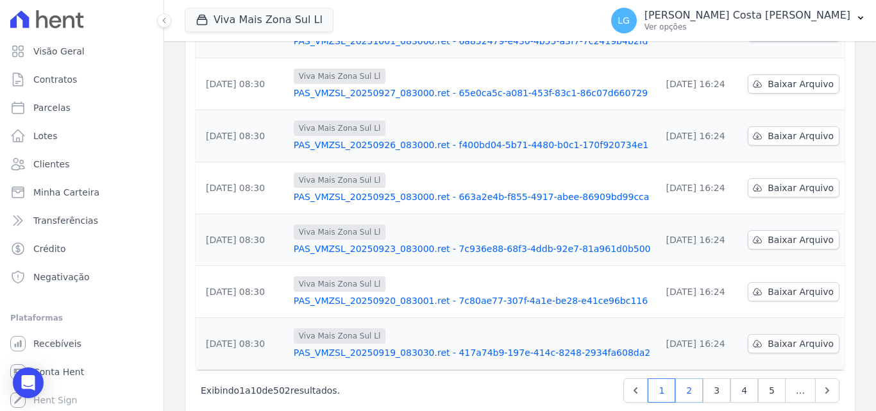
click at [679, 378] on link "2" at bounding box center [689, 390] width 28 height 24
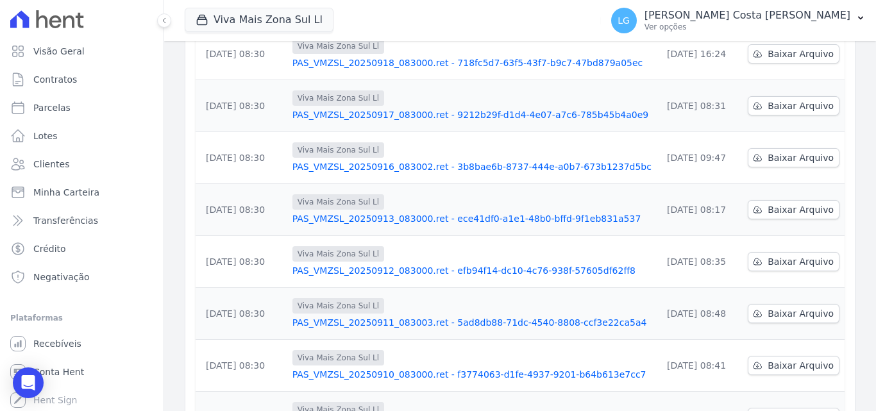
scroll to position [400, 0]
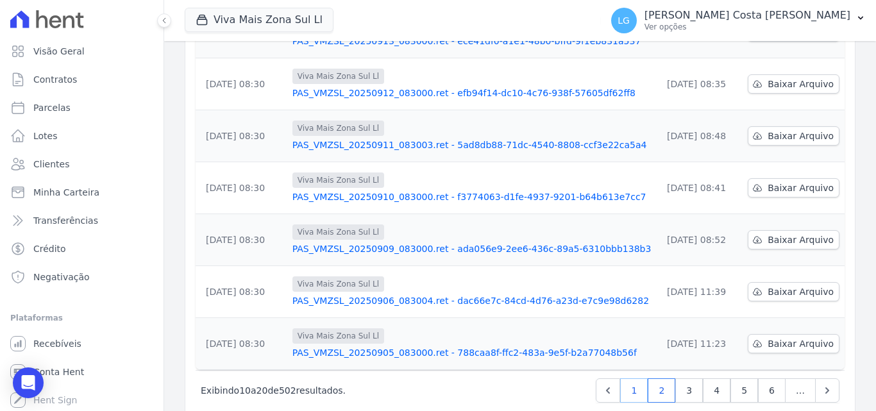
click at [631, 378] on link "1" at bounding box center [634, 390] width 28 height 24
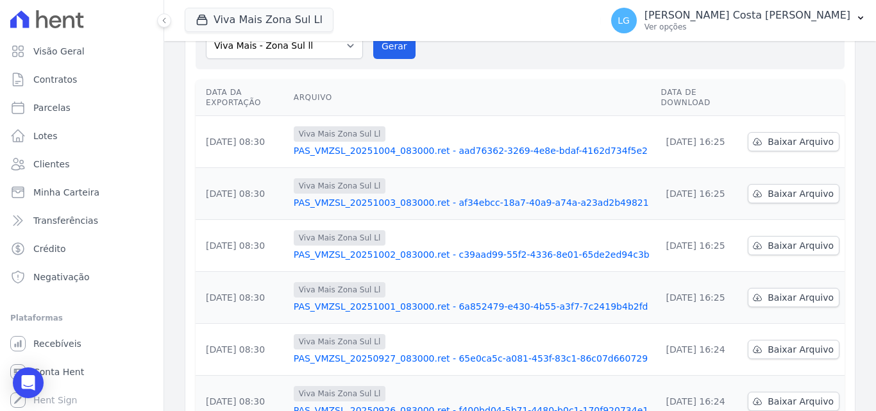
scroll to position [207, 0]
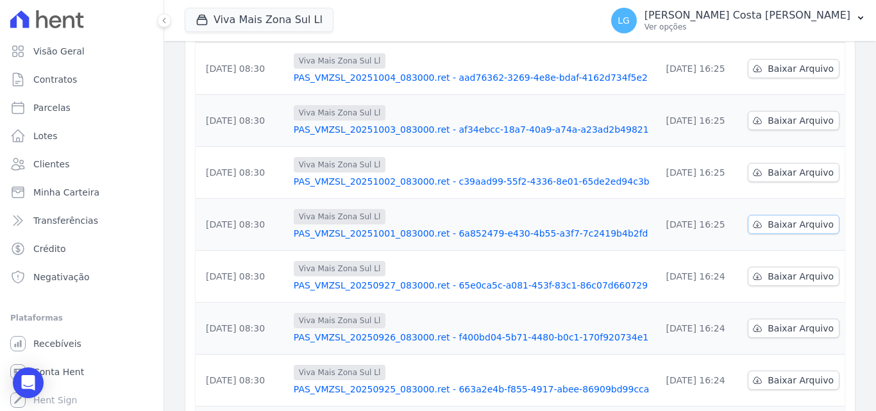
click at [774, 218] on span "Baixar Arquivo" at bounding box center [801, 224] width 66 height 13
click at [845, 178] on div "Data da Exportação [GEOGRAPHIC_DATA] Data de Download [DATE] 08:30 Viva Mais Zo…" at bounding box center [520, 284] width 690 height 566
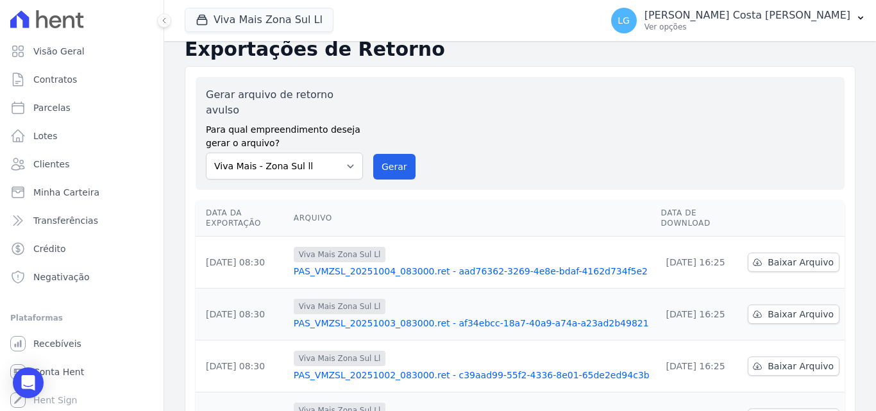
scroll to position [0, 0]
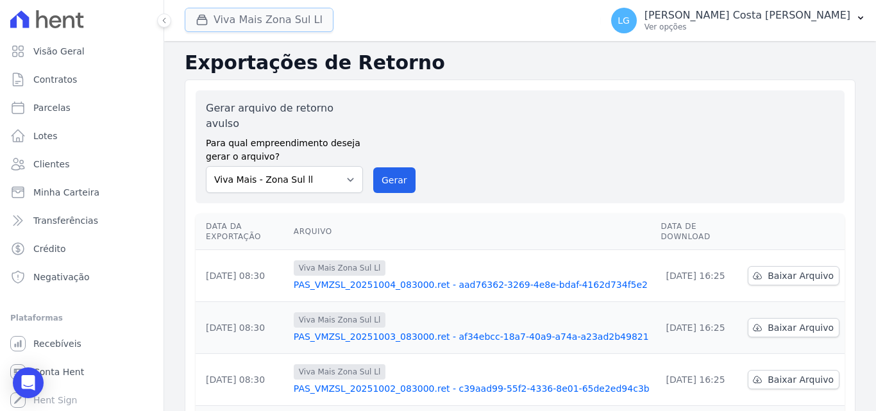
click at [302, 27] on button "Viva Mais Zona Sul Ll" at bounding box center [259, 20] width 149 height 24
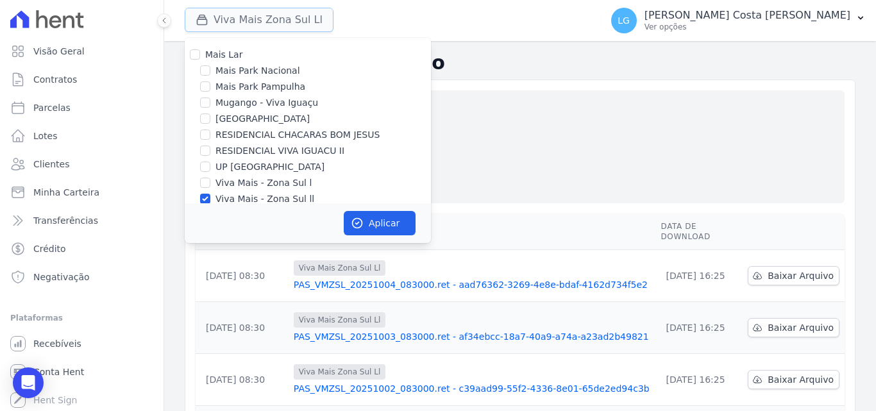
click at [302, 27] on button "Viva Mais Zona Sul Ll" at bounding box center [259, 20] width 149 height 24
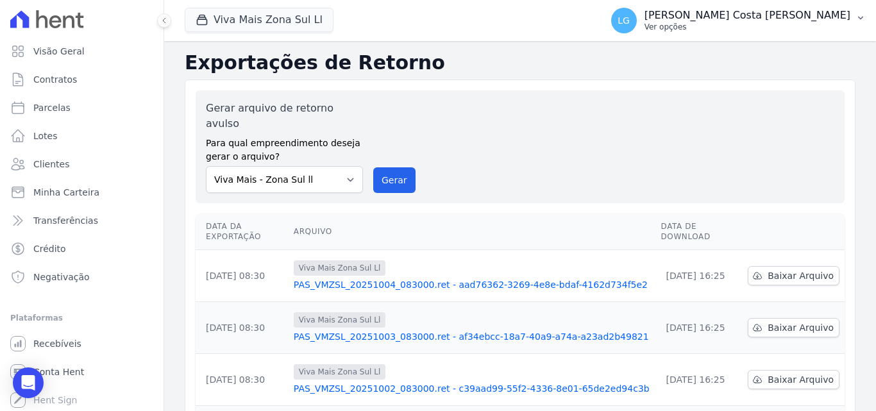
click at [719, 18] on p "[PERSON_NAME] Costa [PERSON_NAME]" at bounding box center [748, 15] width 206 height 13
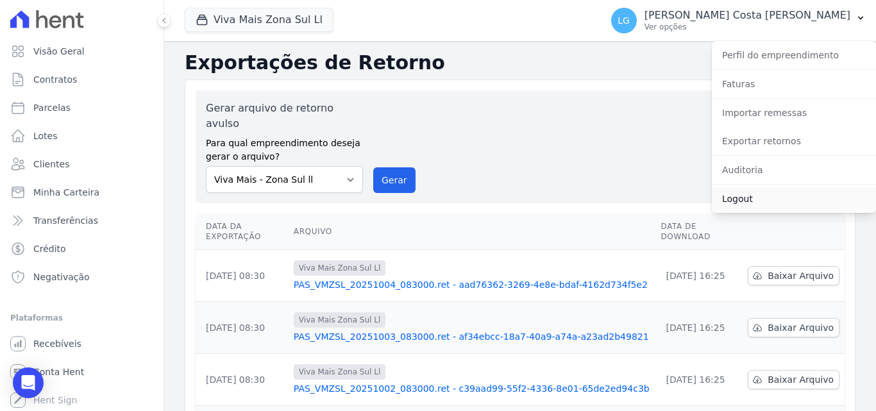
click at [752, 193] on link "Logout" at bounding box center [794, 198] width 164 height 23
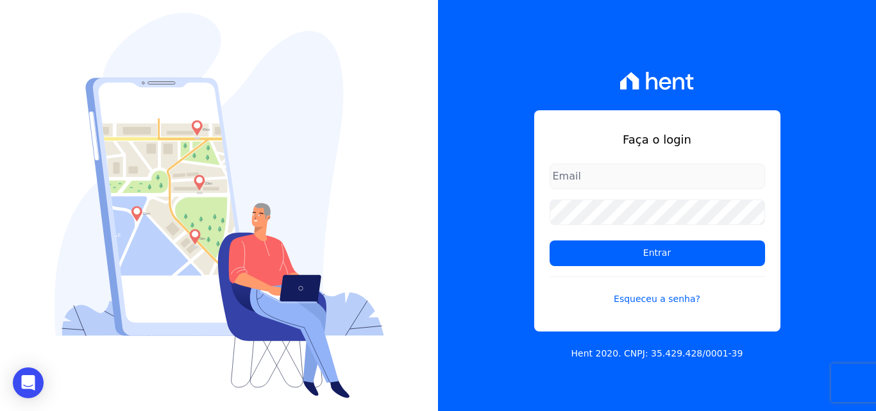
type input "[PERSON_NAME][EMAIL_ADDRESS][PERSON_NAME][DOMAIN_NAME]"
